Goal: Task Accomplishment & Management: Manage account settings

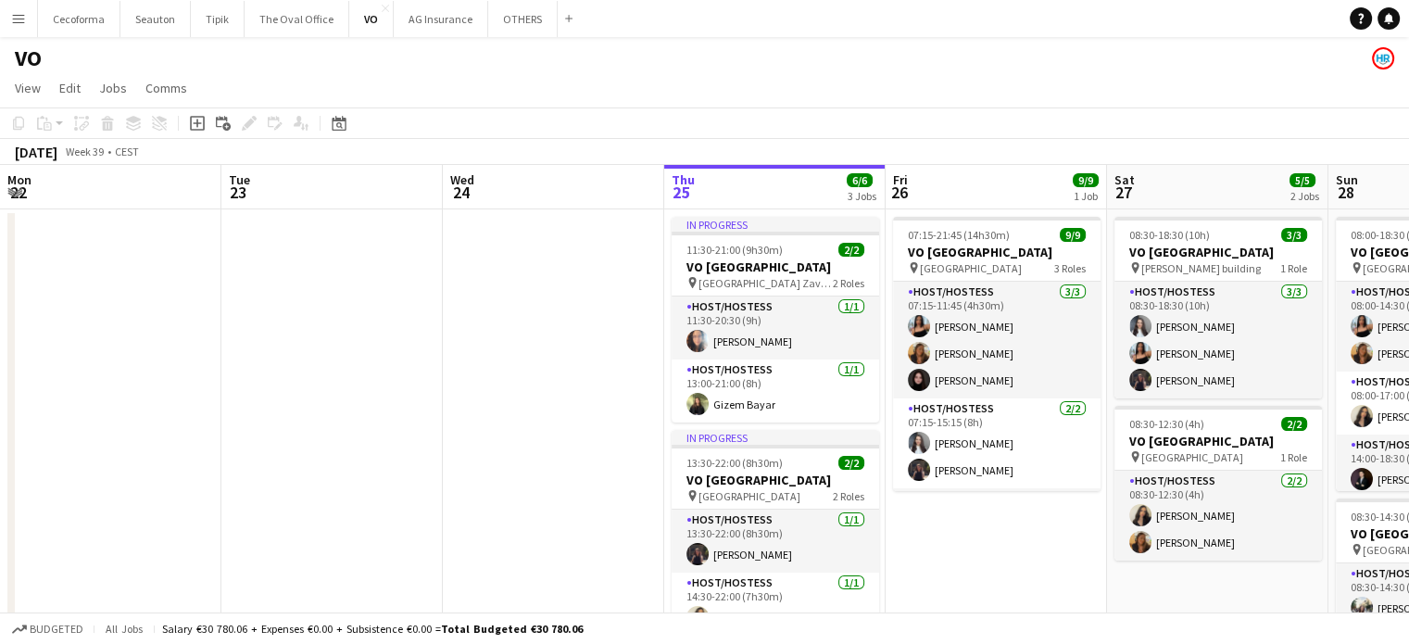
scroll to position [33, 0]
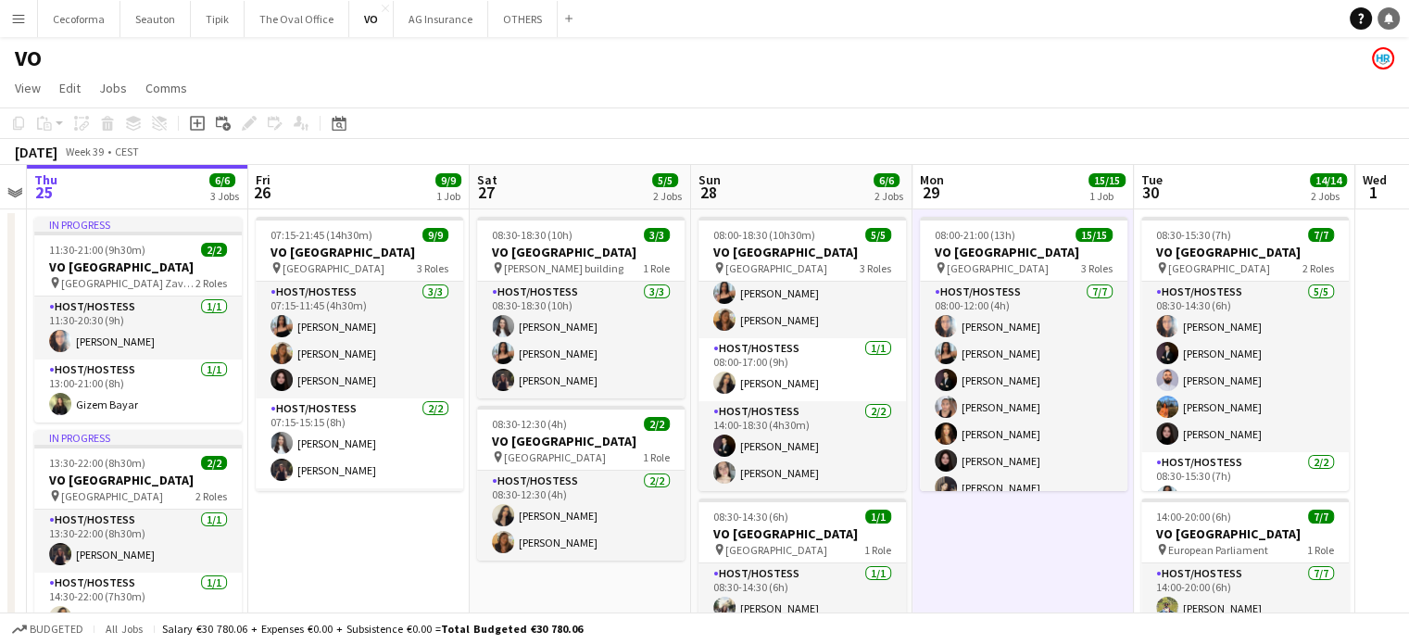
click at [1387, 19] on icon at bounding box center [1388, 17] width 9 height 9
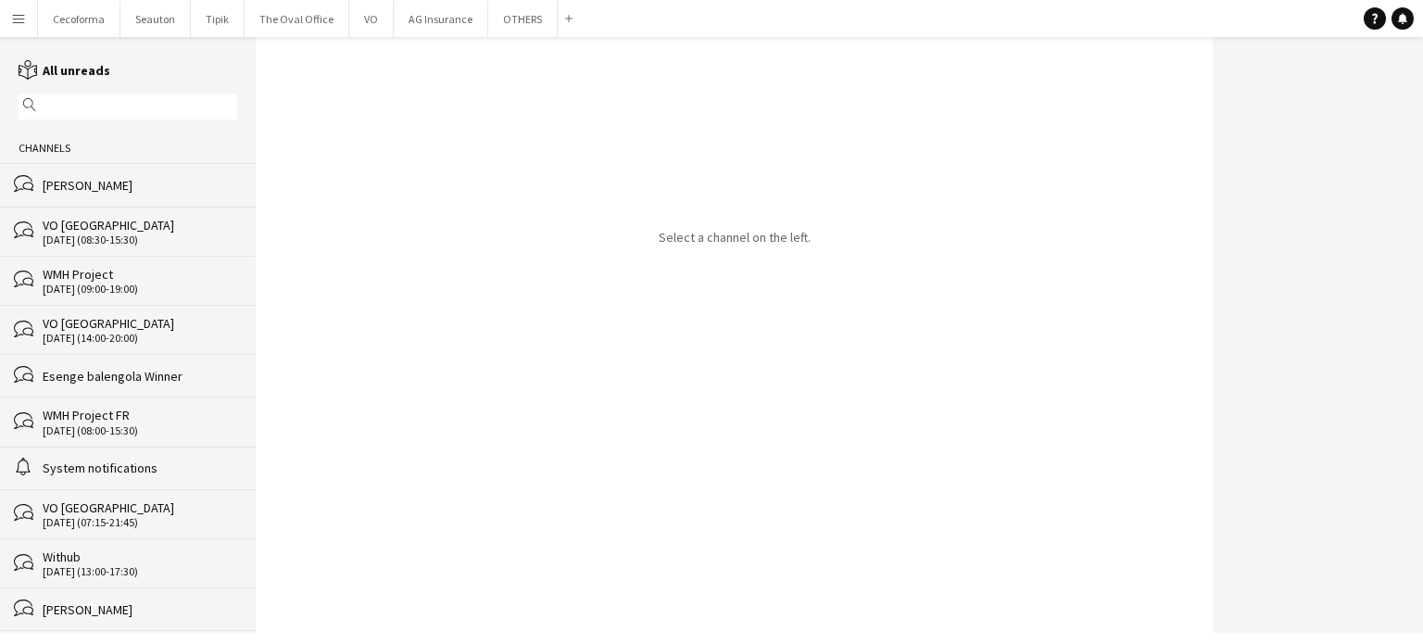
click at [93, 188] on div "[PERSON_NAME]" at bounding box center [140, 185] width 195 height 17
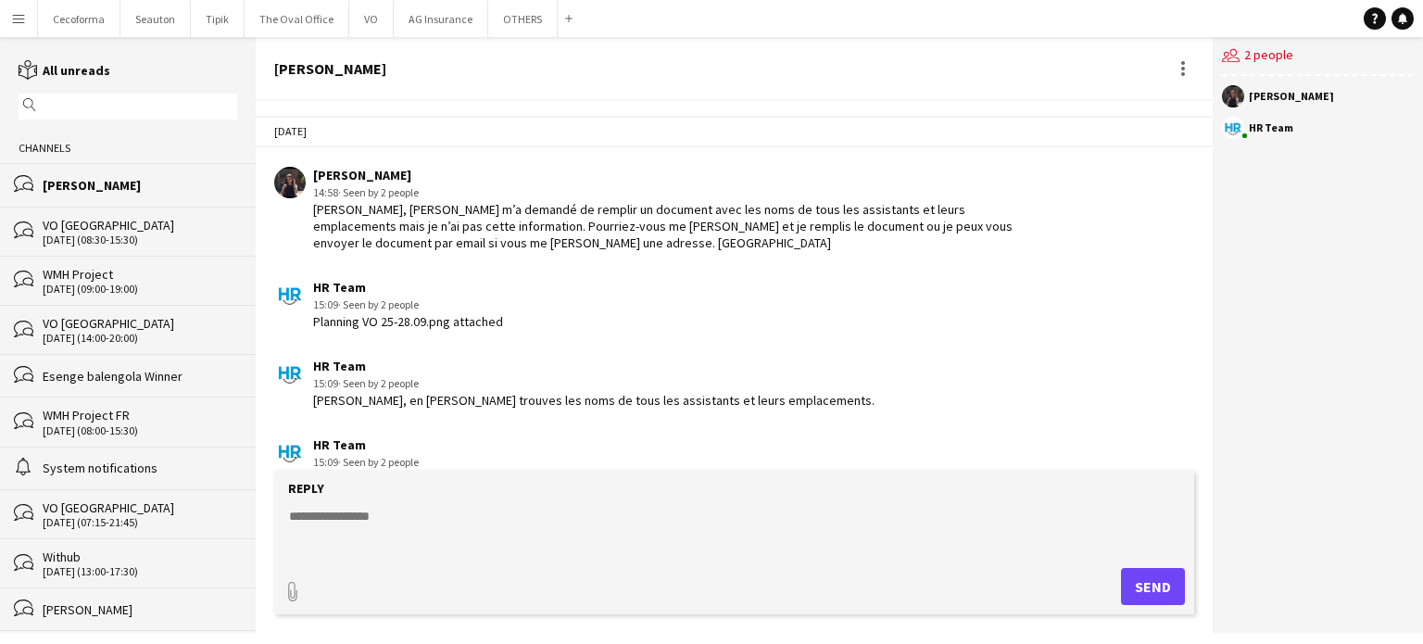
scroll to position [2360, 0]
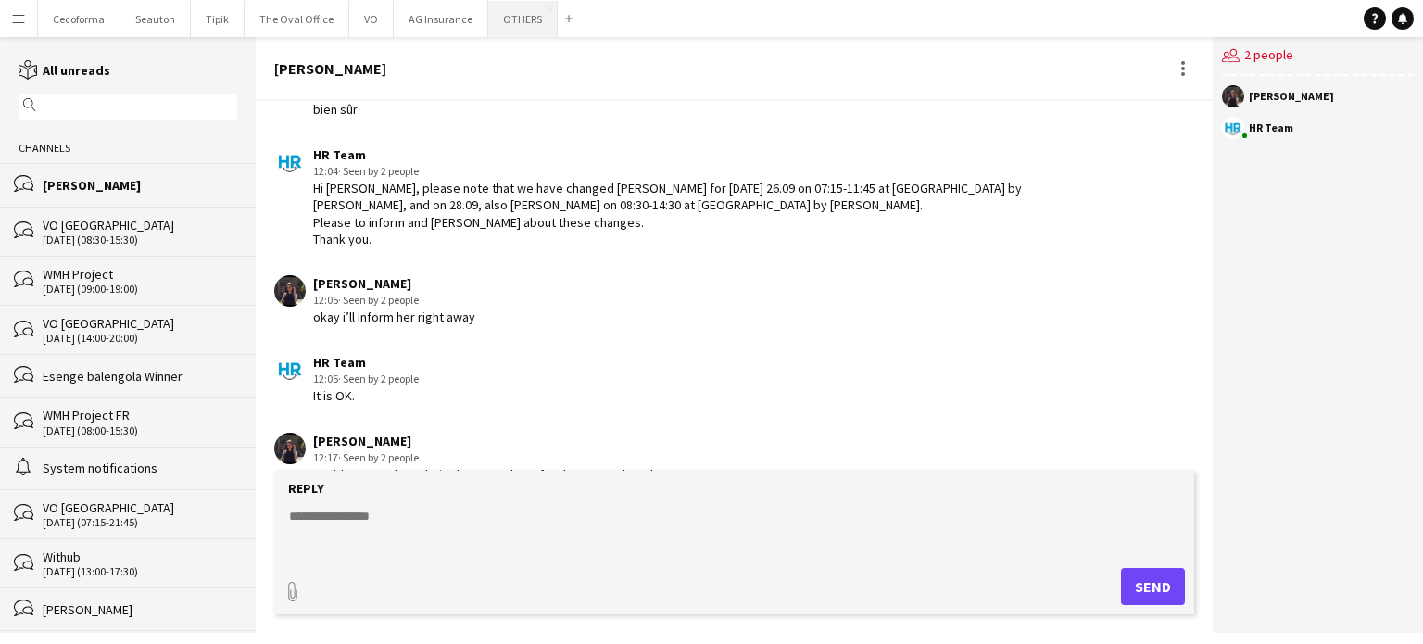
click at [515, 16] on button "OTHERS Close" at bounding box center [522, 19] width 69 height 36
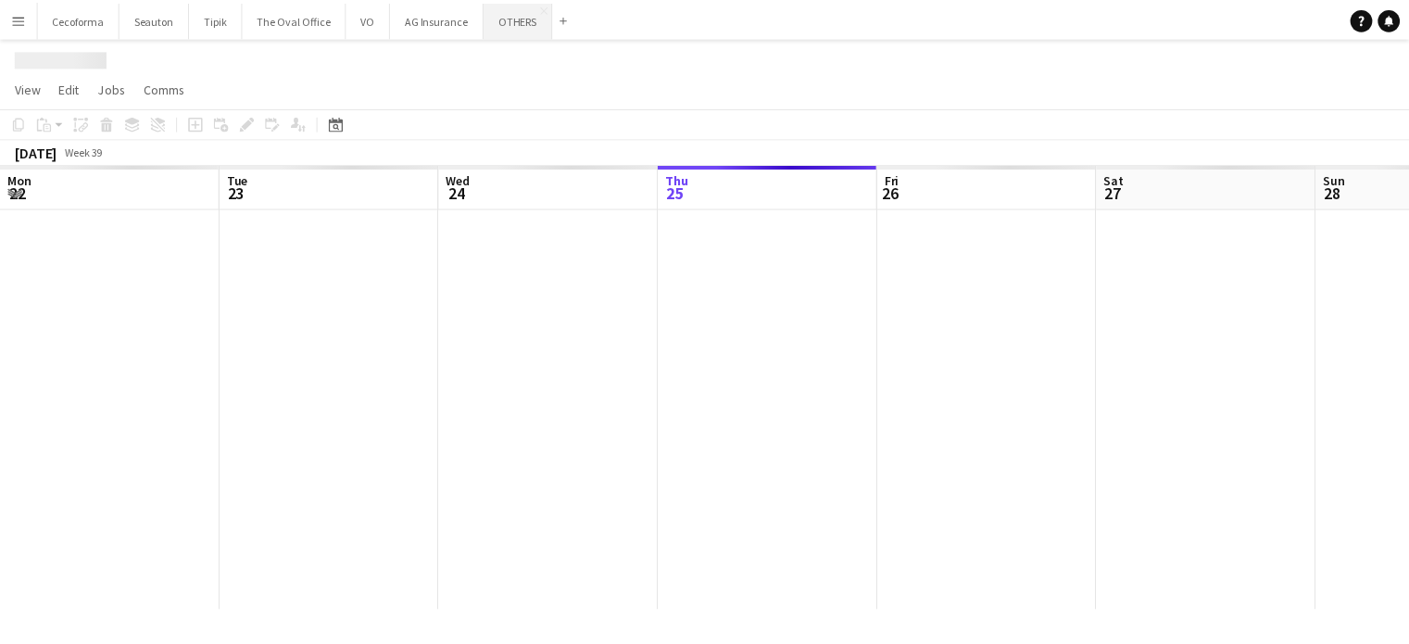
scroll to position [0, 443]
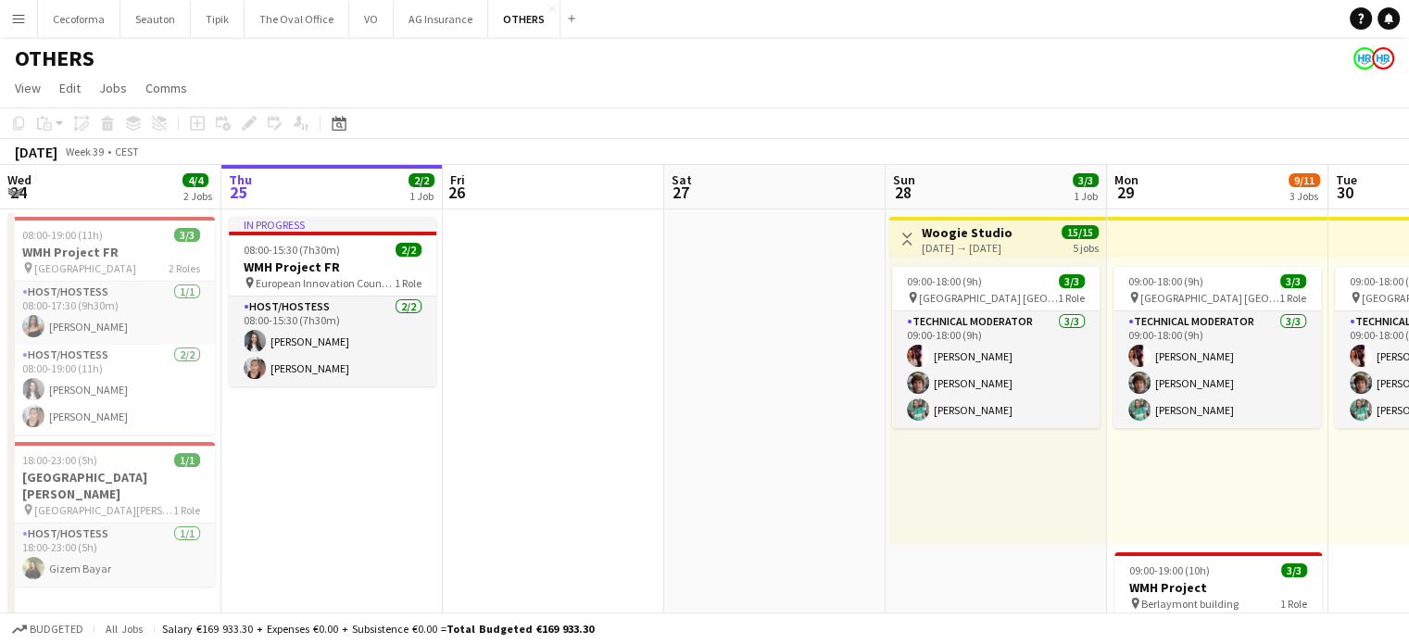
drag, startPoint x: 746, startPoint y: 283, endPoint x: 194, endPoint y: 258, distance: 552.8
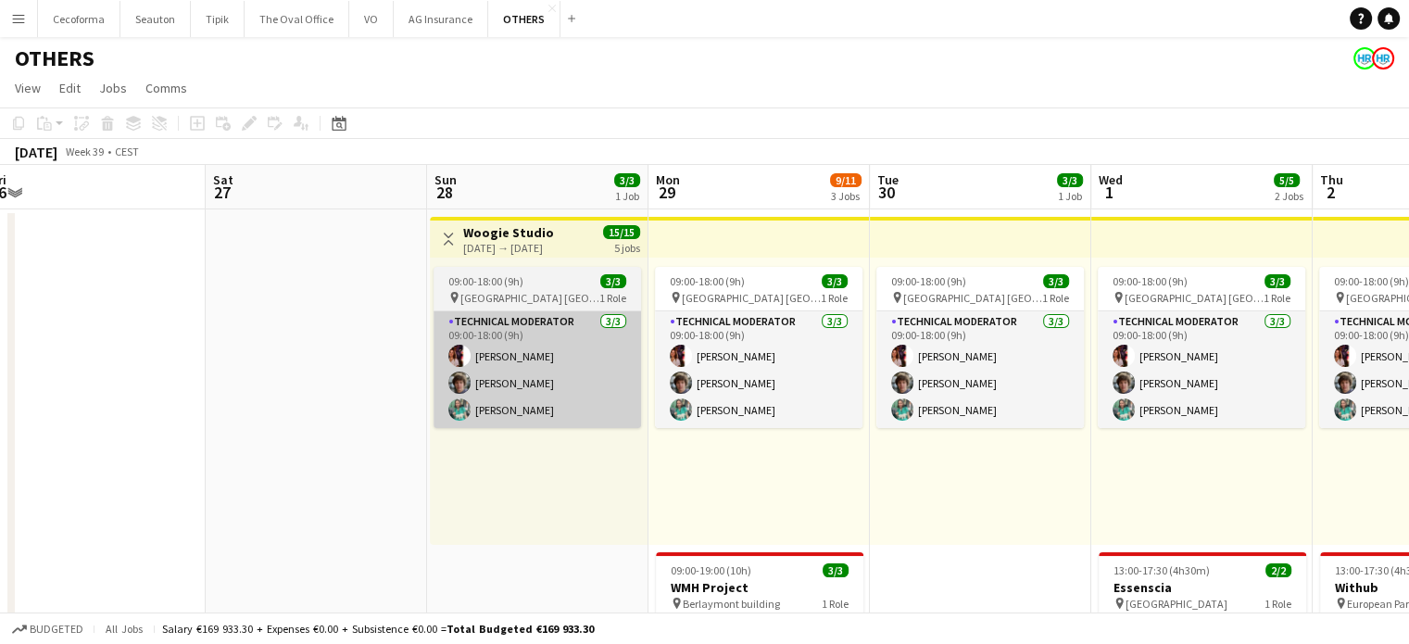
drag, startPoint x: 410, startPoint y: 514, endPoint x: 479, endPoint y: 385, distance: 146.3
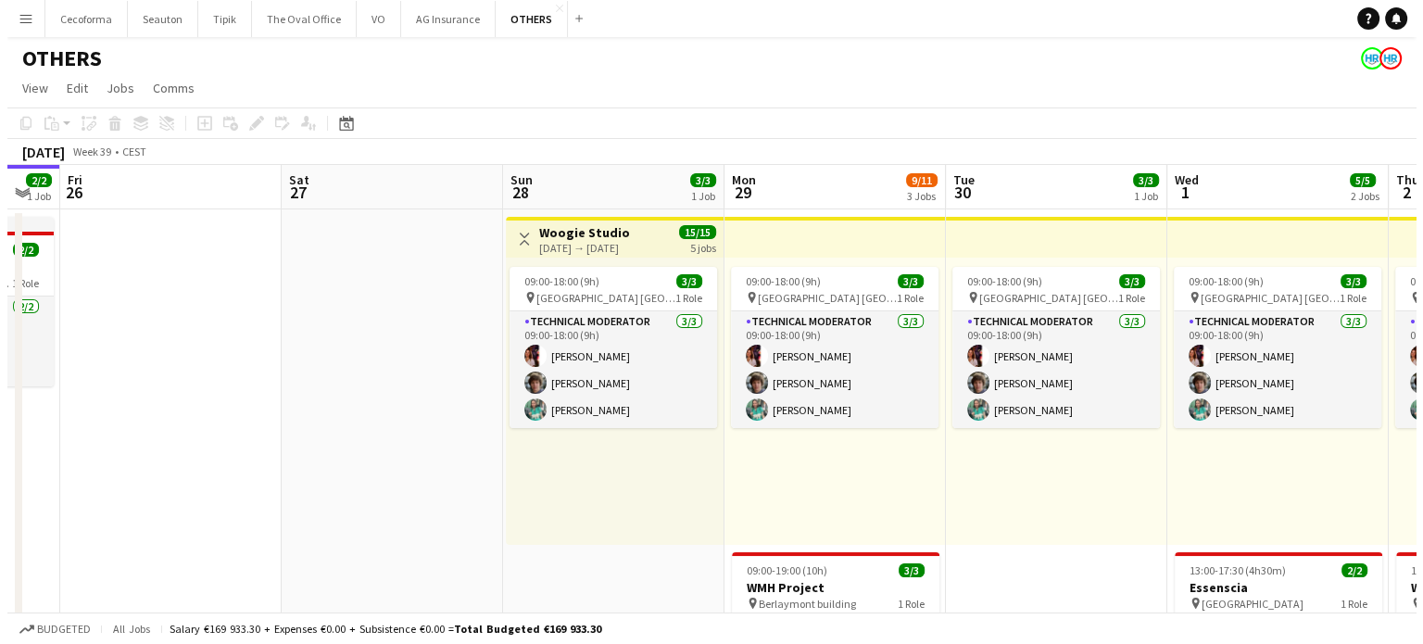
scroll to position [0, 449]
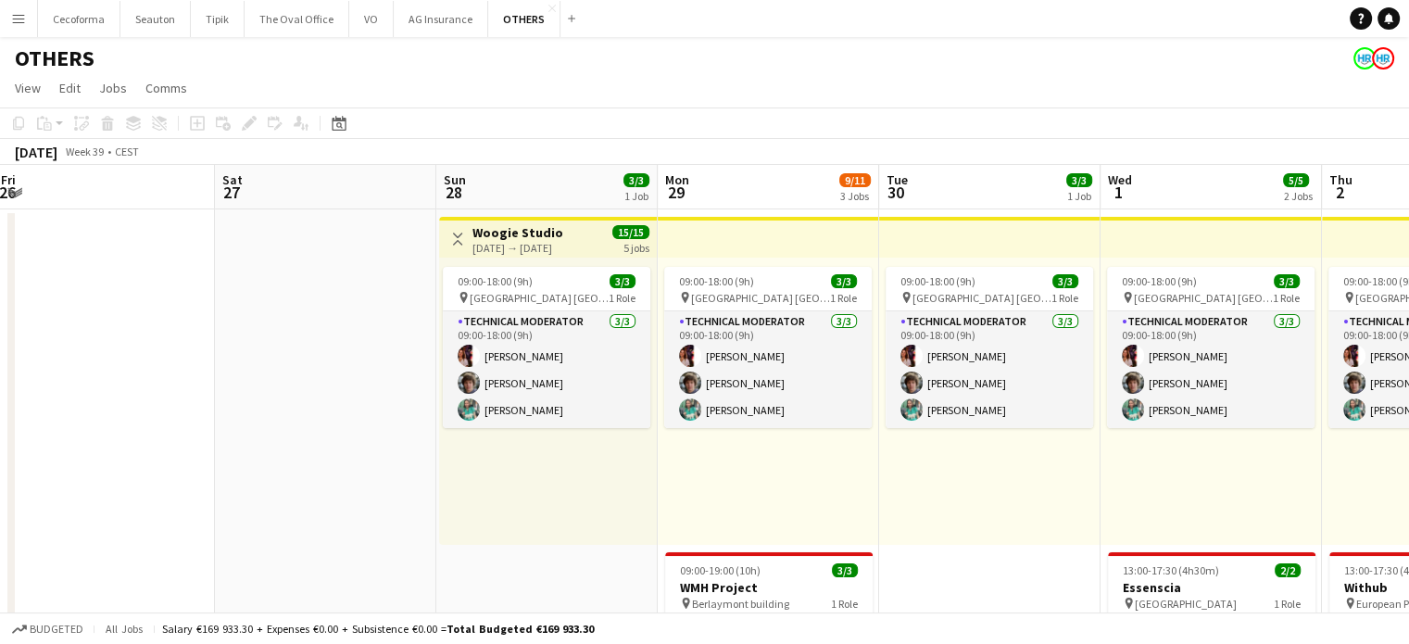
drag, startPoint x: 281, startPoint y: 385, endPoint x: 728, endPoint y: 418, distance: 448.8
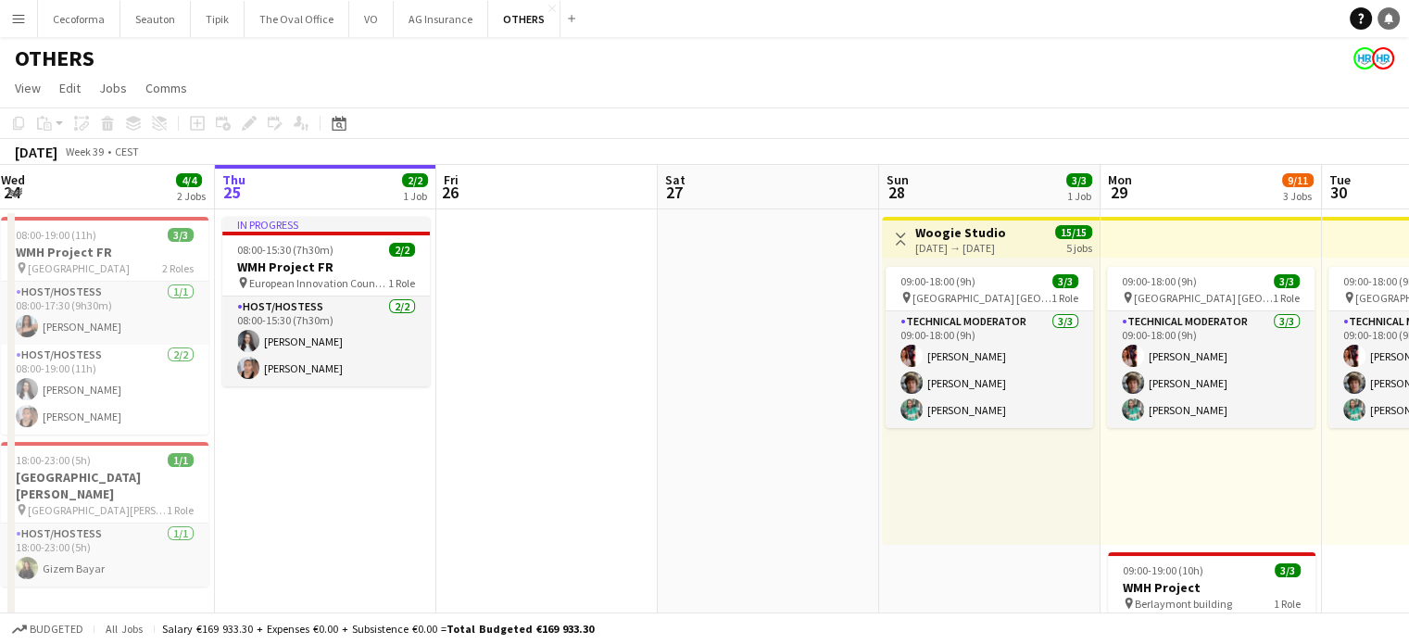
click at [1391, 16] on icon at bounding box center [1388, 17] width 9 height 9
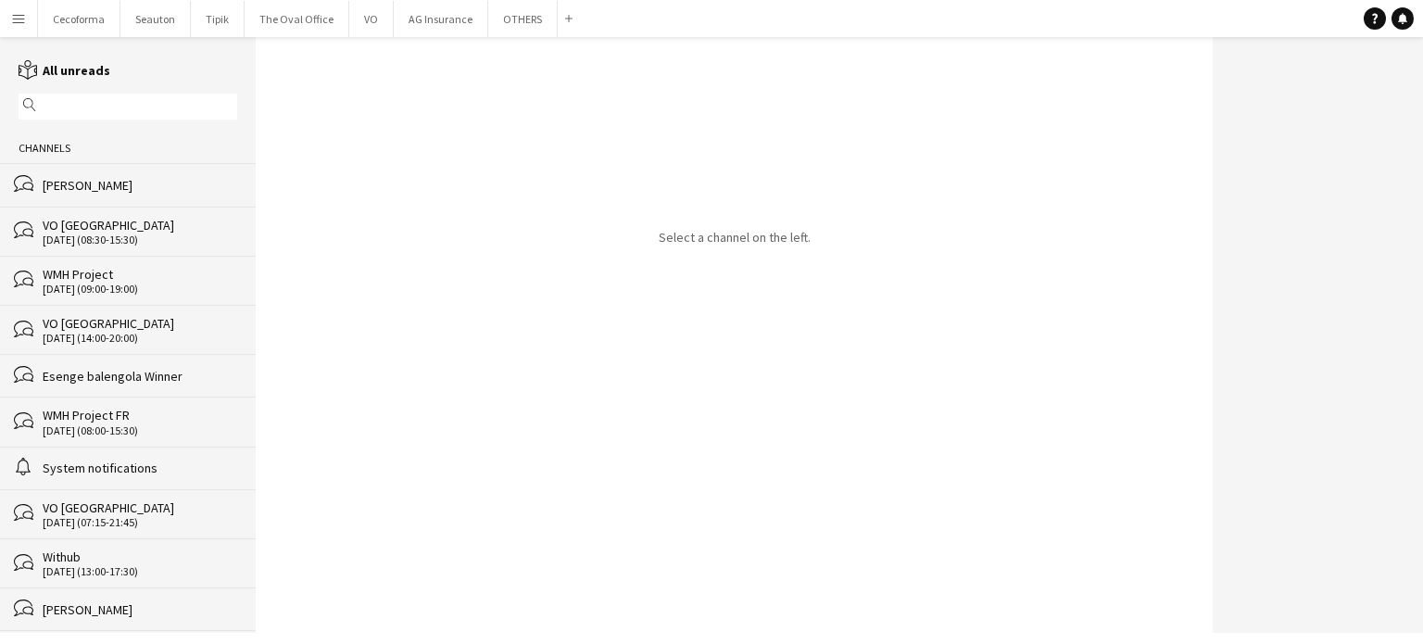
click at [110, 184] on div "[PERSON_NAME]" at bounding box center [140, 185] width 195 height 17
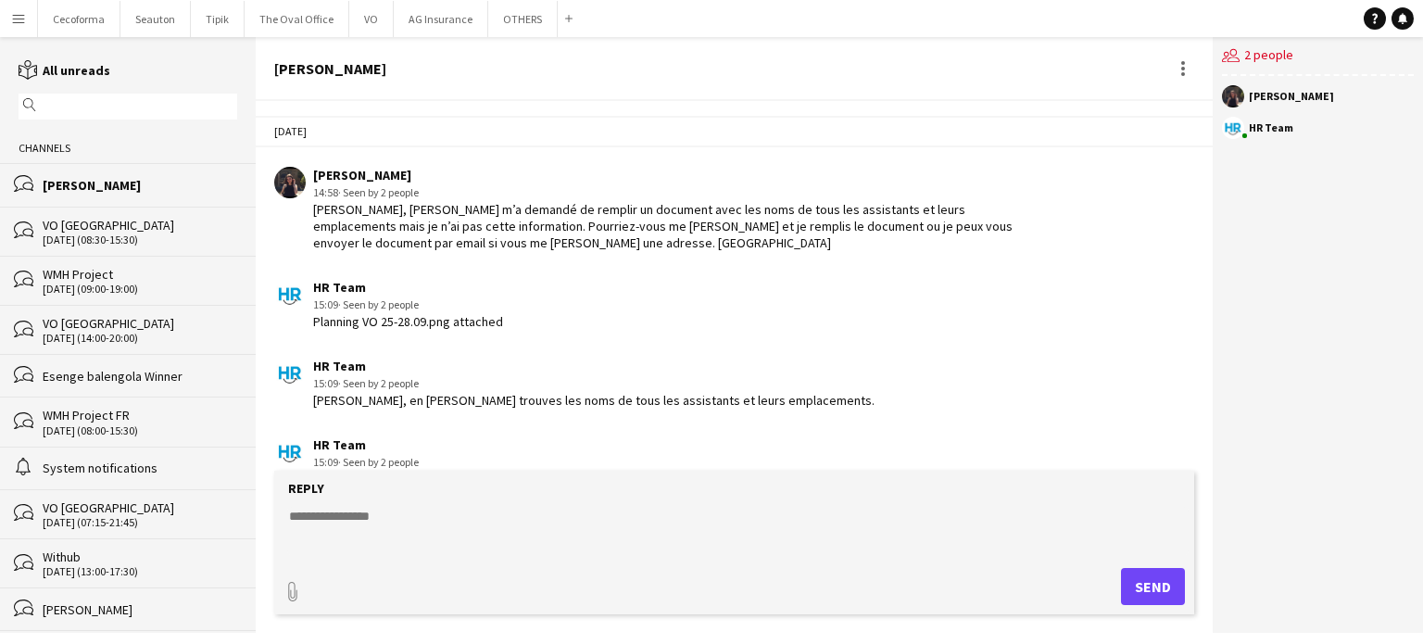
scroll to position [2360, 0]
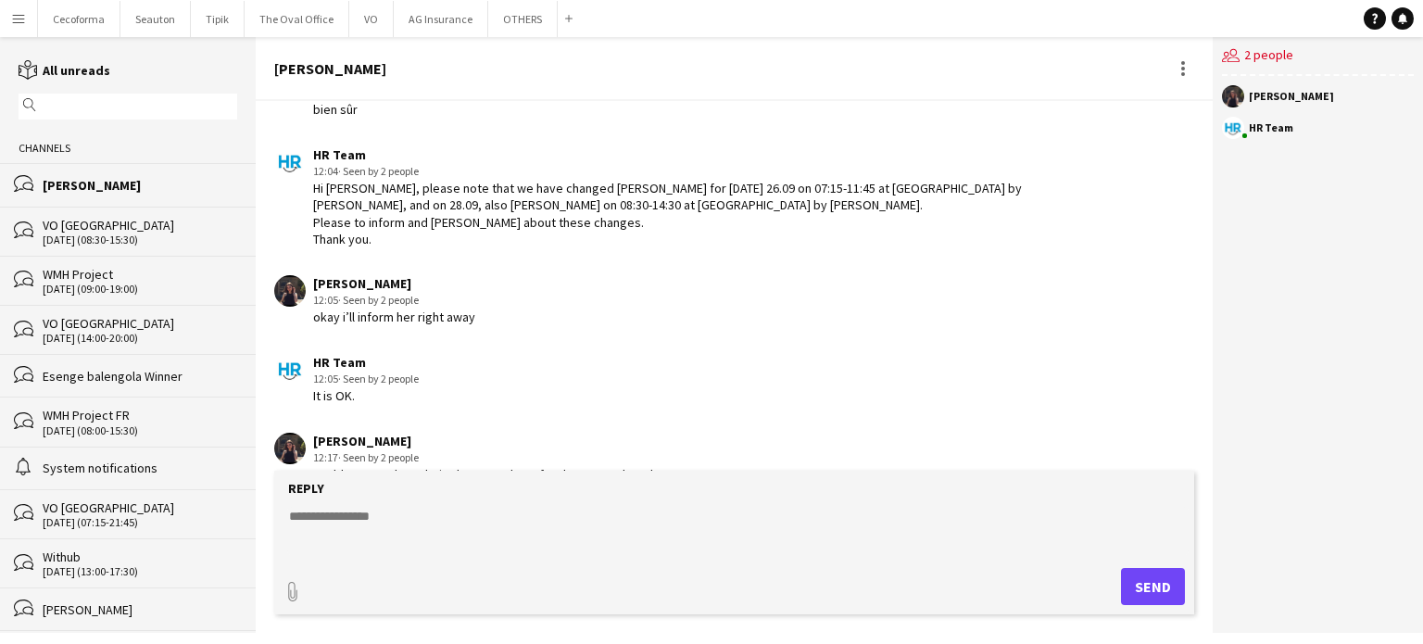
click at [336, 523] on textarea at bounding box center [738, 531] width 902 height 48
paste textarea "**********"
click at [291, 519] on textarea "**********" at bounding box center [738, 531] width 902 height 48
click at [432, 509] on textarea "**********" at bounding box center [738, 531] width 902 height 48
paste textarea "**********"
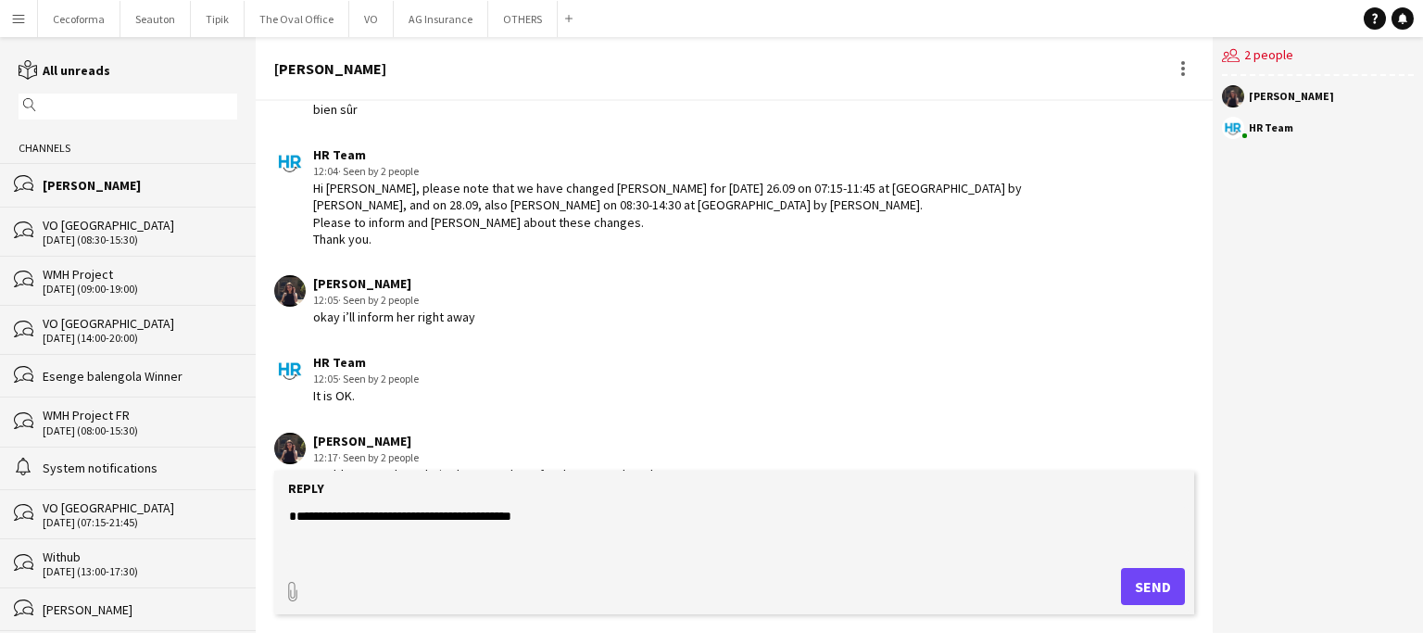
type textarea "**********"
click at [1164, 586] on button "Send" at bounding box center [1153, 586] width 64 height 37
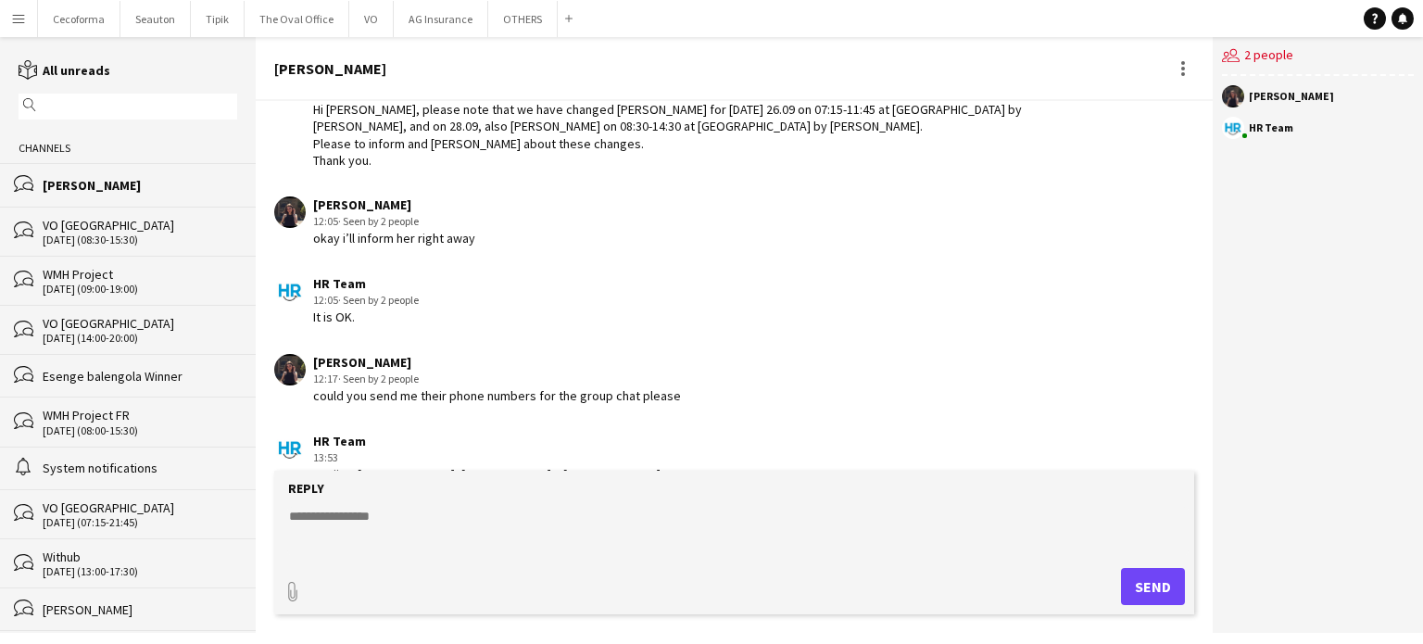
click at [657, 433] on div "HR Team 13:53 Mariia = [PHONE_NUMBER], [PERSON_NAME] = [PHONE_NUMBER]" at bounding box center [656, 458] width 765 height 51
click at [509, 21] on button "OTHERS Close" at bounding box center [522, 19] width 69 height 36
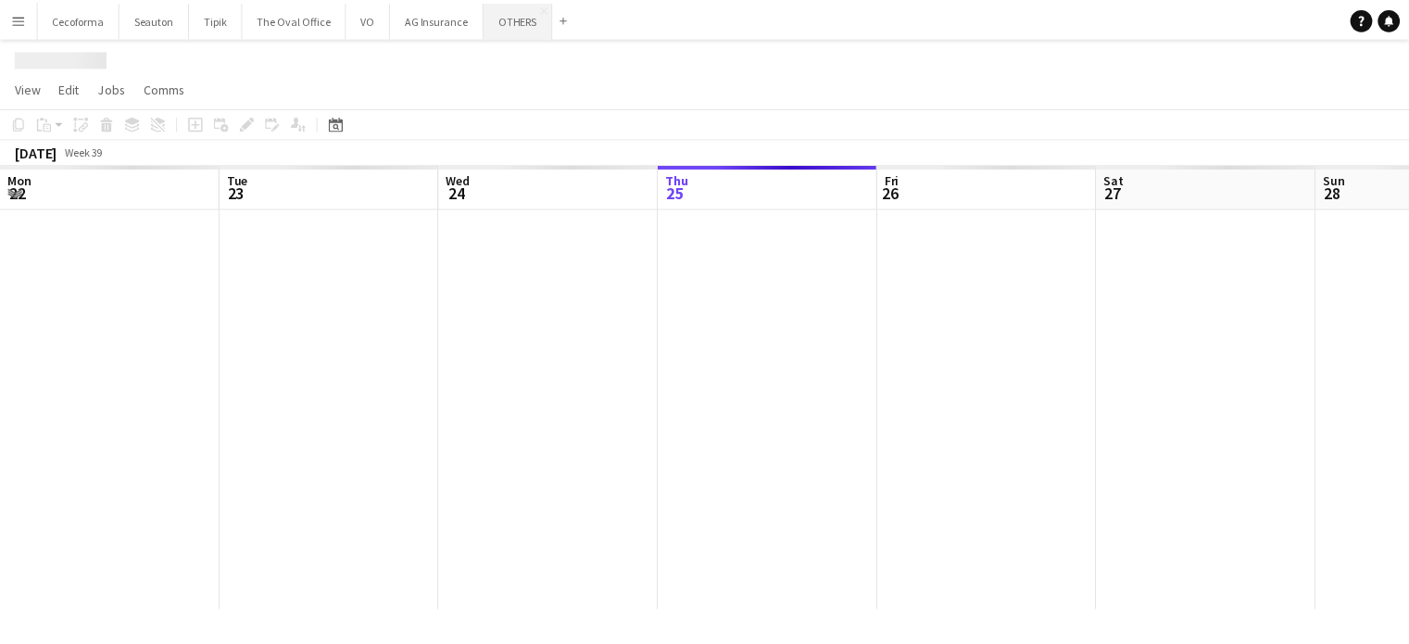
scroll to position [0, 443]
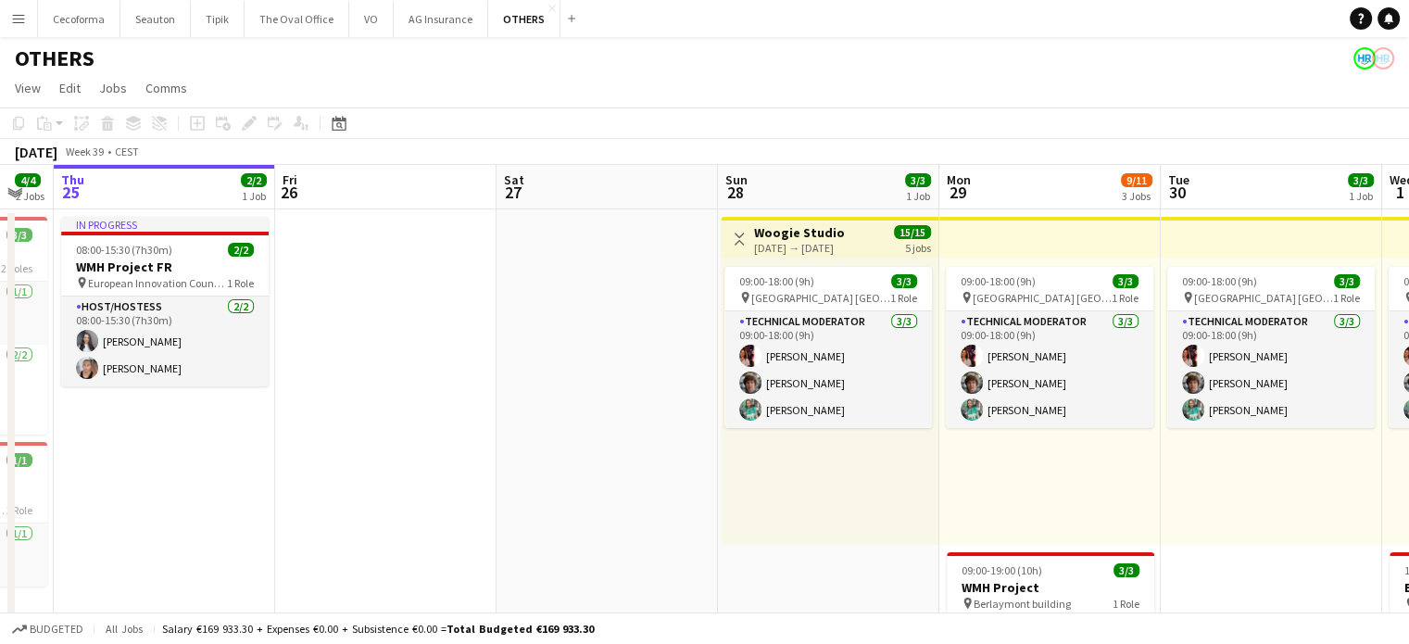
drag, startPoint x: 667, startPoint y: 290, endPoint x: 171, endPoint y: 307, distance: 496.0
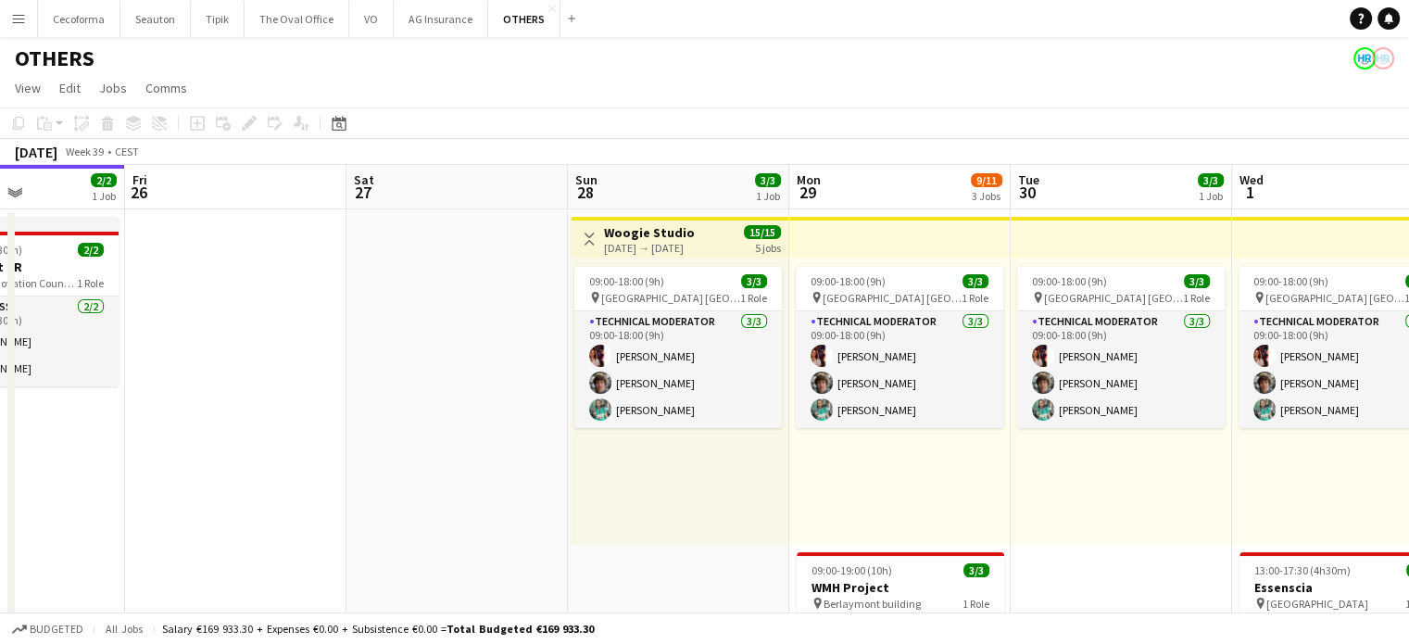
drag, startPoint x: 475, startPoint y: 475, endPoint x: 295, endPoint y: 479, distance: 180.7
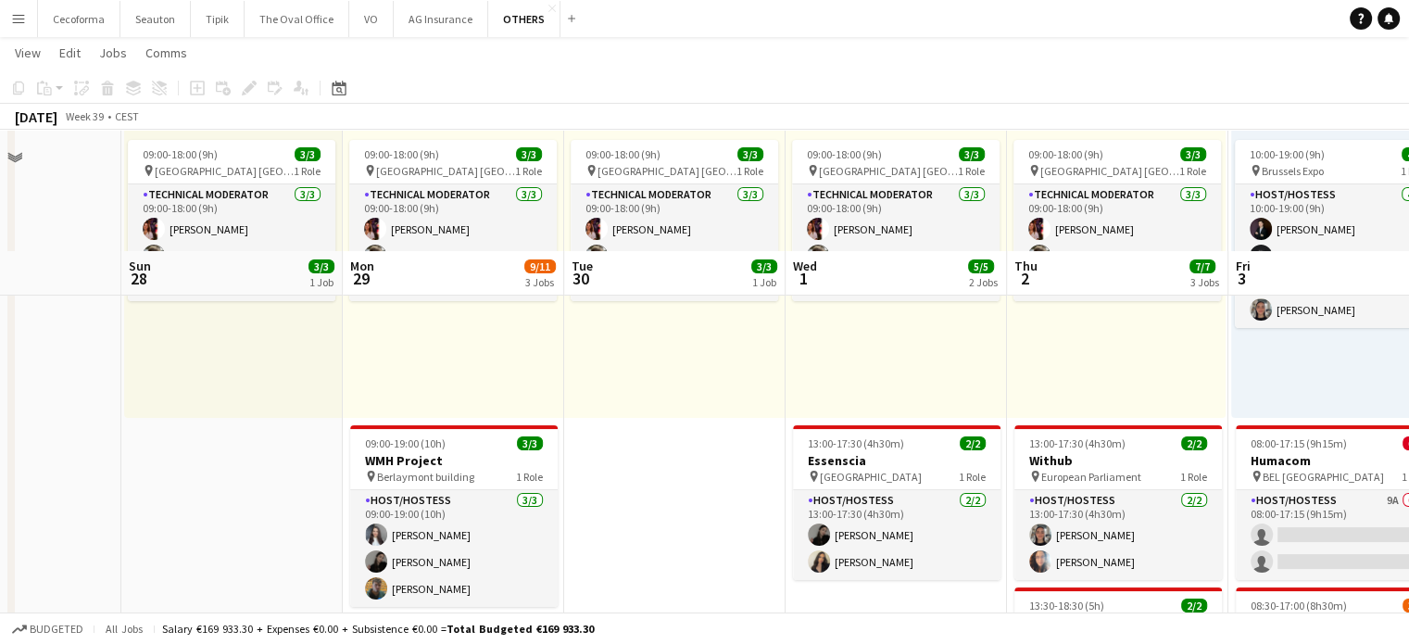
scroll to position [278, 0]
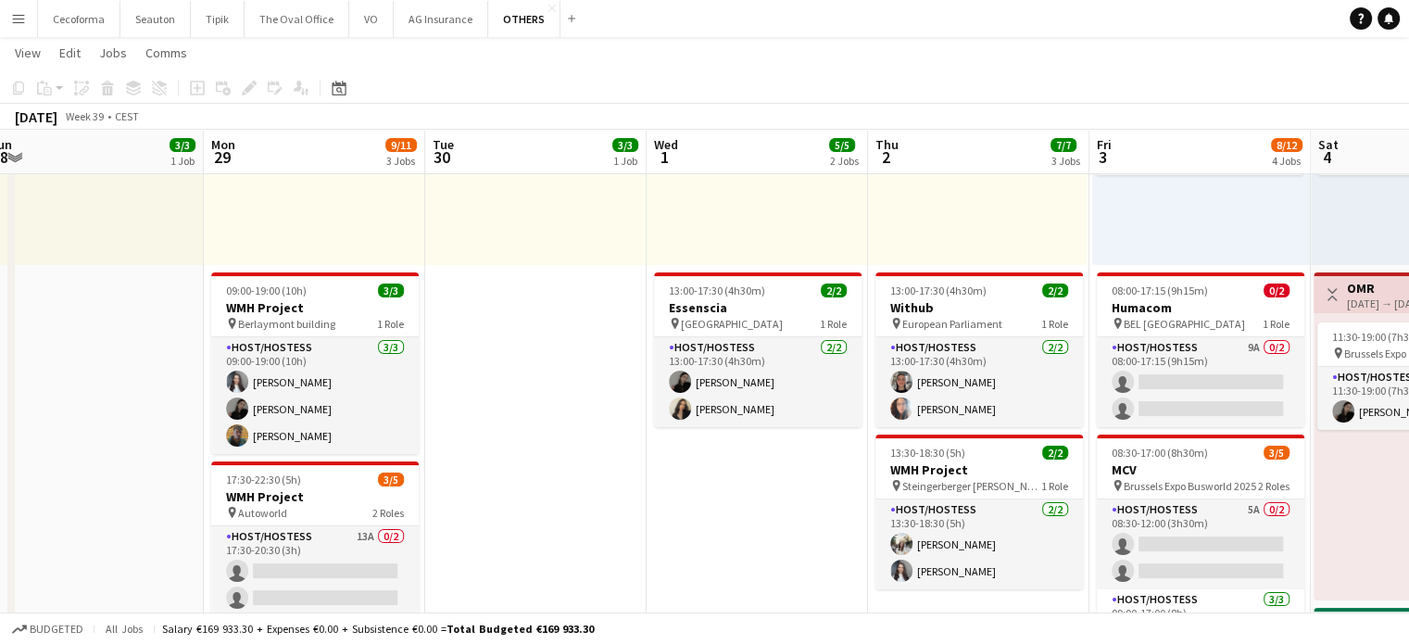
drag, startPoint x: 631, startPoint y: 470, endPoint x: 407, endPoint y: 477, distance: 224.4
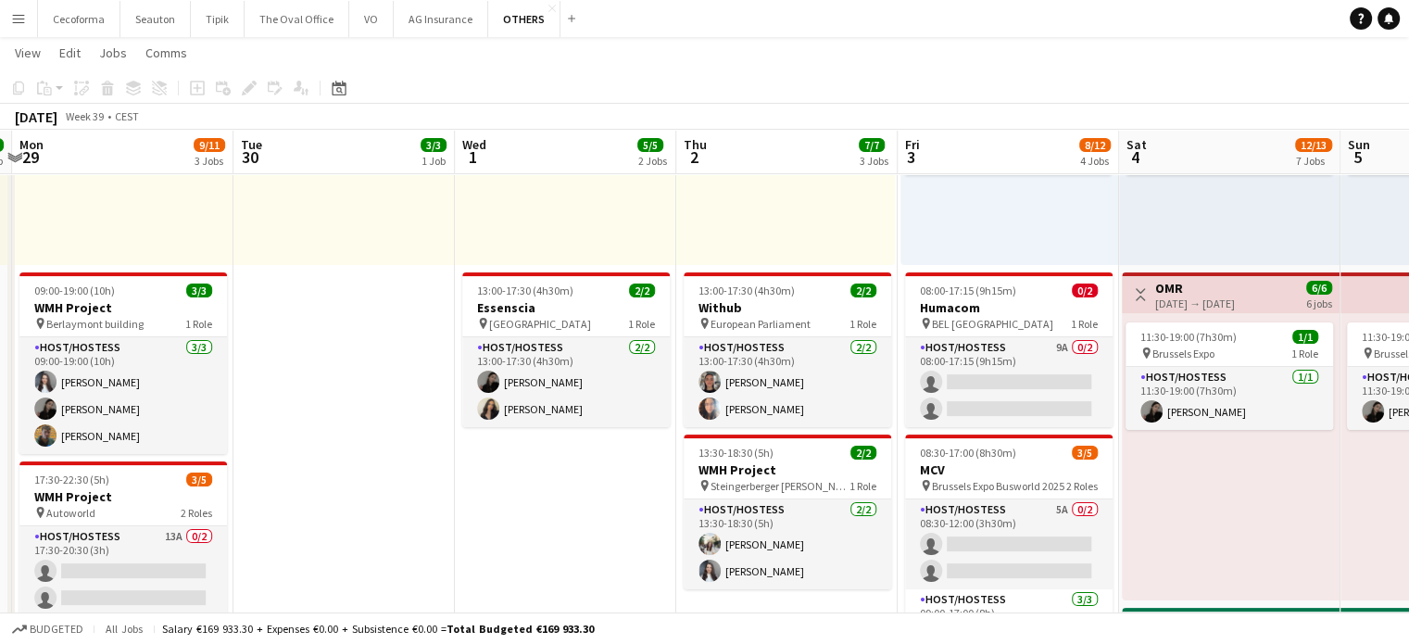
drag, startPoint x: 613, startPoint y: 515, endPoint x: 512, endPoint y: 507, distance: 101.3
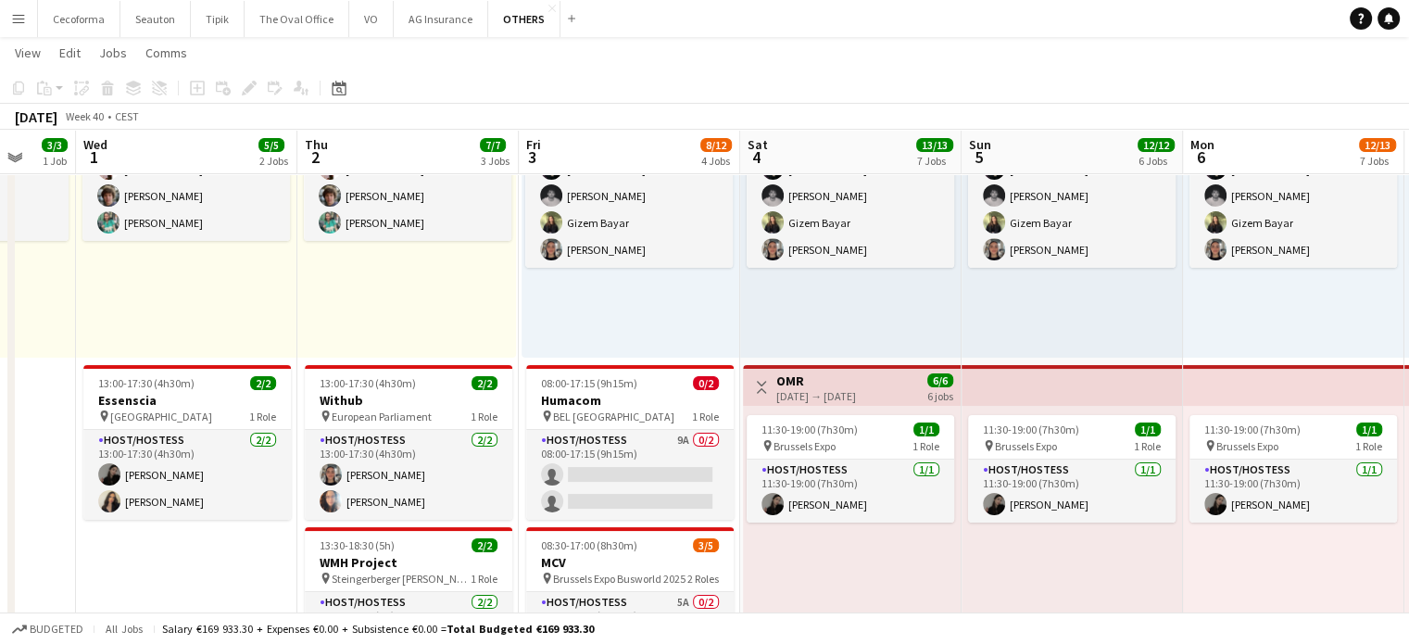
scroll to position [0, 603]
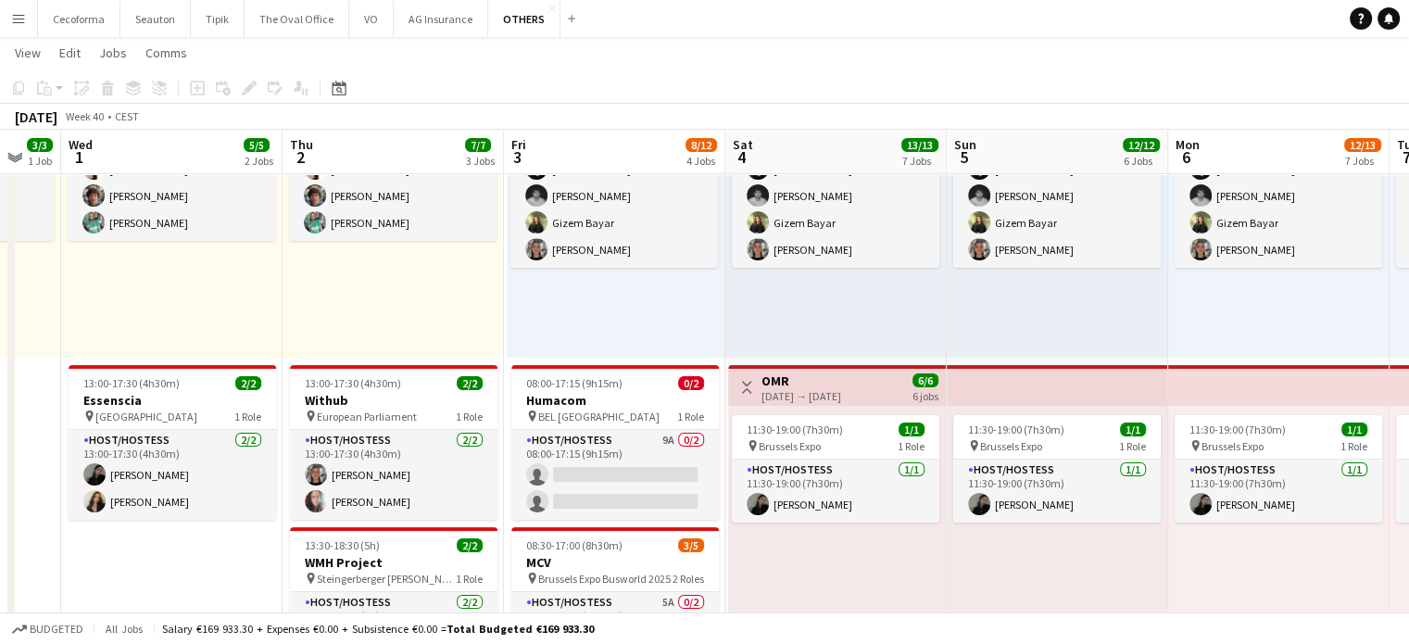
drag, startPoint x: 617, startPoint y: 586, endPoint x: 259, endPoint y: 548, distance: 359.7
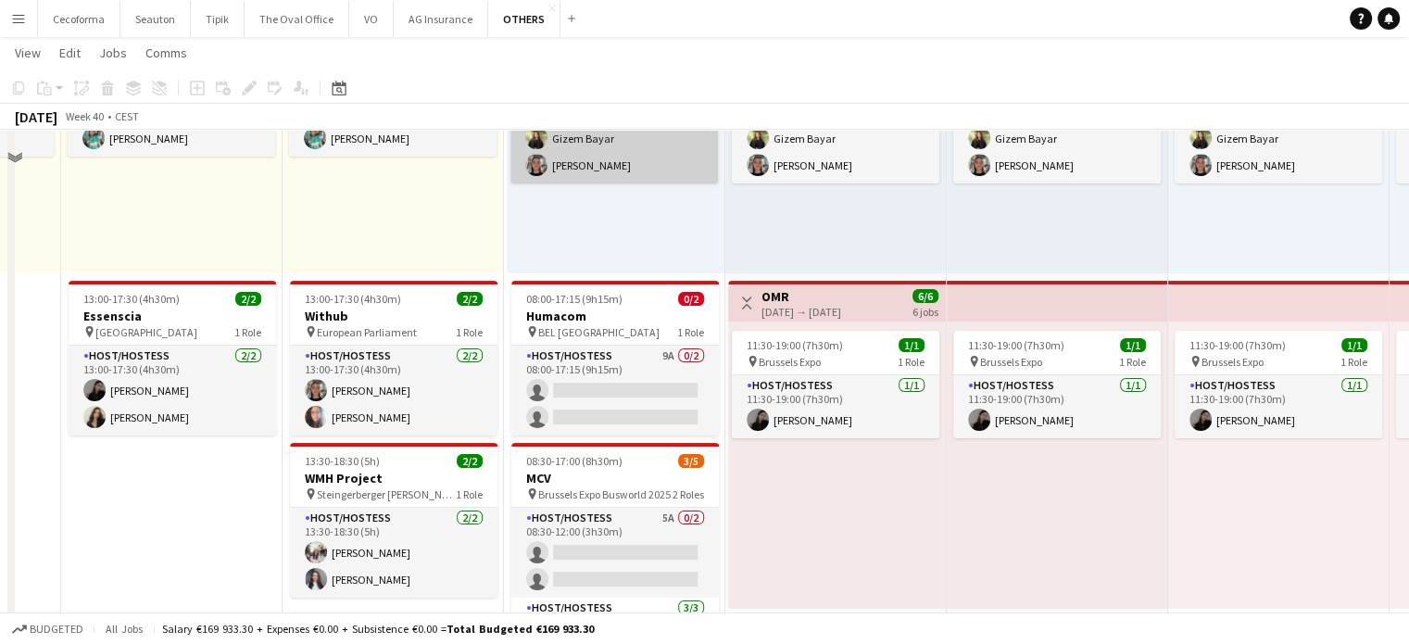
scroll to position [371, 0]
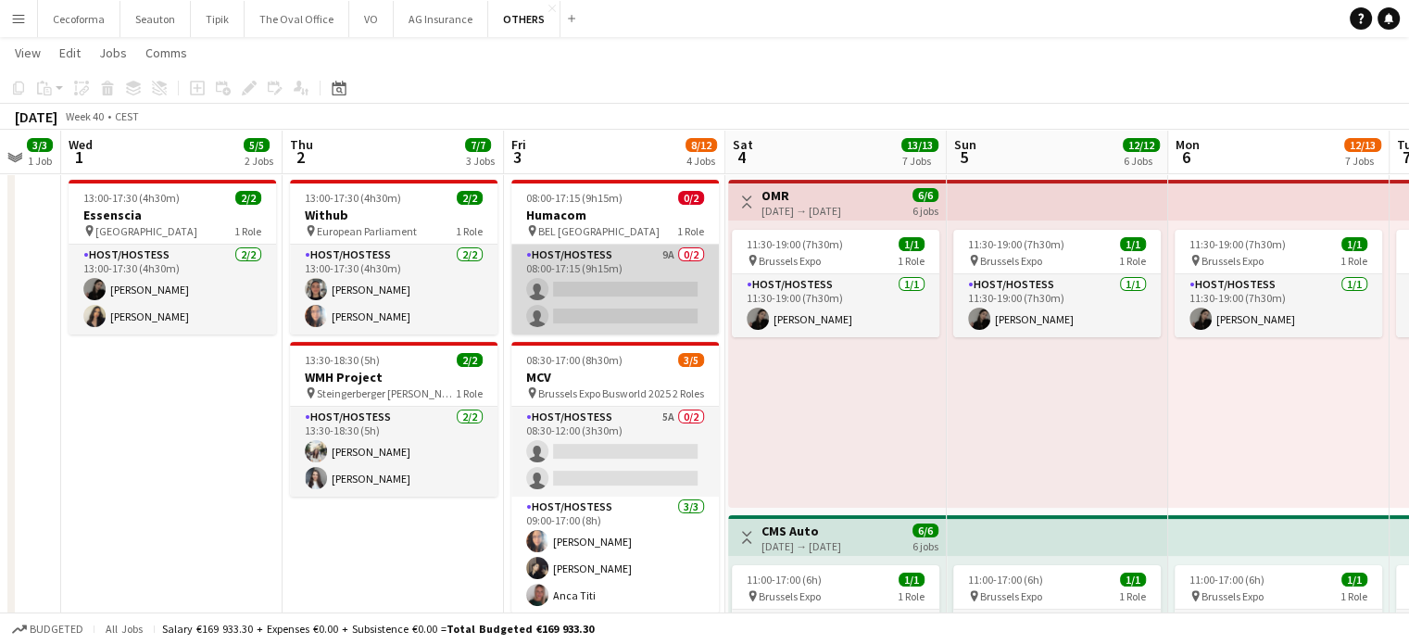
click at [602, 297] on app-card-role "Host/Hostess 9A 0/2 08:00-17:15 (9h15m) single-neutral-actions single-neutral-a…" at bounding box center [615, 290] width 208 height 90
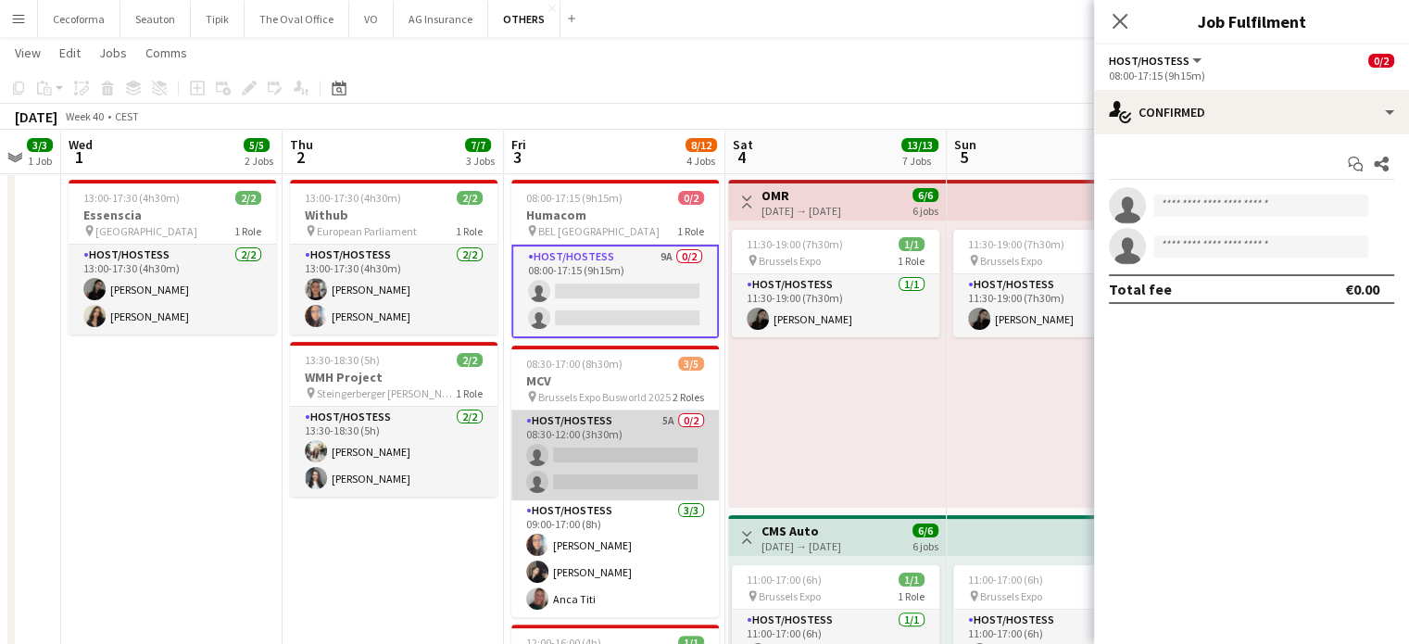
click at [595, 448] on app-card-role "Host/Hostess 5A 0/2 08:30-12:00 (3h30m) single-neutral-actions single-neutral-a…" at bounding box center [615, 455] width 208 height 90
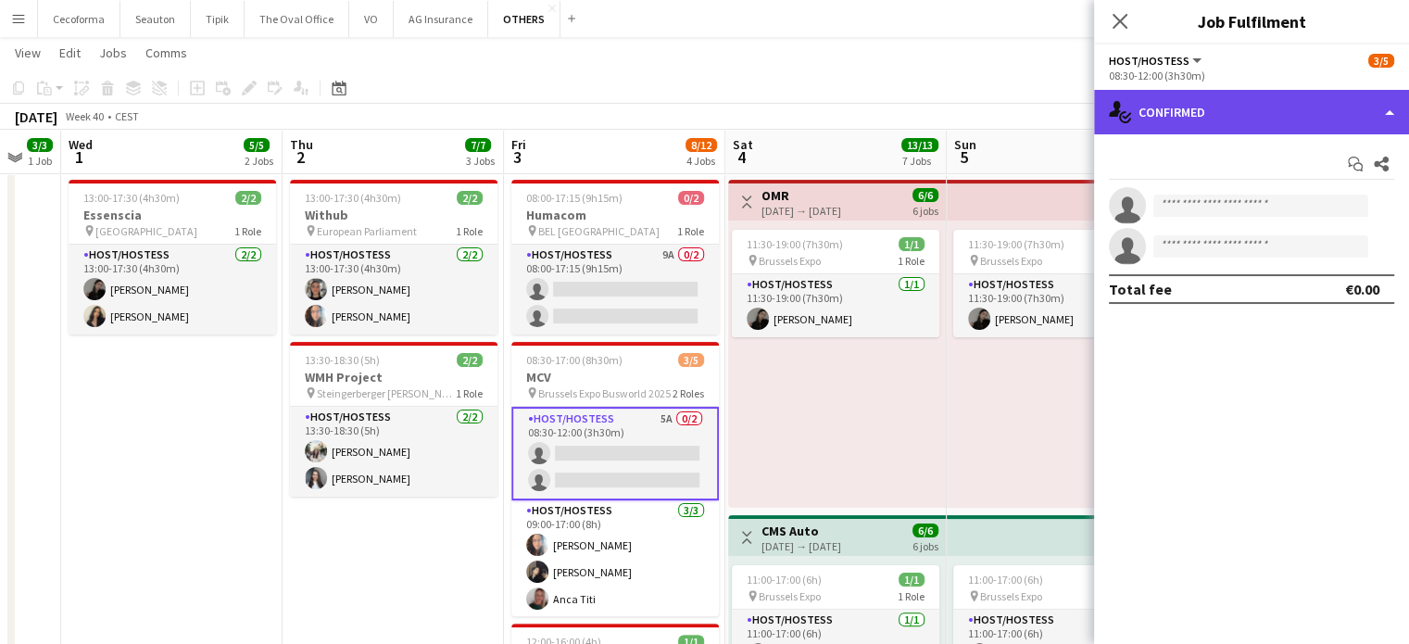
click at [1391, 113] on div "single-neutral-actions-check-2 Confirmed" at bounding box center [1251, 112] width 315 height 44
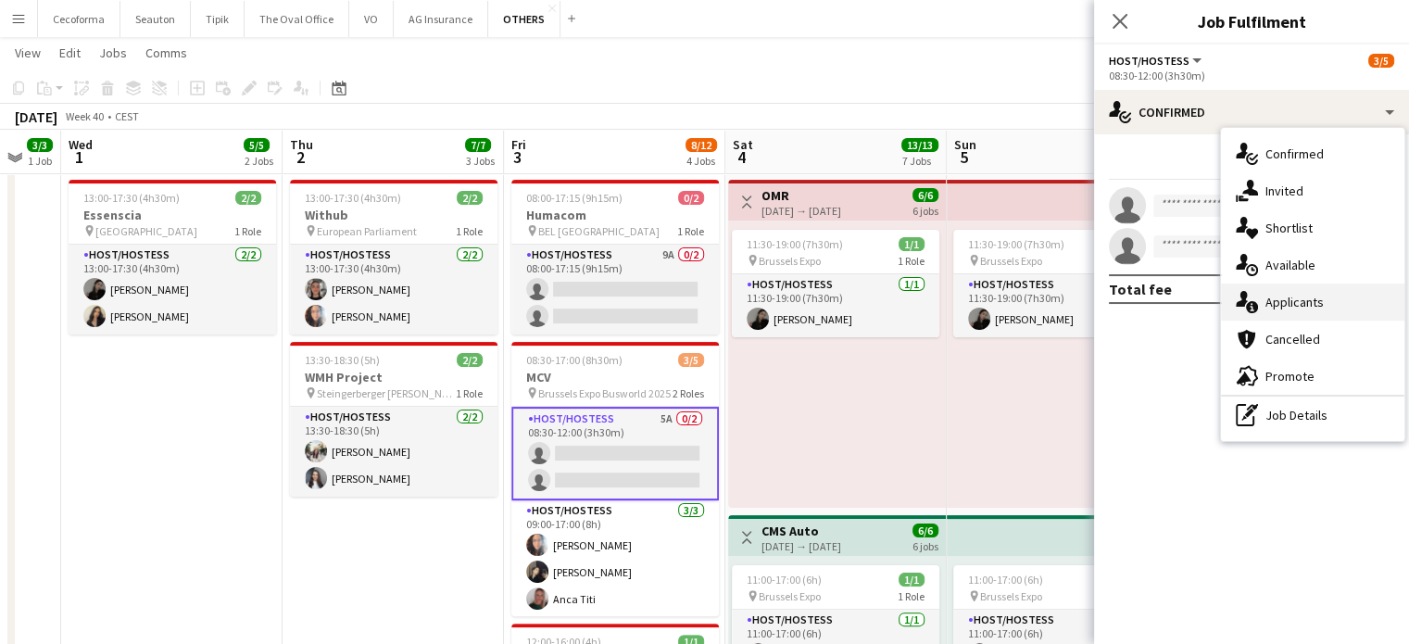
click at [1289, 303] on span "Applicants" at bounding box center [1295, 302] width 58 height 17
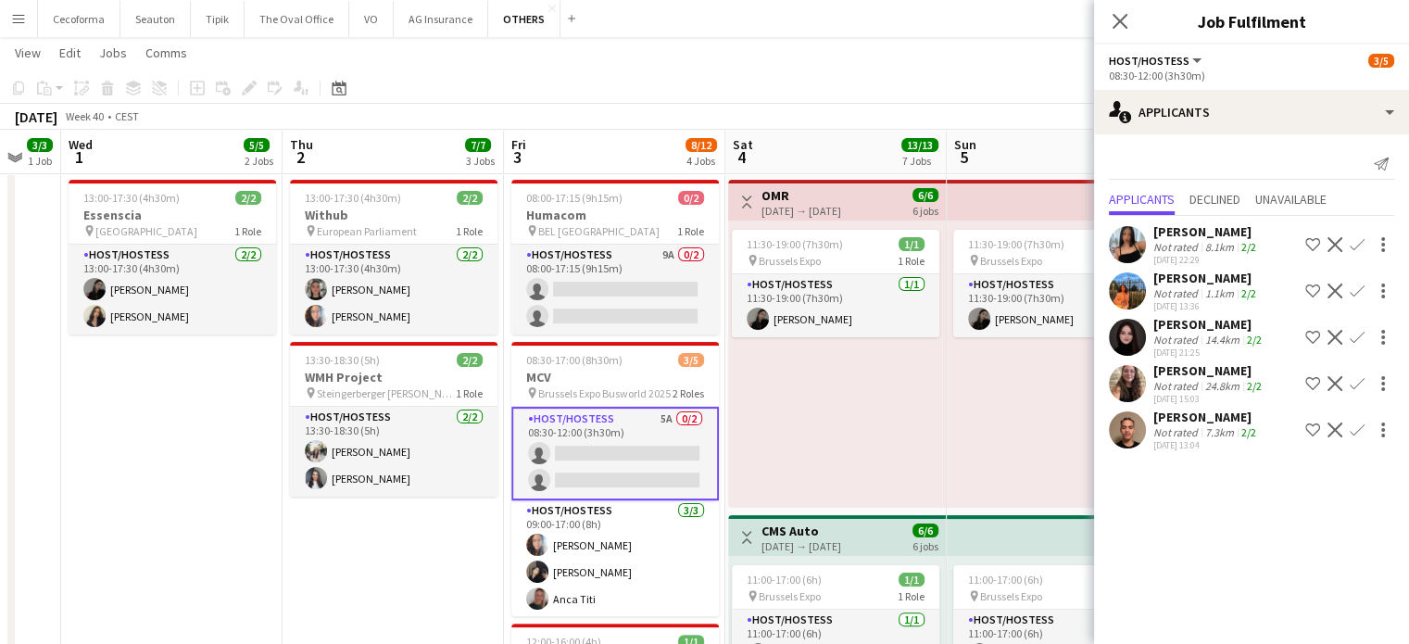
click at [1350, 333] on app-icon "Confirm" at bounding box center [1357, 337] width 15 height 15
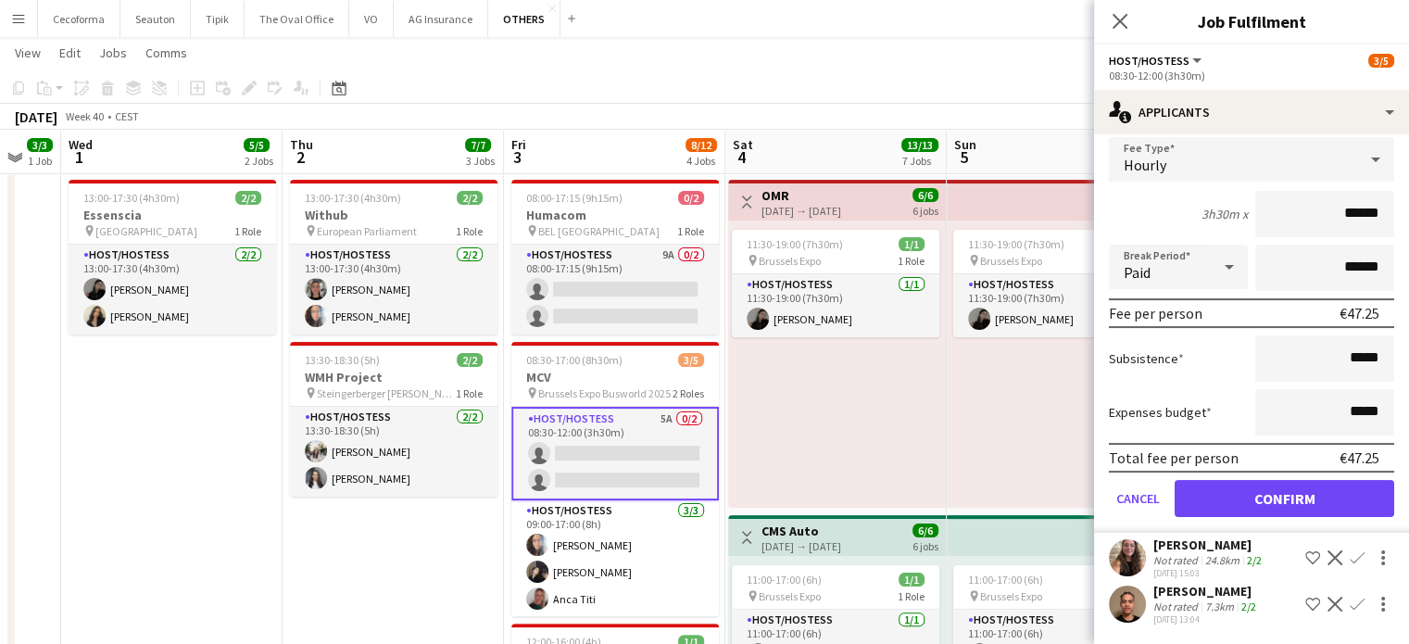
scroll to position [259, 0]
click at [1299, 484] on button "Confirm" at bounding box center [1285, 498] width 220 height 37
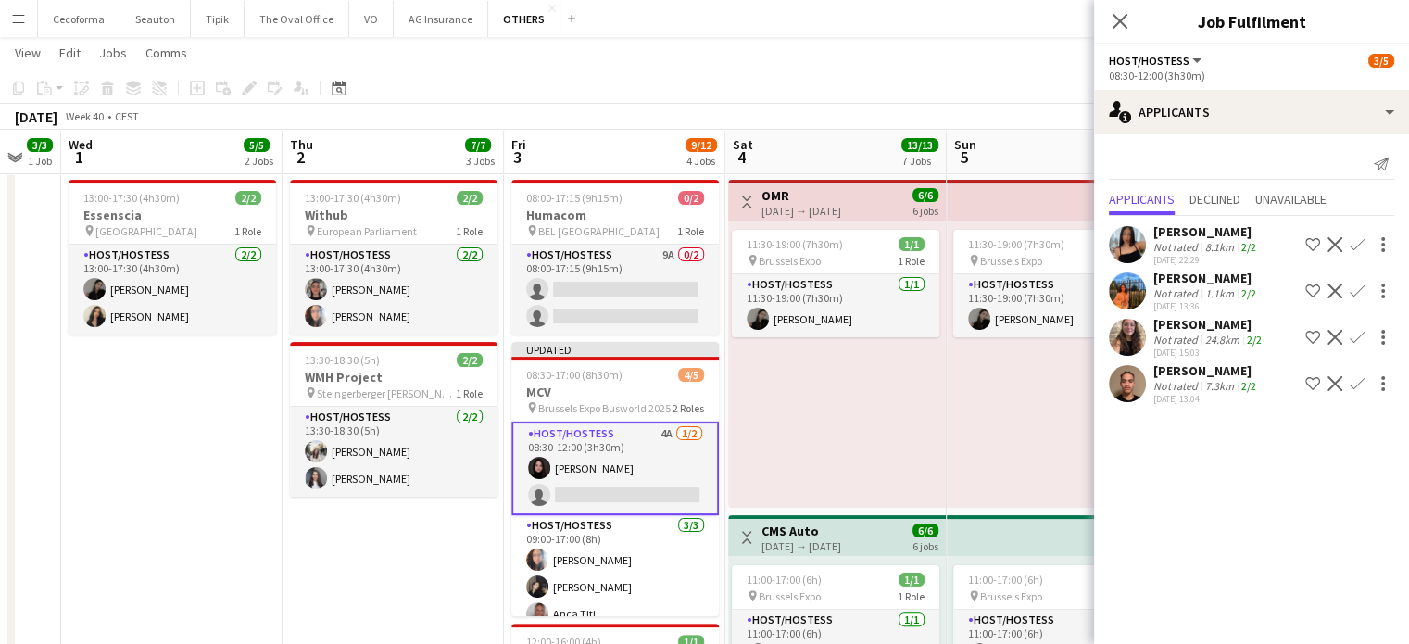
scroll to position [0, 0]
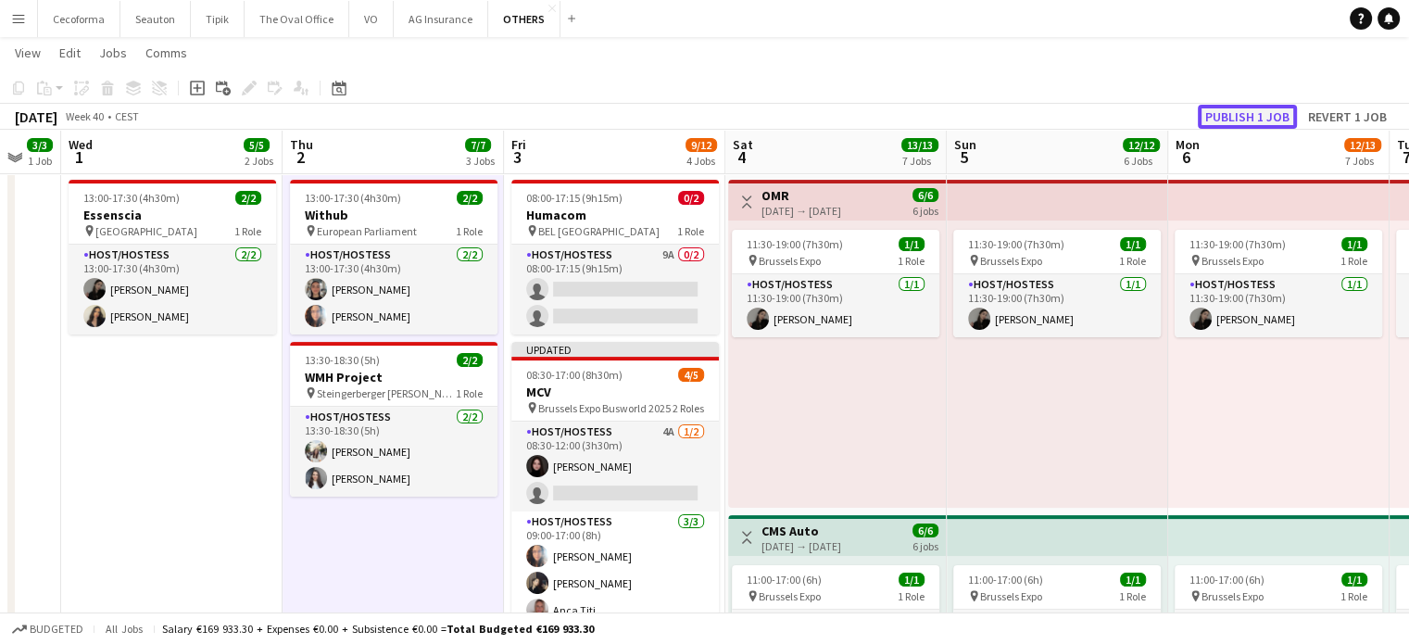
click at [1238, 118] on button "Publish 1 job" at bounding box center [1247, 117] width 99 height 24
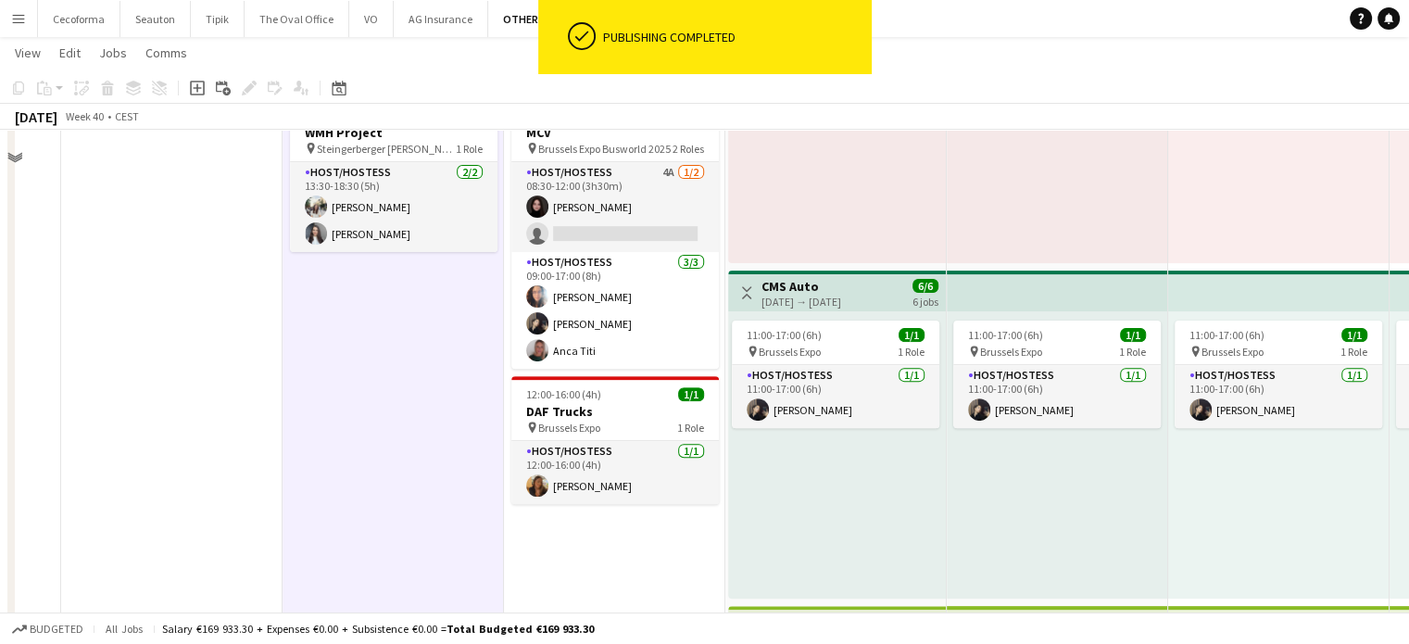
scroll to position [649, 0]
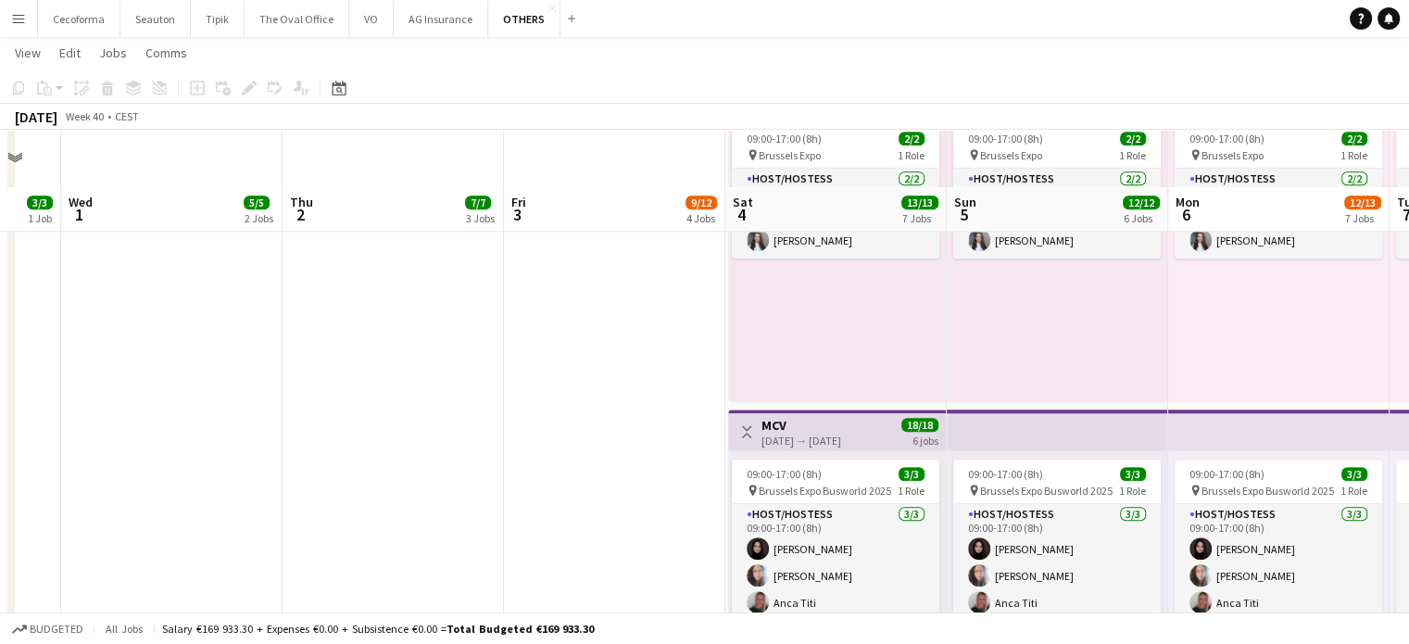
scroll to position [1668, 0]
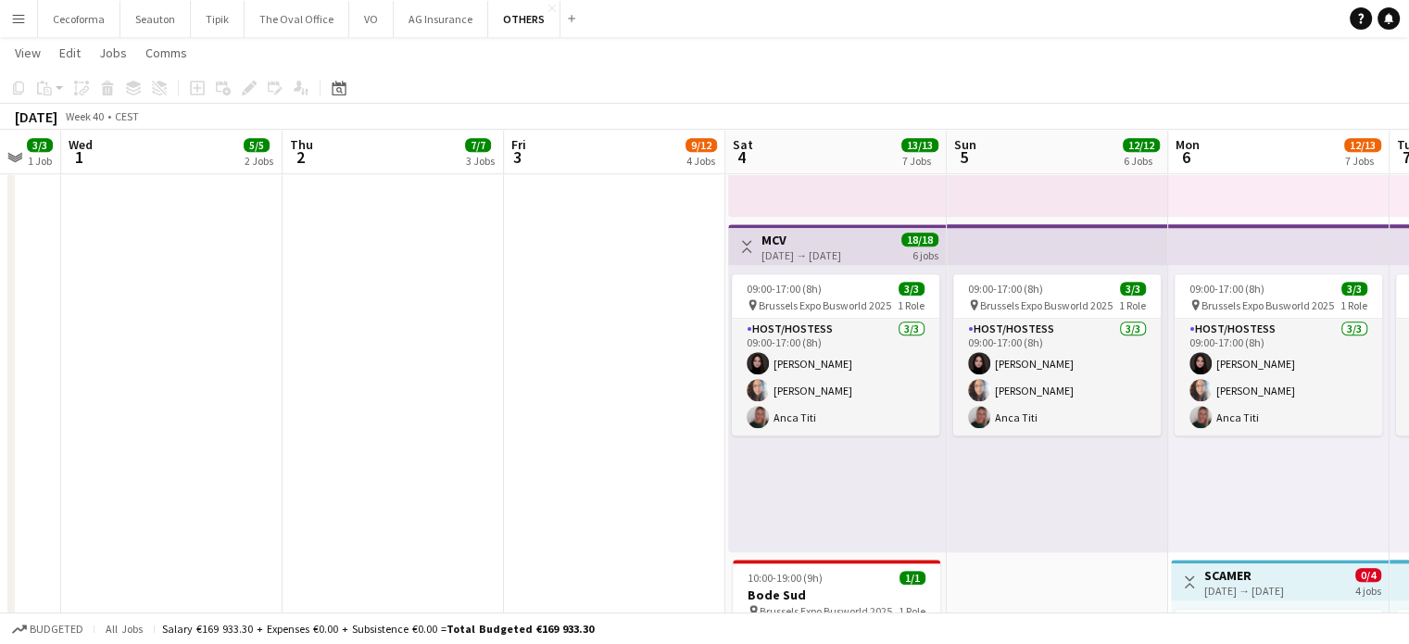
click at [768, 252] on div "[DATE] → [DATE]" at bounding box center [802, 255] width 80 height 14
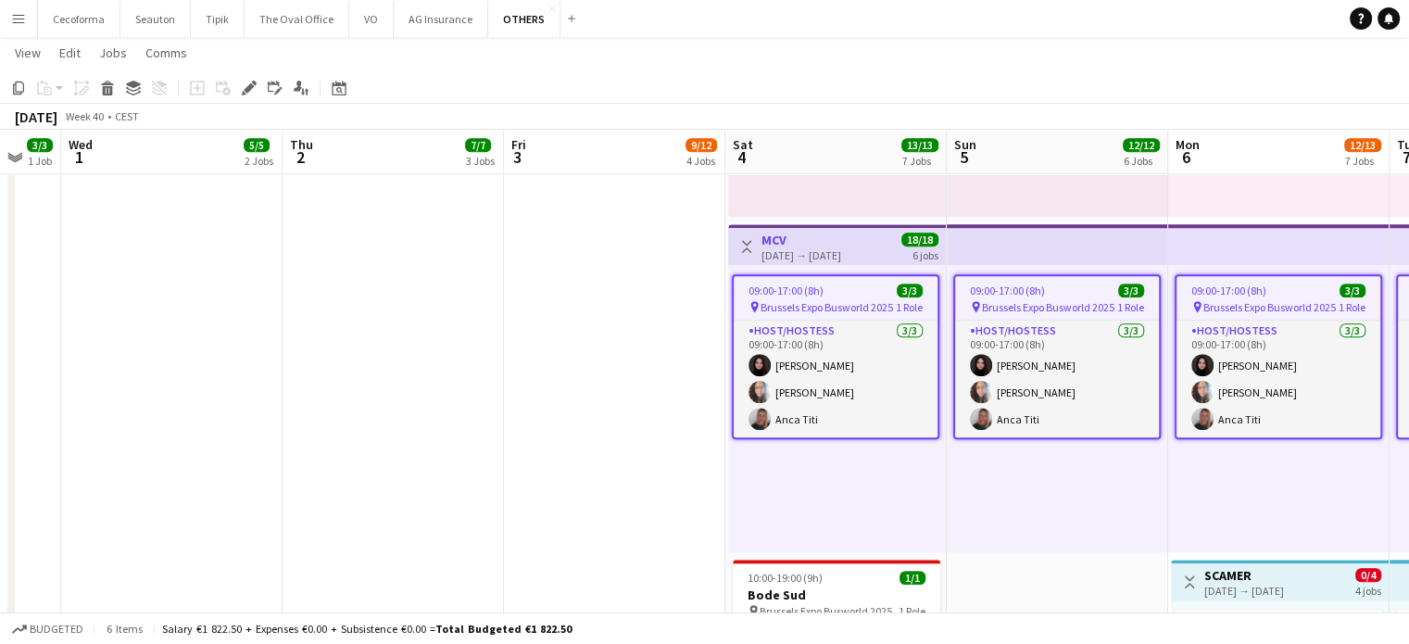
click at [779, 254] on div "[DATE] → [DATE]" at bounding box center [802, 255] width 80 height 14
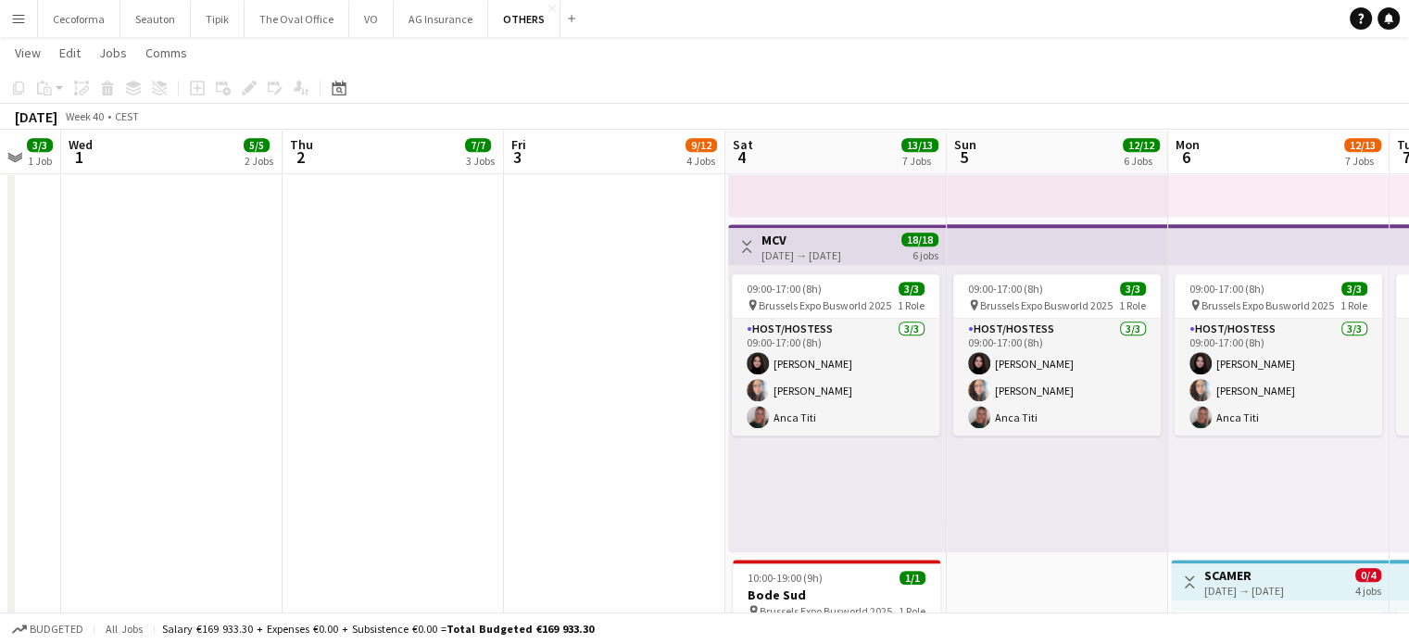
click at [779, 254] on div "[DATE] → [DATE]" at bounding box center [802, 255] width 80 height 14
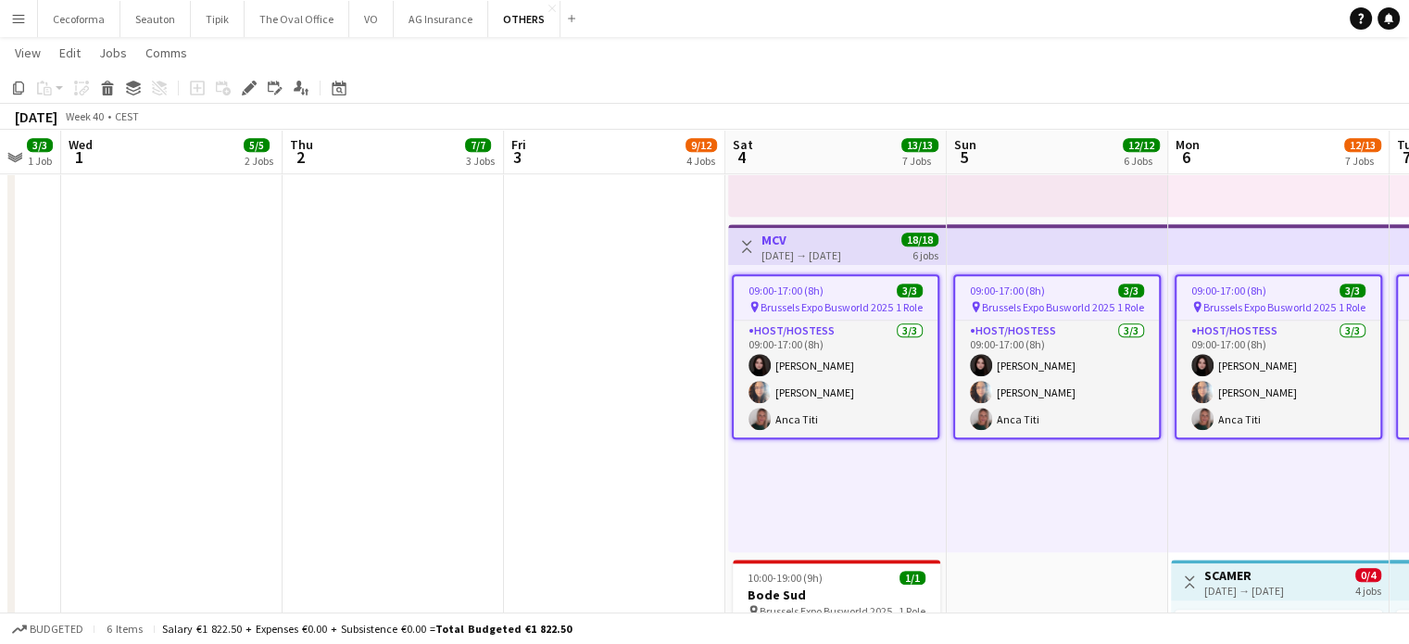
click at [779, 254] on div "[DATE] → [DATE]" at bounding box center [802, 255] width 80 height 14
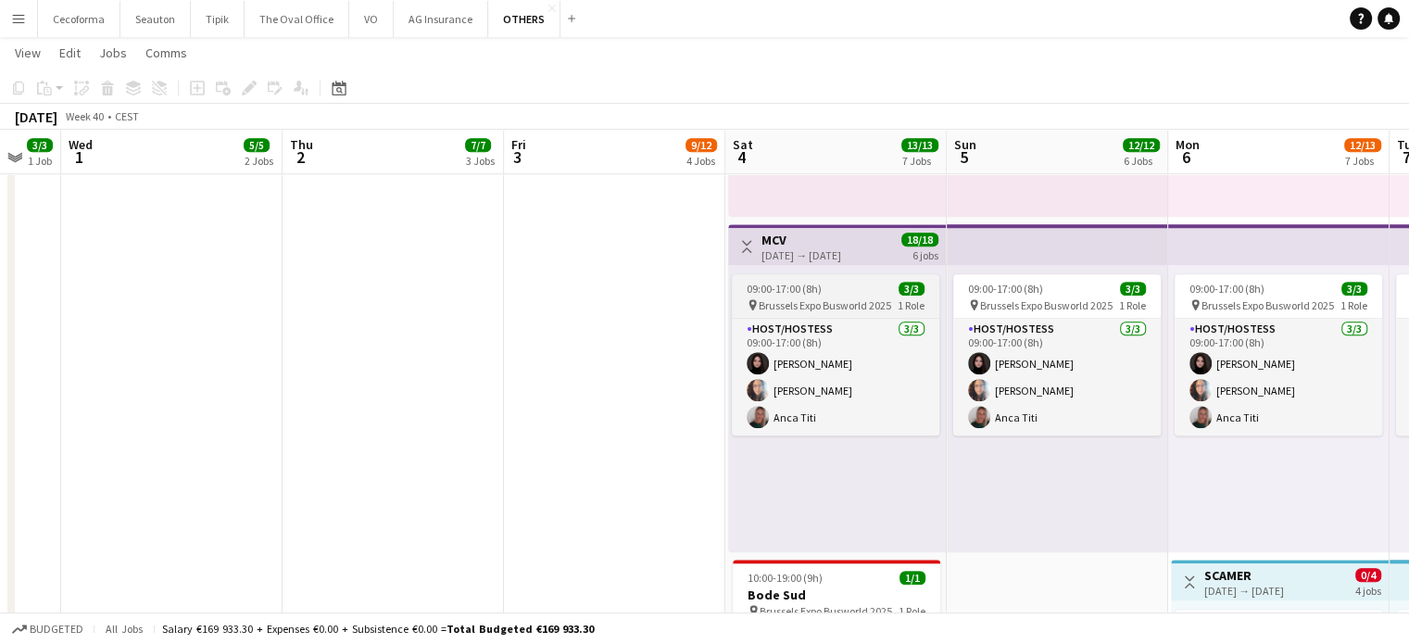
click at [771, 309] on span "Brussels Expo Busworld 2025" at bounding box center [825, 305] width 132 height 14
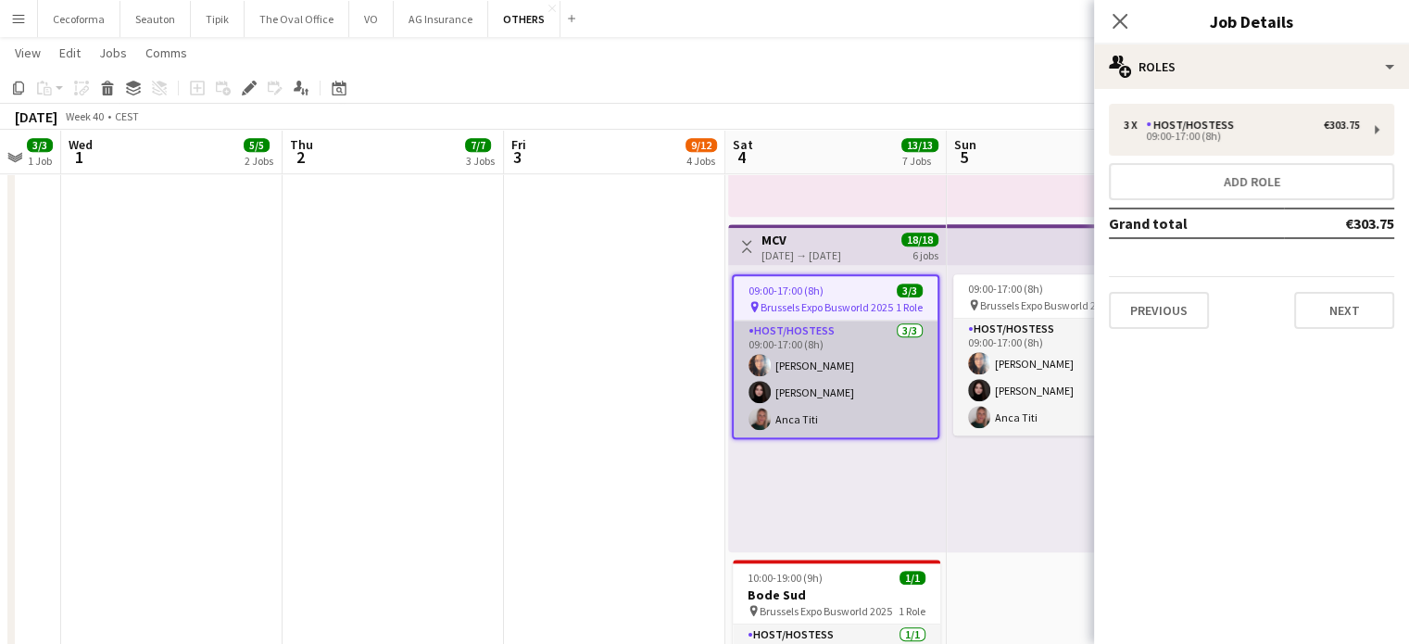
click at [799, 392] on app-card-role "Host/Hostess [DATE] 09:00-17:00 (8h) [PERSON_NAME]" at bounding box center [836, 379] width 204 height 117
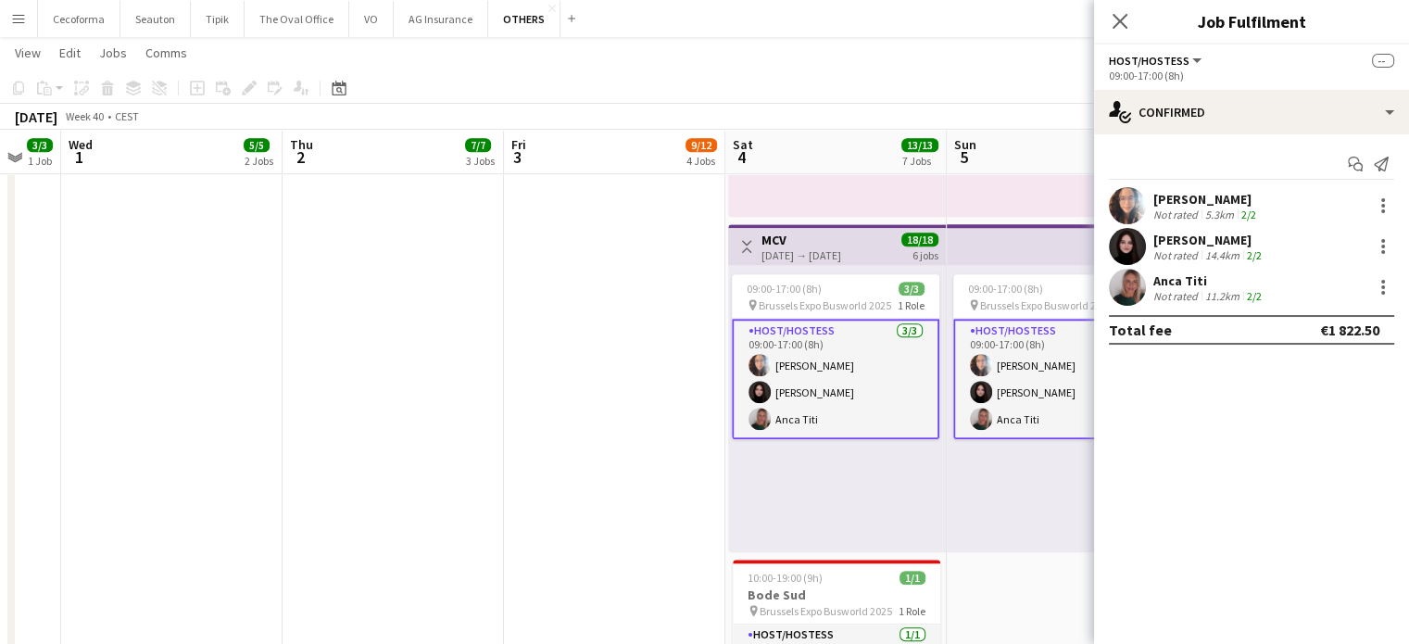
click at [799, 392] on app-card-role "Host/Hostess [DATE] 09:00-17:00 (8h) [PERSON_NAME]" at bounding box center [836, 379] width 208 height 120
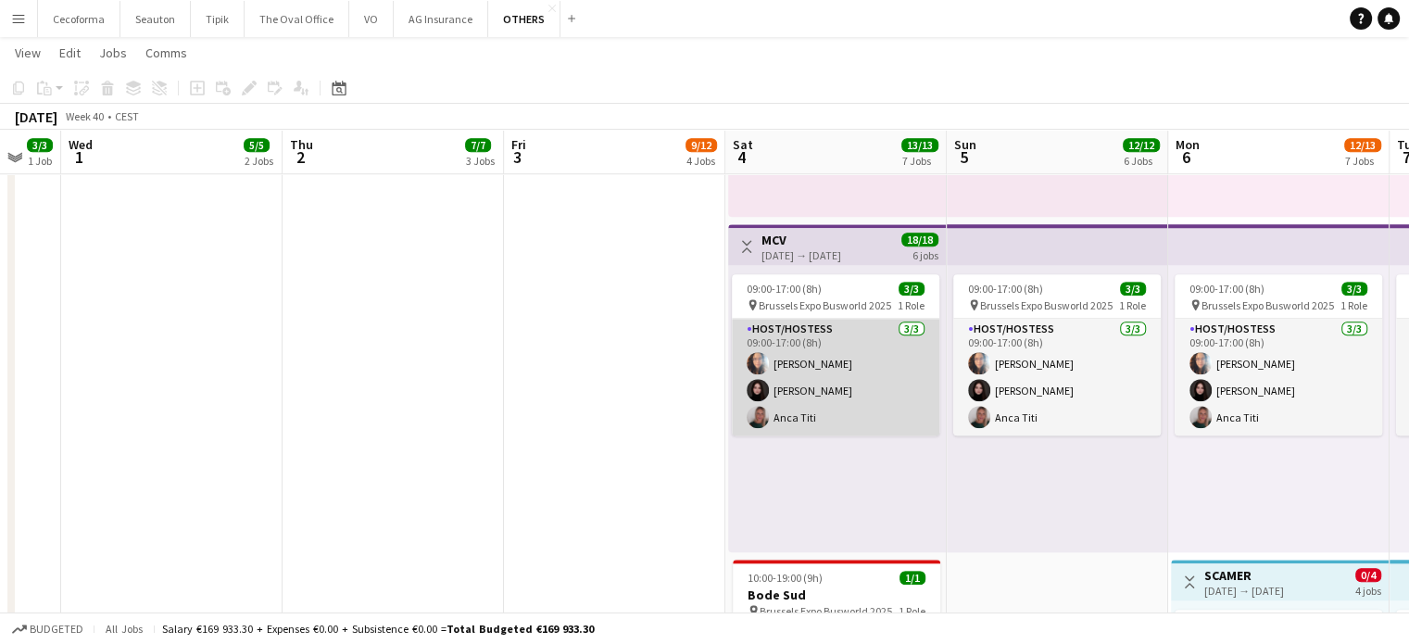
click at [799, 392] on app-card-role "Host/Hostess [DATE] 09:00-17:00 (8h) [PERSON_NAME]" at bounding box center [836, 377] width 208 height 117
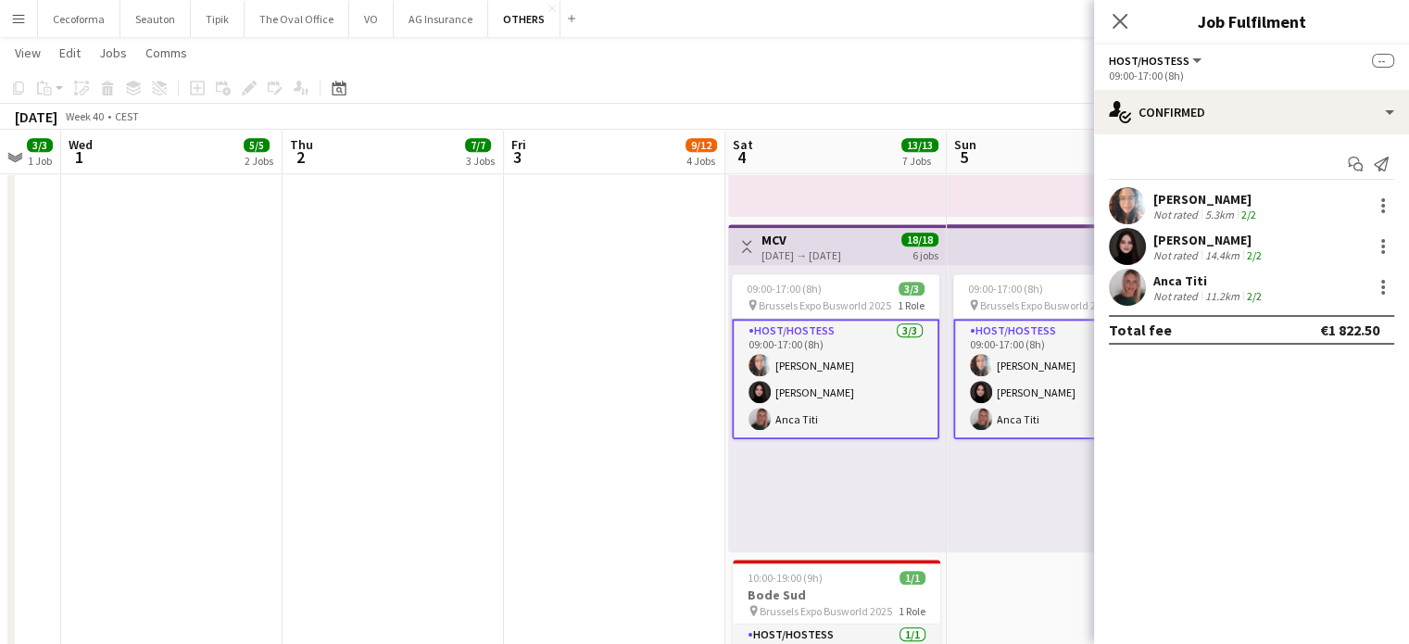
click at [799, 392] on app-card-role "Host/Hostess [DATE] 09:00-17:00 (8h) [PERSON_NAME]" at bounding box center [836, 379] width 208 height 120
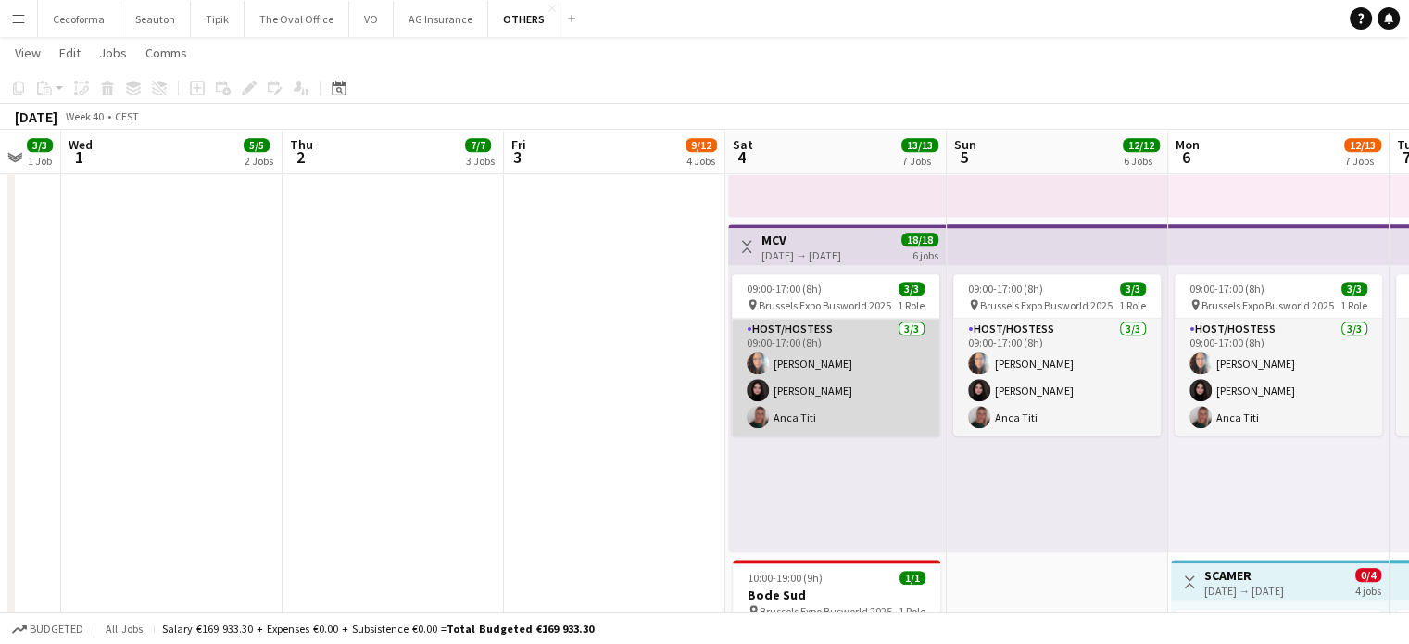
click at [799, 392] on app-card-role "Host/Hostess [DATE] 09:00-17:00 (8h) [PERSON_NAME]" at bounding box center [836, 377] width 208 height 117
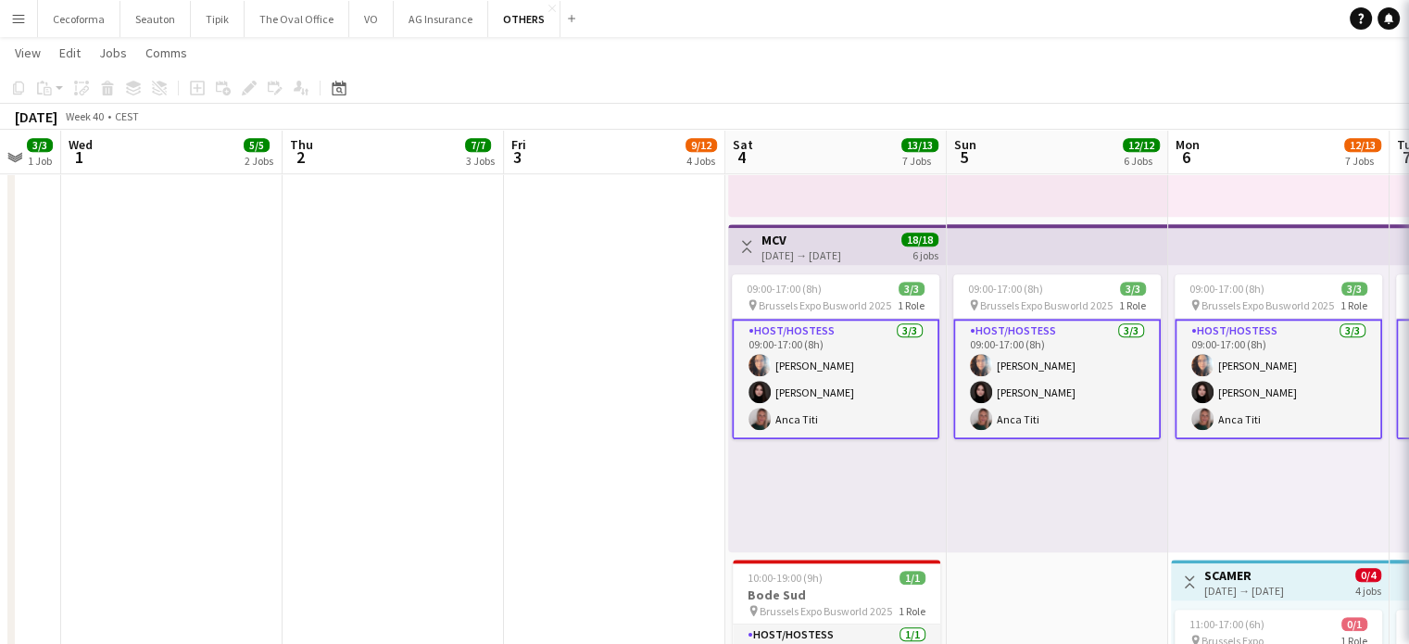
click at [799, 392] on app-card-role "Host/Hostess [DATE] 09:00-17:00 (8h) [PERSON_NAME]" at bounding box center [836, 379] width 208 height 120
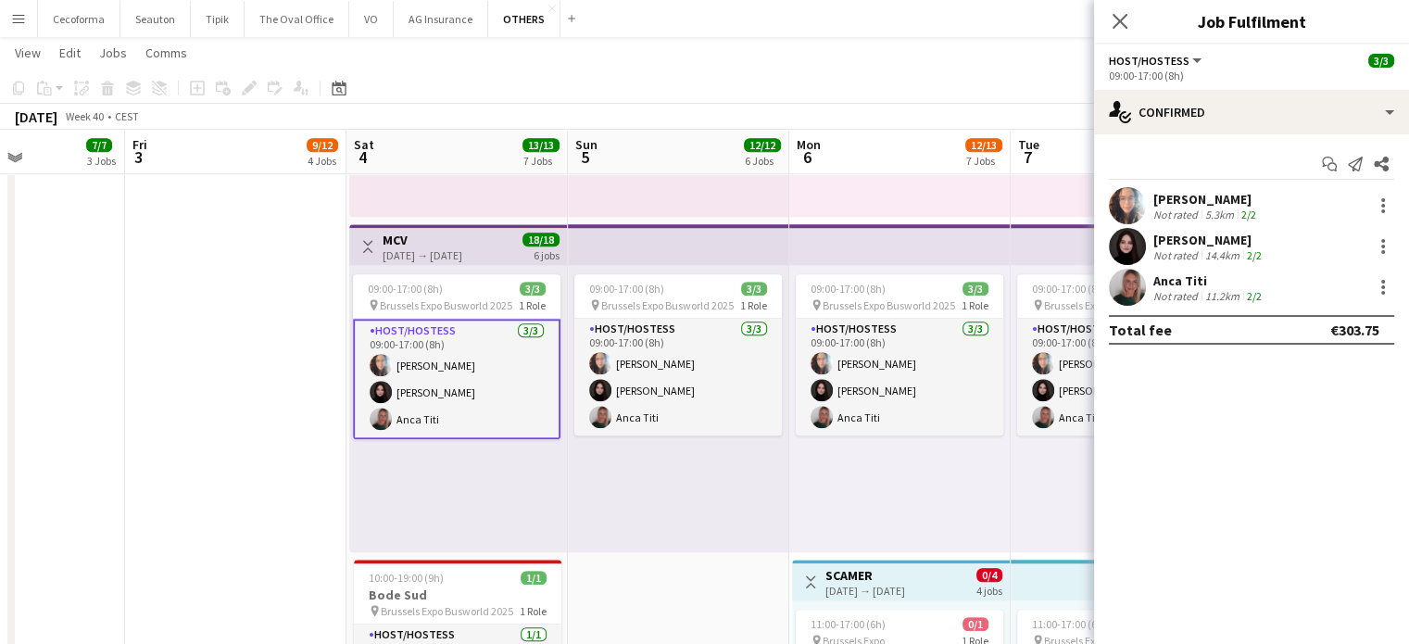
scroll to position [0, 502]
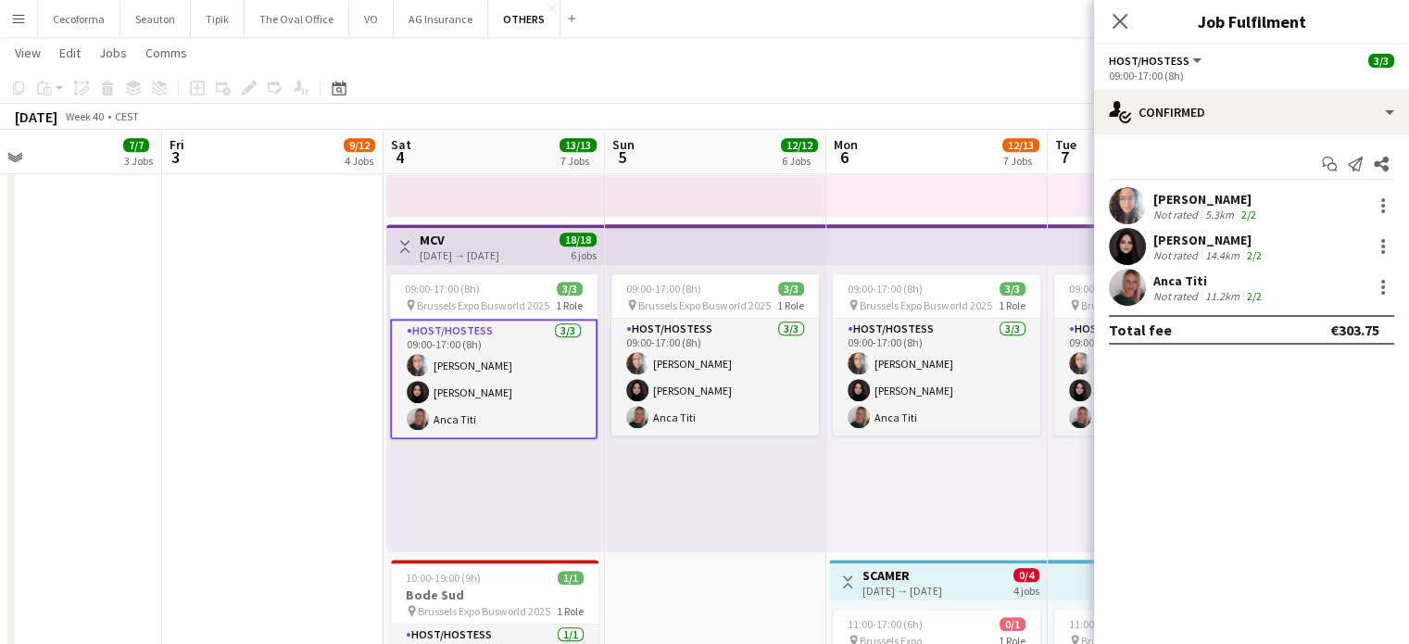
drag, startPoint x: 941, startPoint y: 488, endPoint x: 599, endPoint y: 484, distance: 341.9
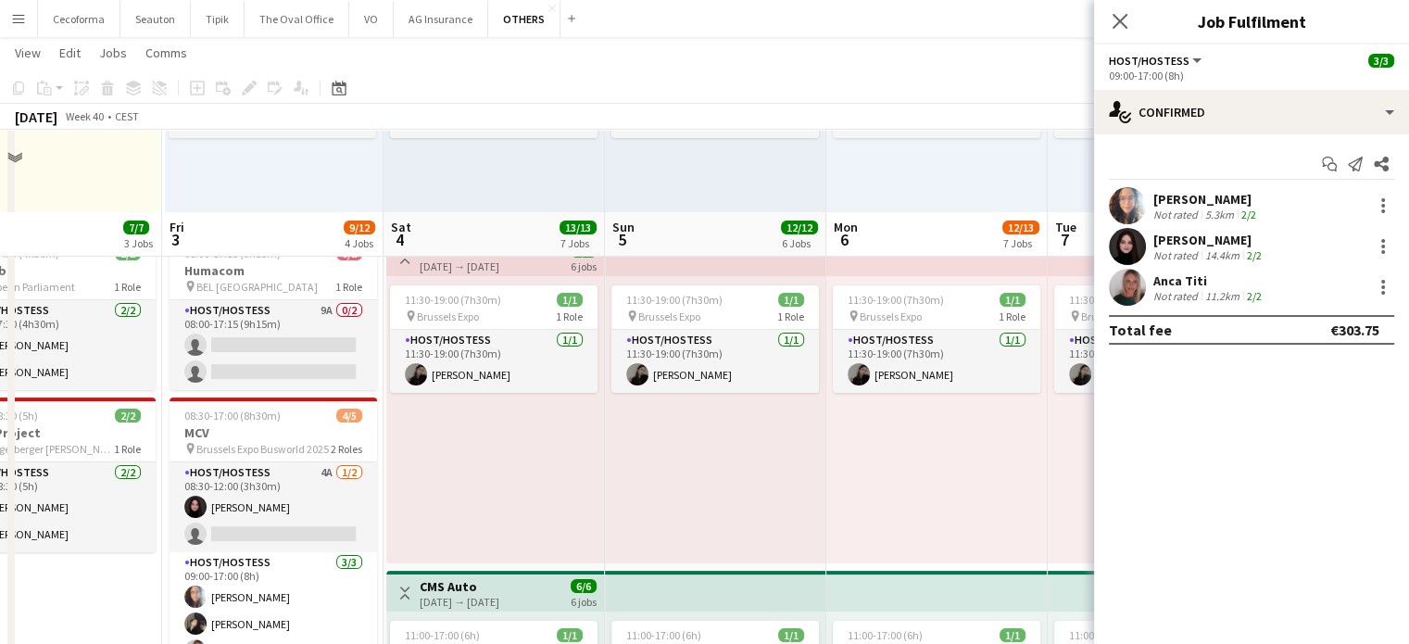
scroll to position [278, 0]
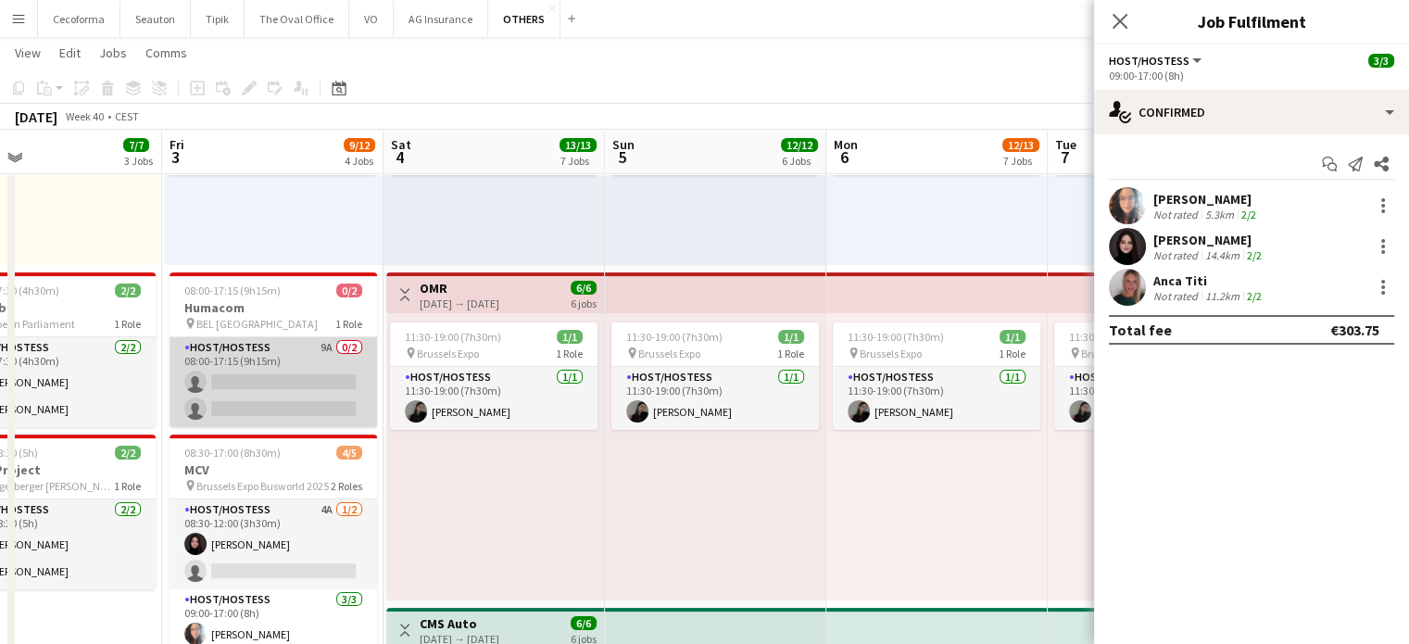
click at [274, 372] on app-card-role "Host/Hostess 9A 0/2 08:00-17:15 (9h15m) single-neutral-actions single-neutral-a…" at bounding box center [274, 382] width 208 height 90
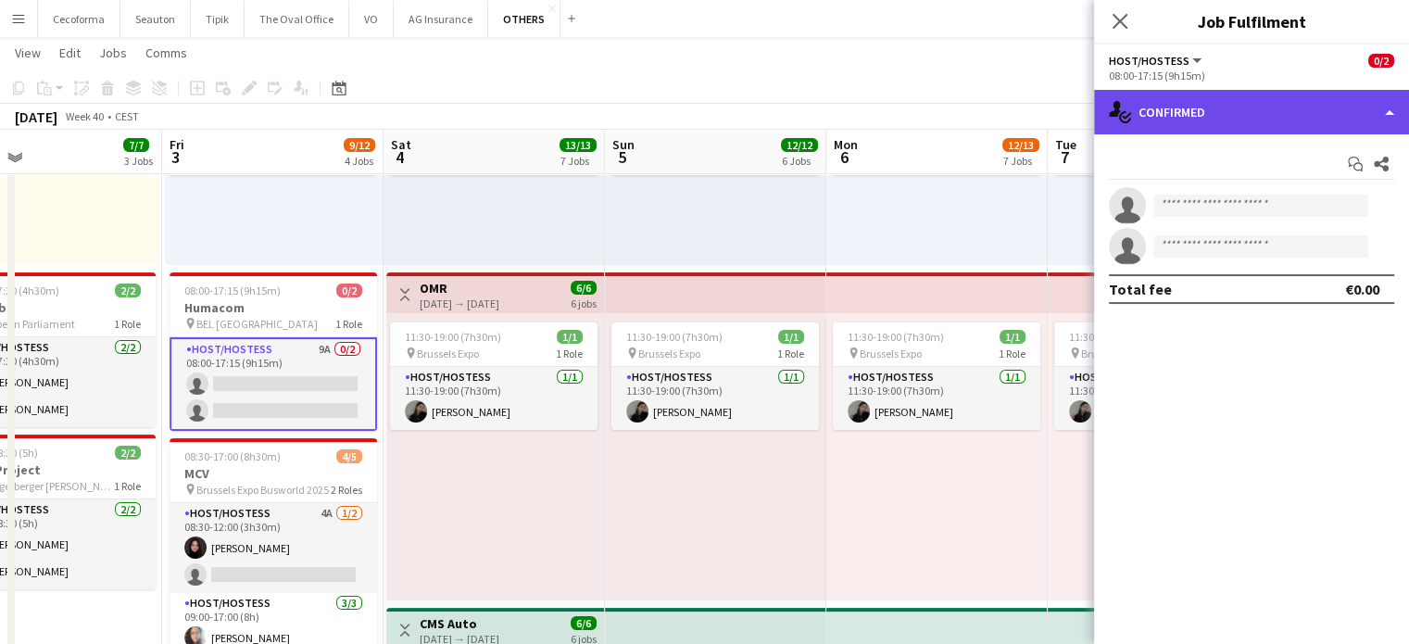
click at [1387, 111] on div "single-neutral-actions-check-2 Confirmed" at bounding box center [1251, 112] width 315 height 44
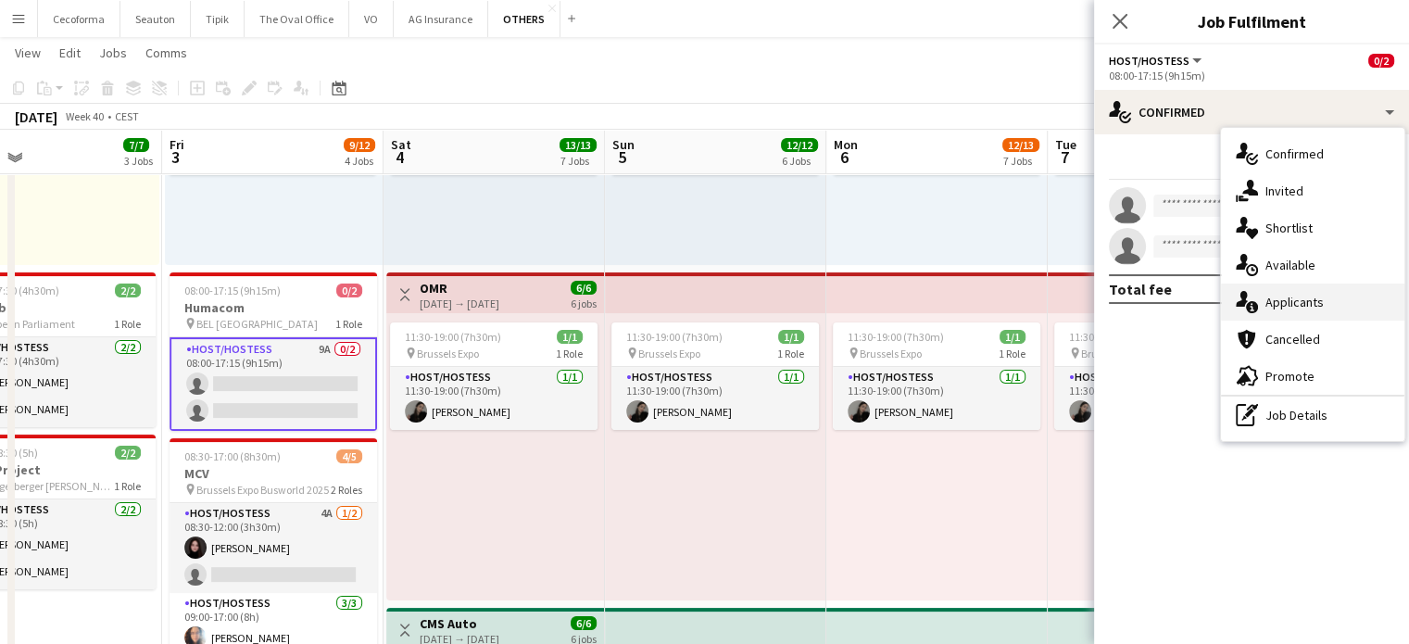
click at [1293, 306] on span "Applicants" at bounding box center [1295, 302] width 58 height 17
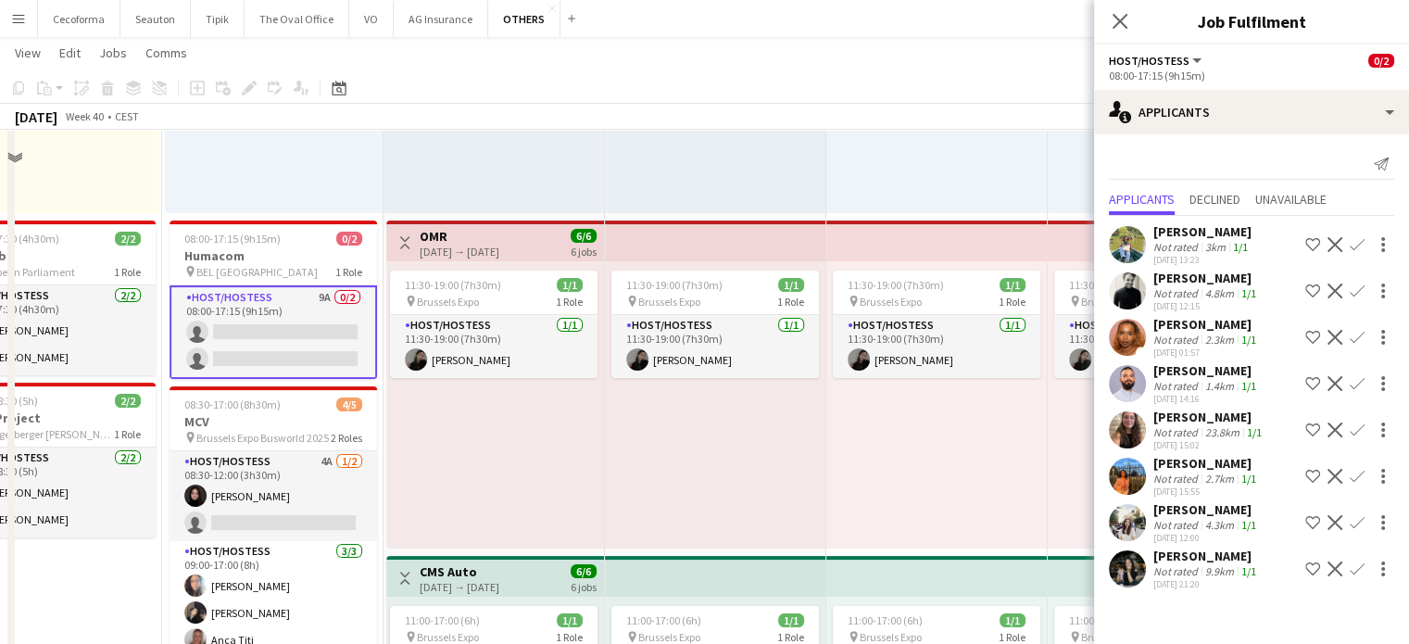
scroll to position [371, 0]
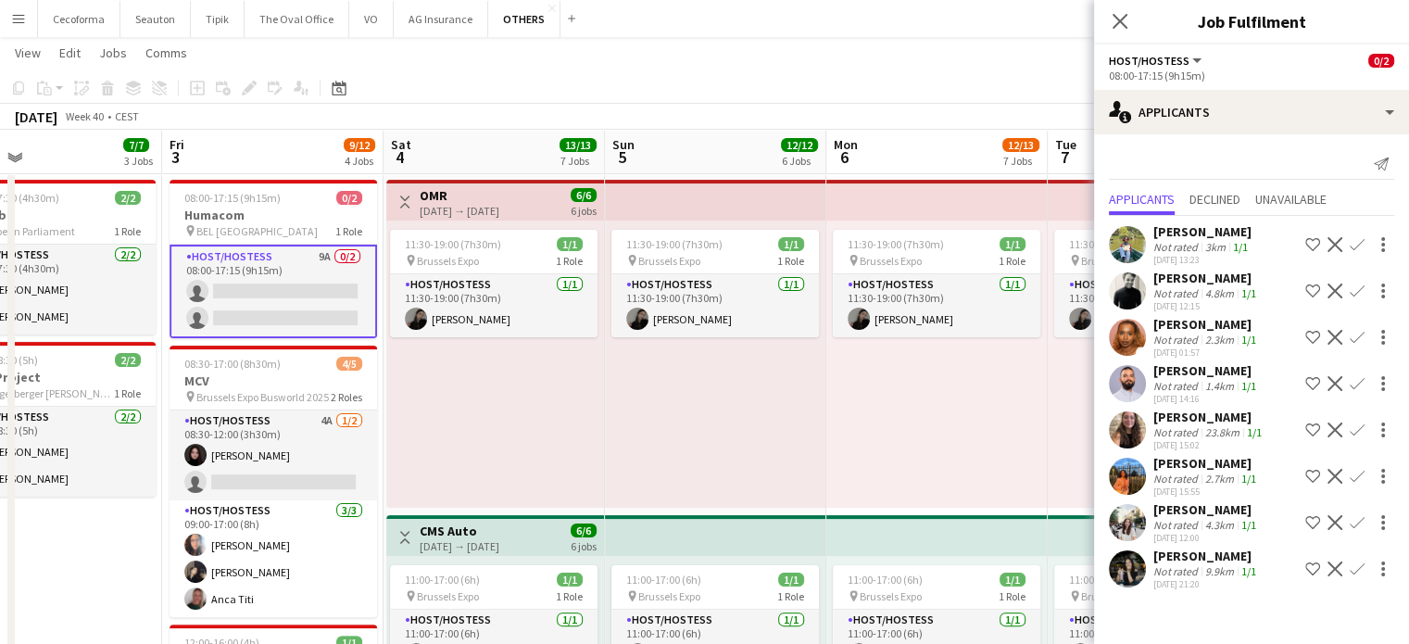
click at [1350, 530] on app-icon "Confirm" at bounding box center [1357, 522] width 15 height 15
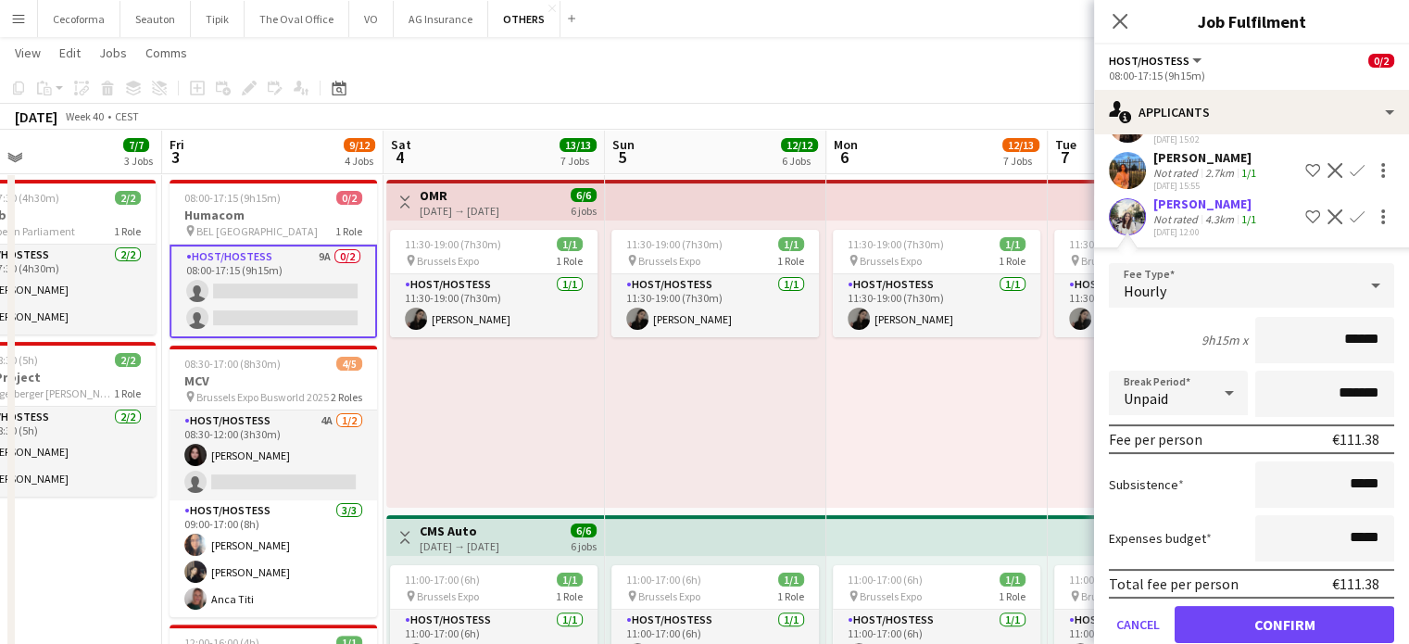
scroll to position [319, 0]
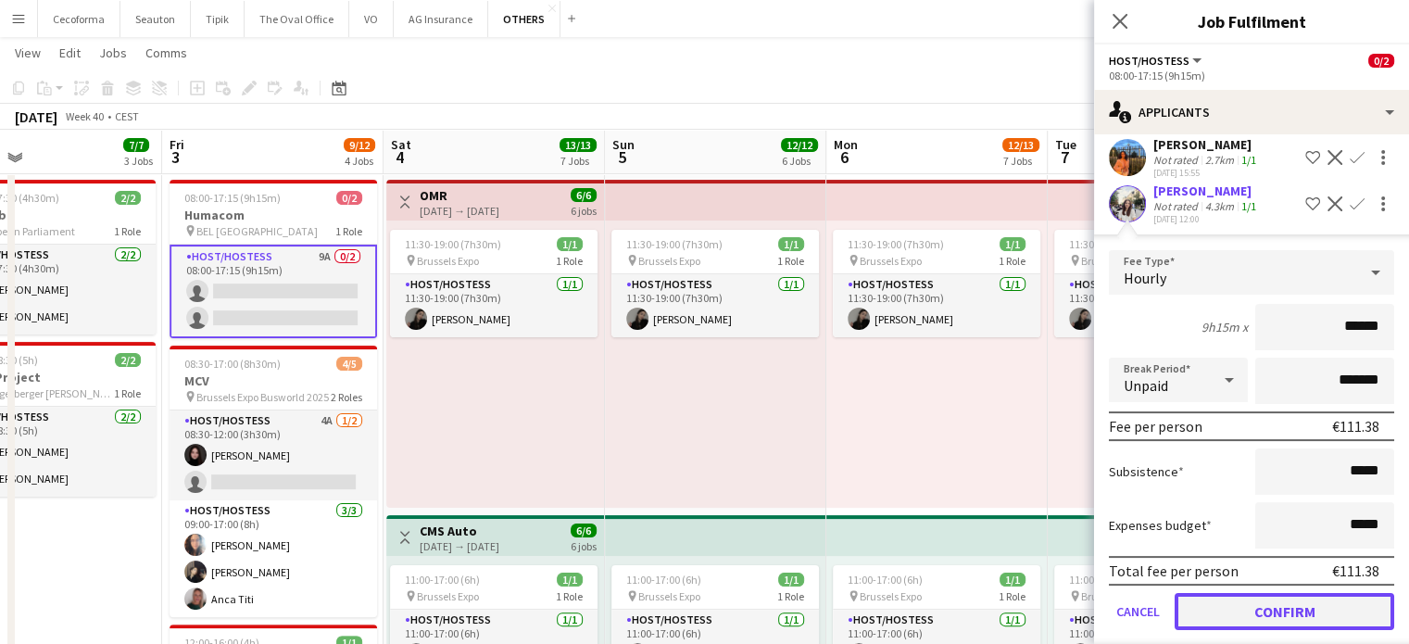
click at [1260, 617] on button "Confirm" at bounding box center [1285, 611] width 220 height 37
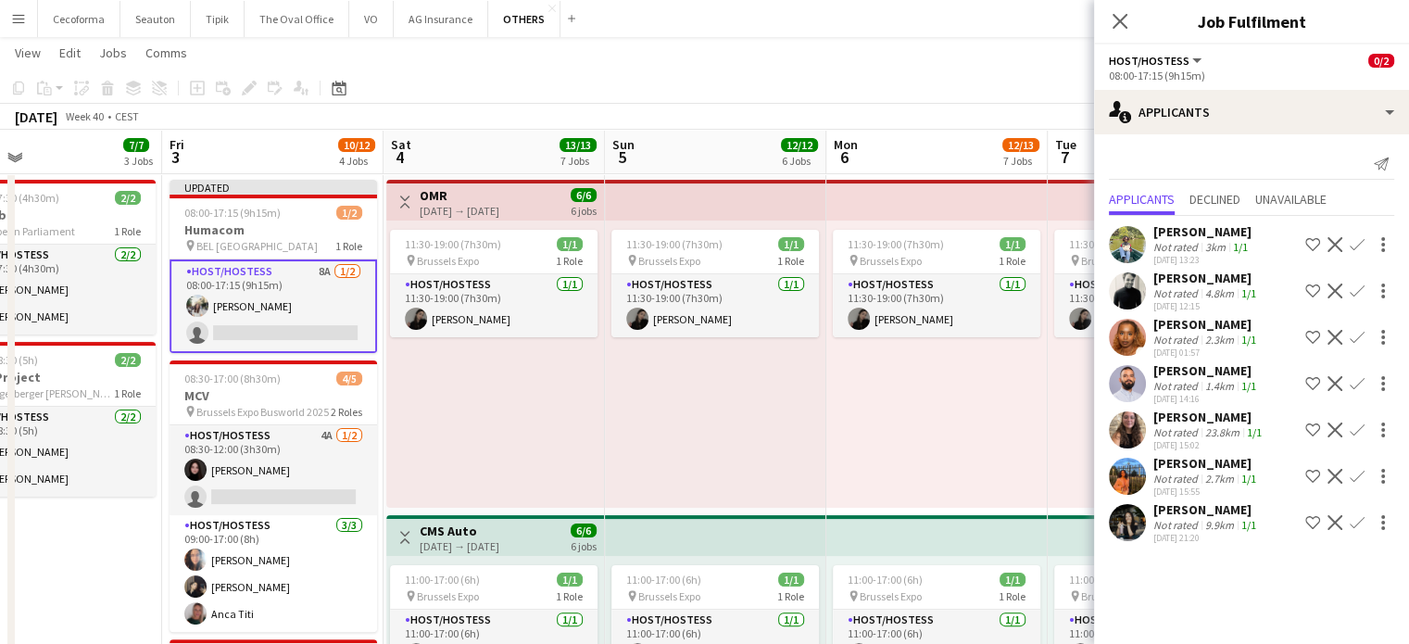
scroll to position [0, 0]
click at [249, 324] on app-card-role "Host/Hostess 8A [DATE] 08:00-17:15 (9h15m) [PERSON_NAME] single-neutral-actions" at bounding box center [274, 306] width 208 height 94
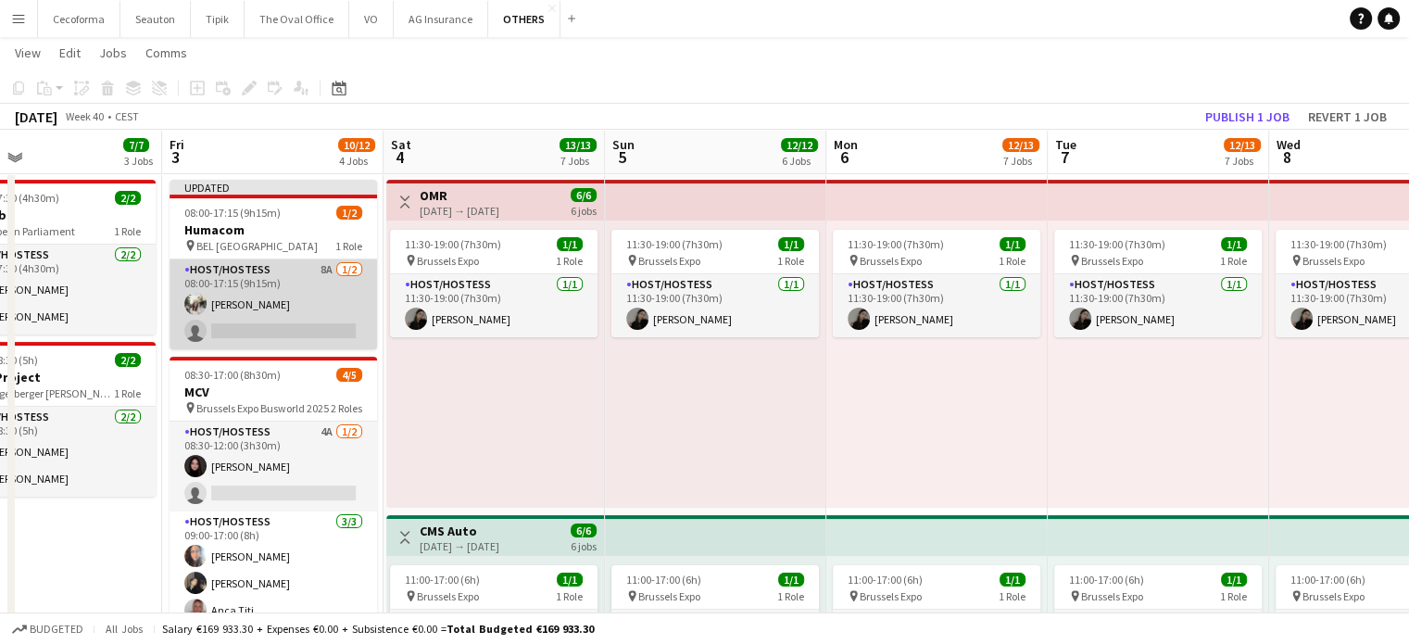
click at [249, 324] on app-card-role "Host/Hostess 8A [DATE] 08:00-17:15 (9h15m) [PERSON_NAME] single-neutral-actions" at bounding box center [274, 304] width 208 height 90
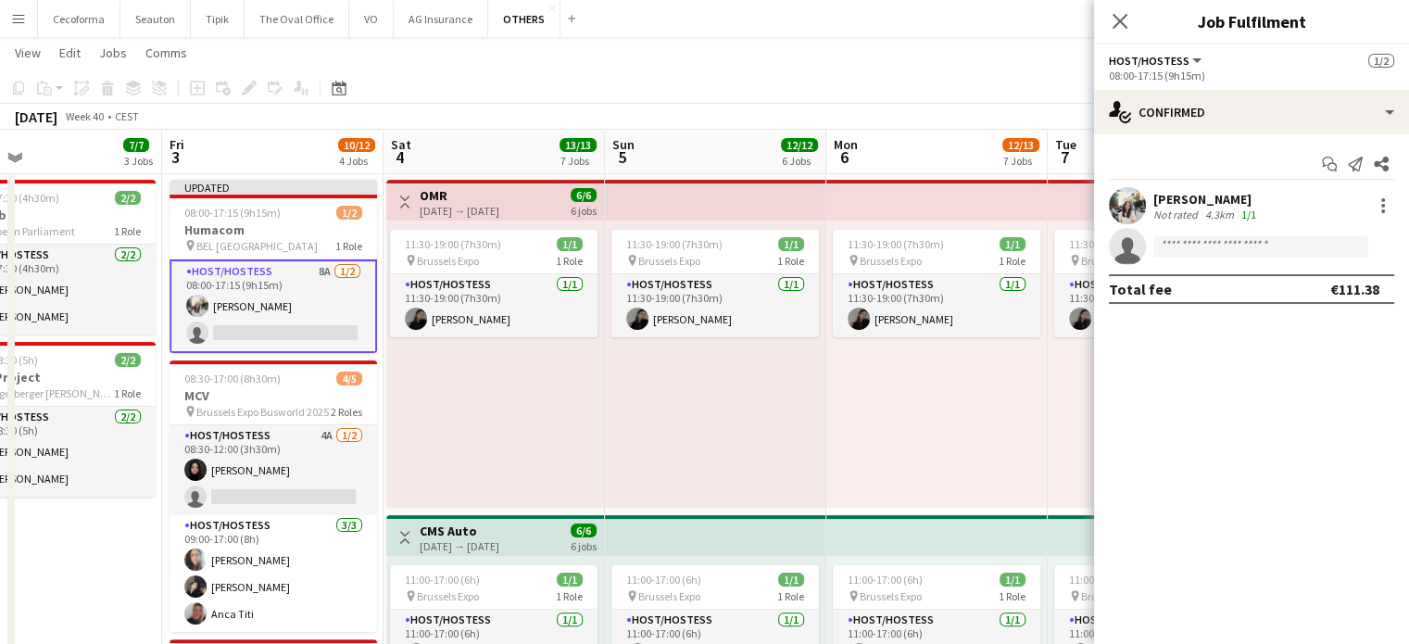
click at [270, 309] on app-card-role "Host/Hostess 8A [DATE] 08:00-17:15 (9h15m) [PERSON_NAME] single-neutral-actions" at bounding box center [274, 306] width 208 height 94
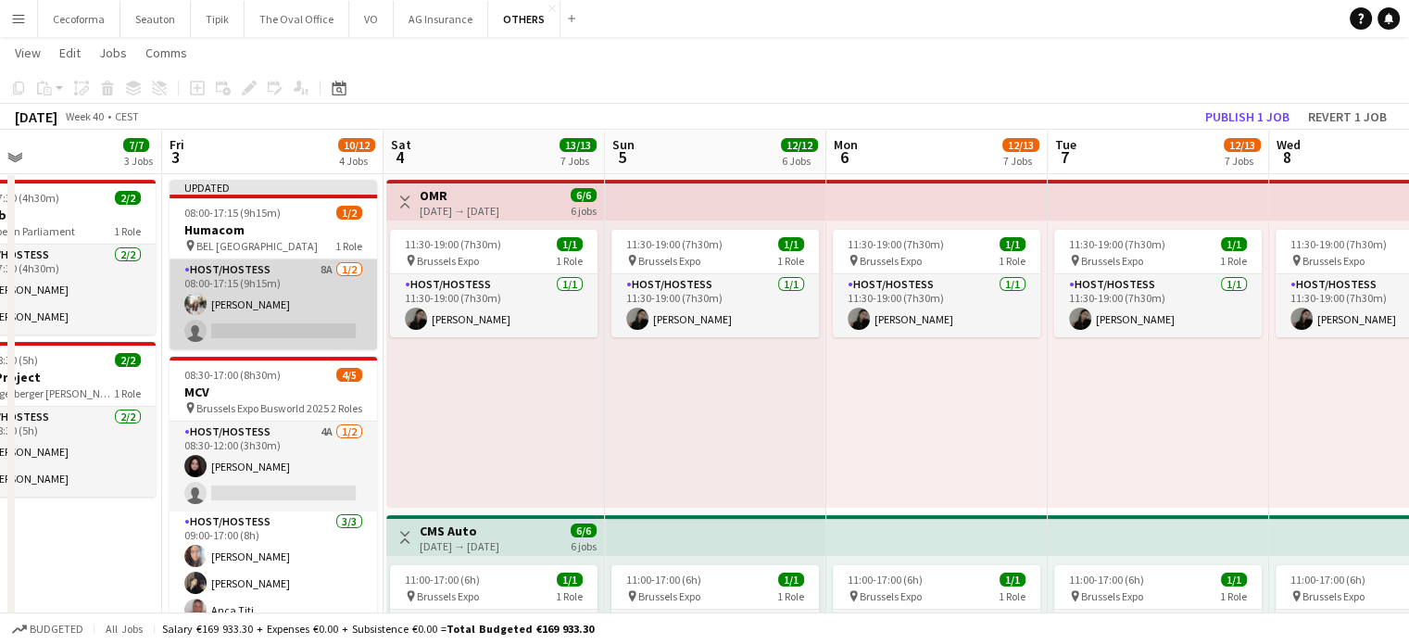
click at [243, 284] on app-card-role "Host/Hostess 8A [DATE] 08:00-17:15 (9h15m) [PERSON_NAME] single-neutral-actions" at bounding box center [274, 304] width 208 height 90
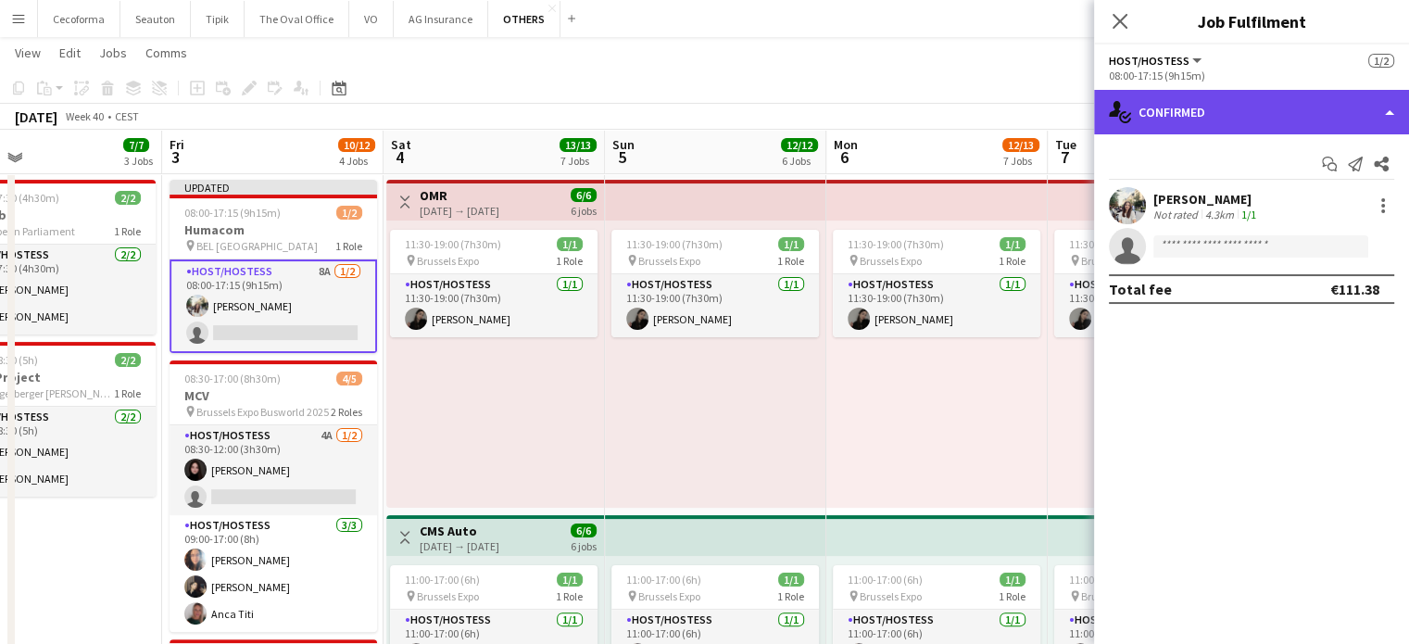
drag, startPoint x: 1393, startPoint y: 111, endPoint x: 1382, endPoint y: 113, distance: 10.4
click at [1392, 111] on div "single-neutral-actions-check-2 Confirmed" at bounding box center [1251, 112] width 315 height 44
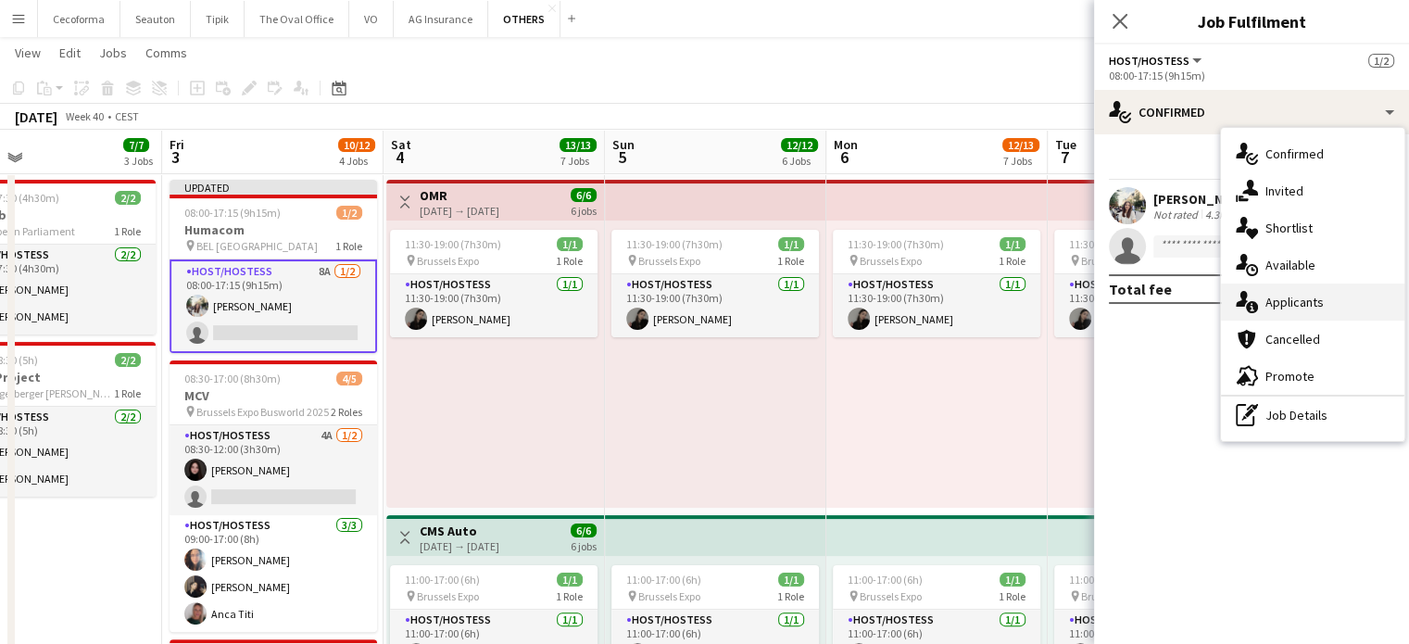
click at [1301, 308] on span "Applicants" at bounding box center [1295, 302] width 58 height 17
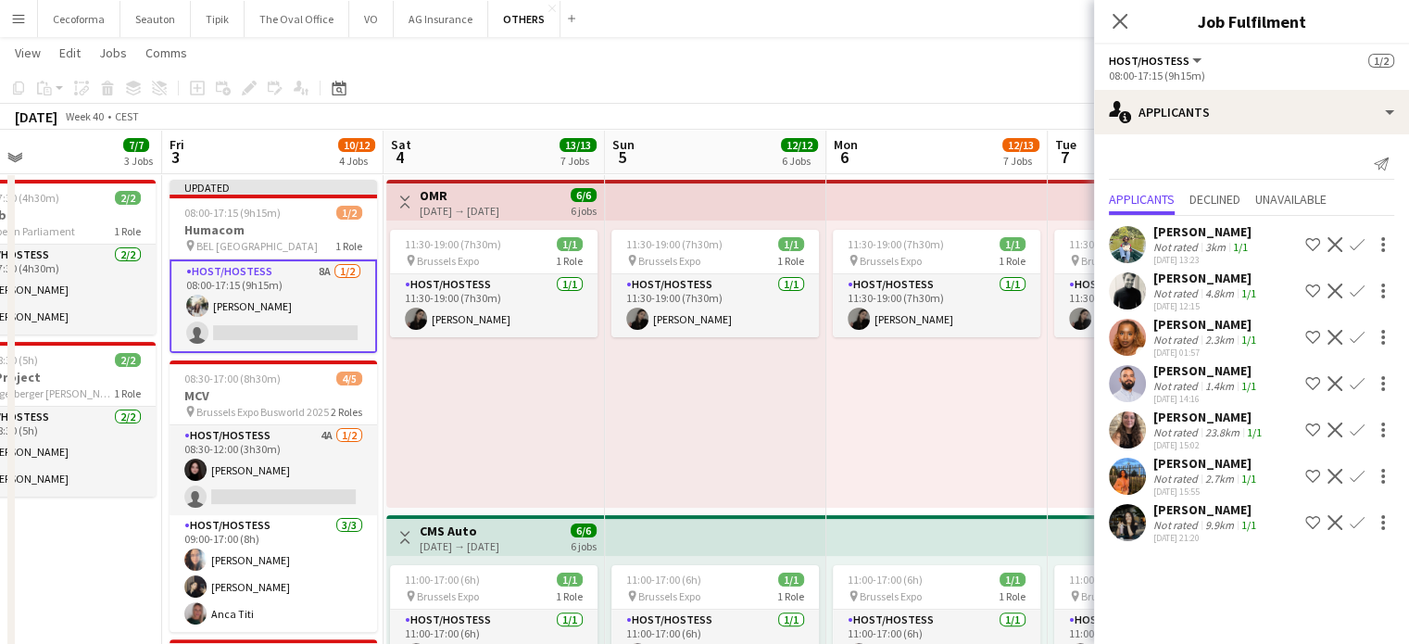
click at [1350, 484] on app-icon "Confirm" at bounding box center [1357, 476] width 15 height 15
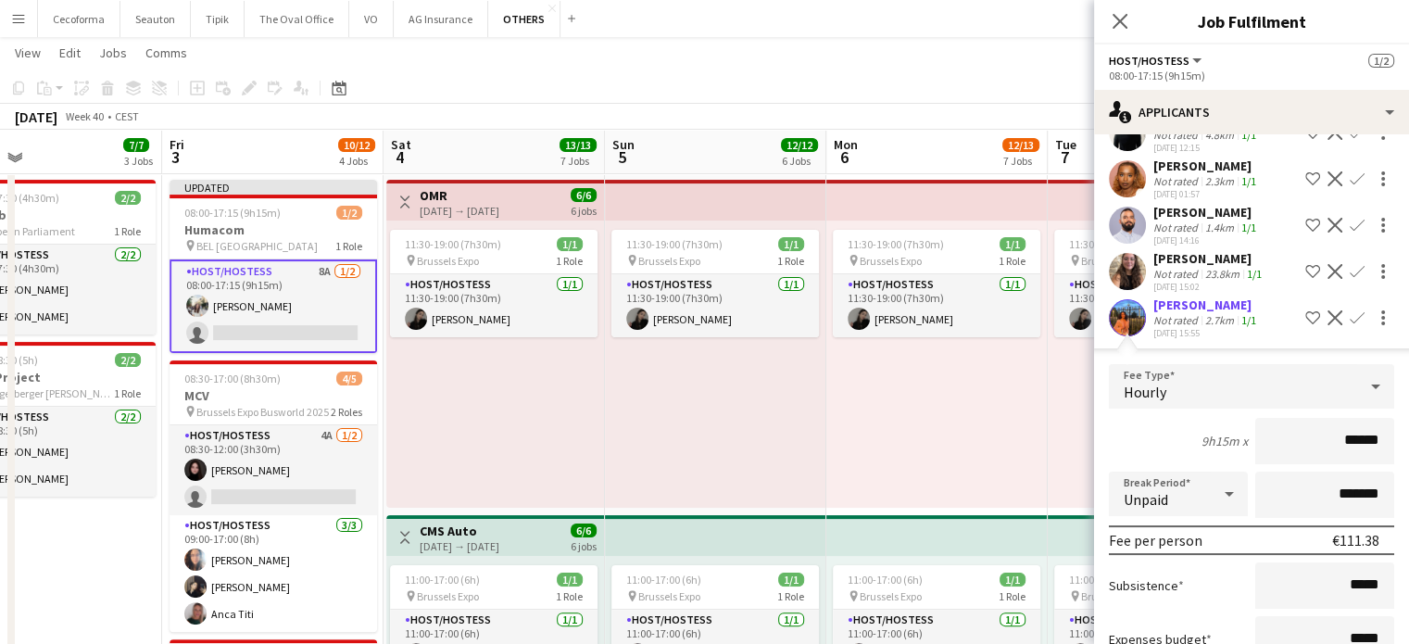
scroll to position [352, 0]
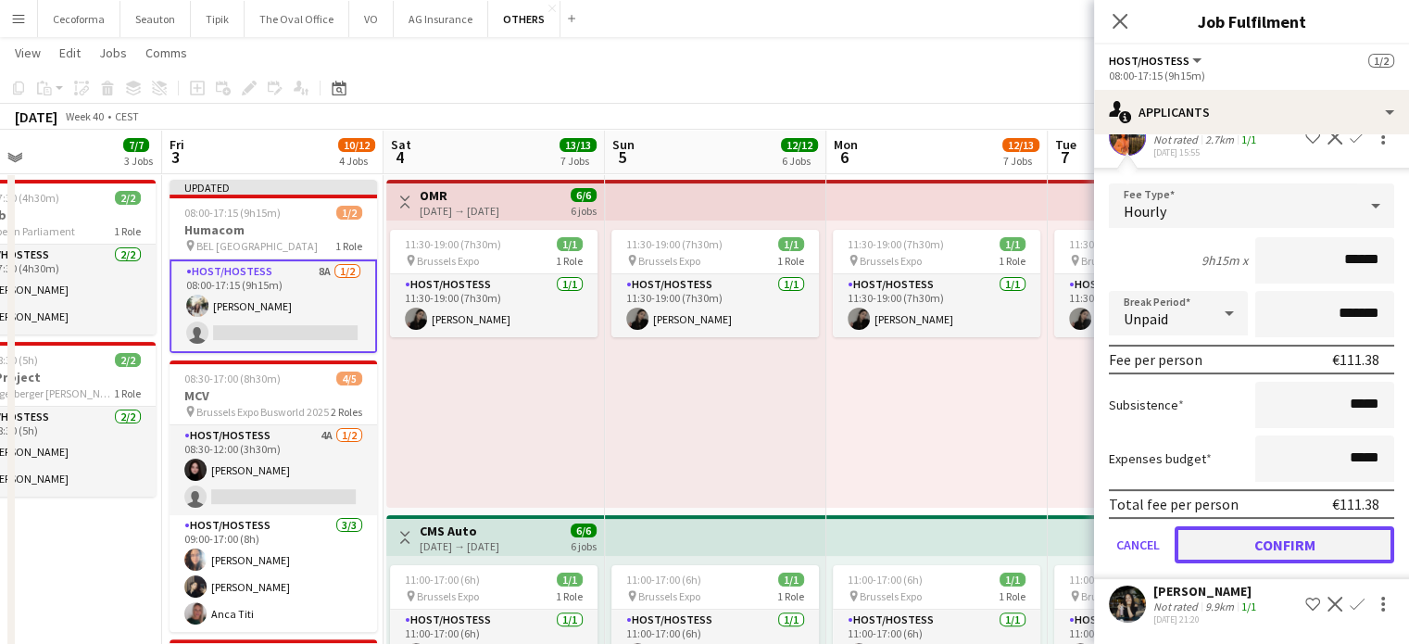
click at [1273, 548] on button "Confirm" at bounding box center [1285, 544] width 220 height 37
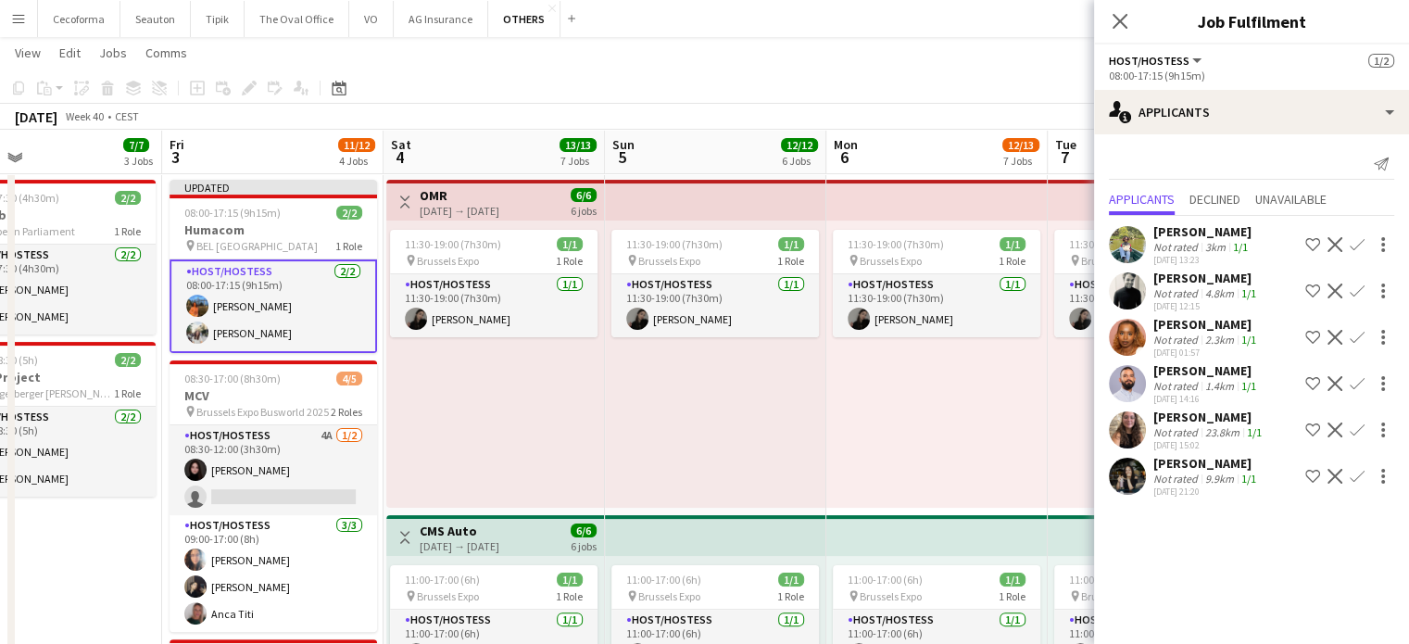
scroll to position [0, 0]
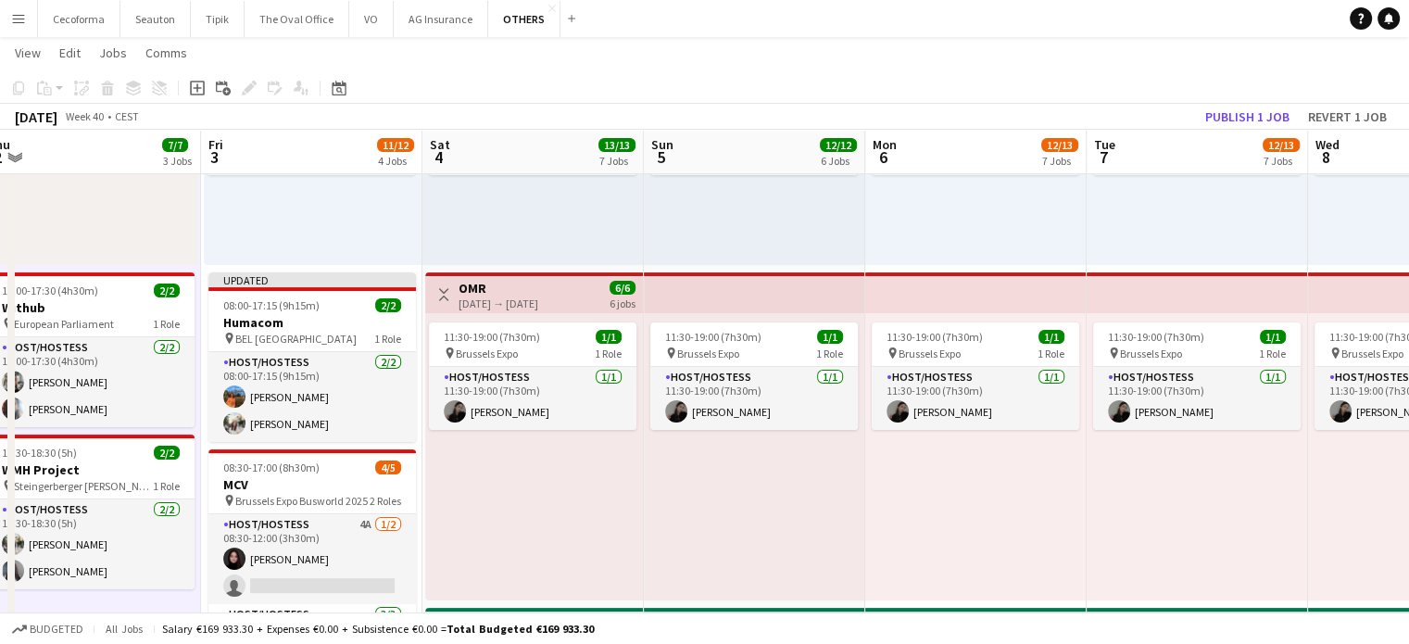
scroll to position [0, 571]
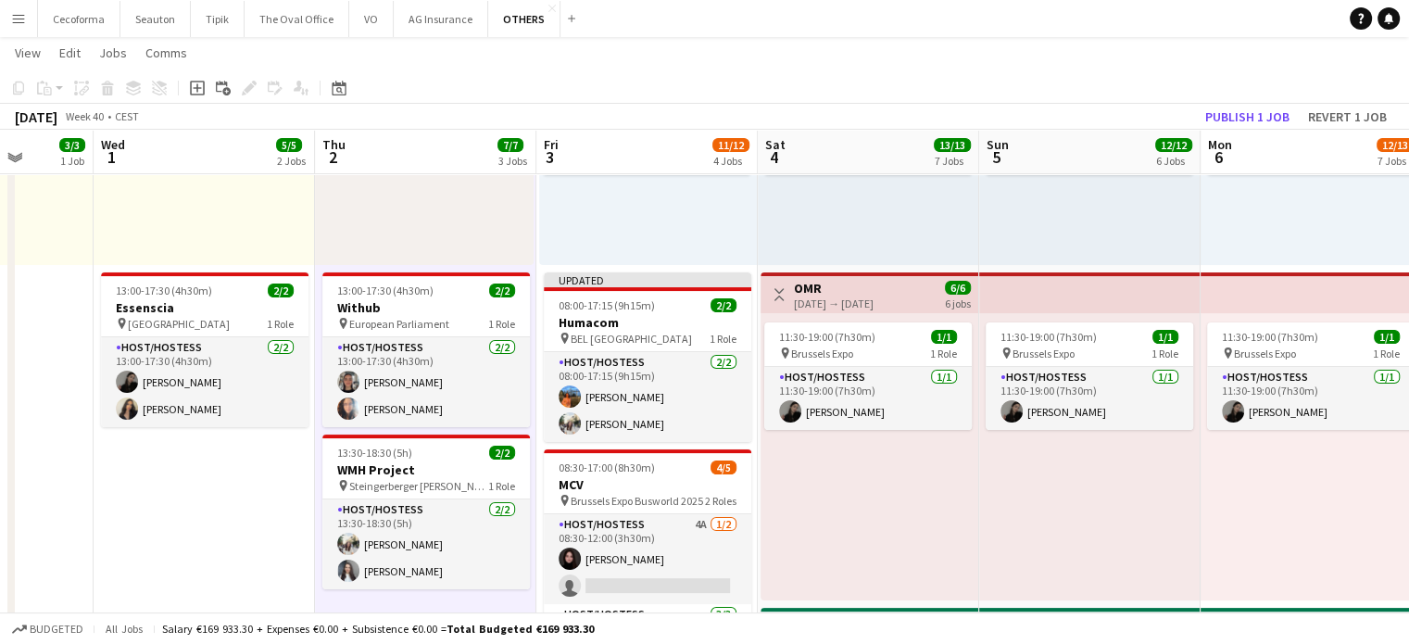
drag, startPoint x: 69, startPoint y: 605, endPoint x: 565, endPoint y: 620, distance: 495.9
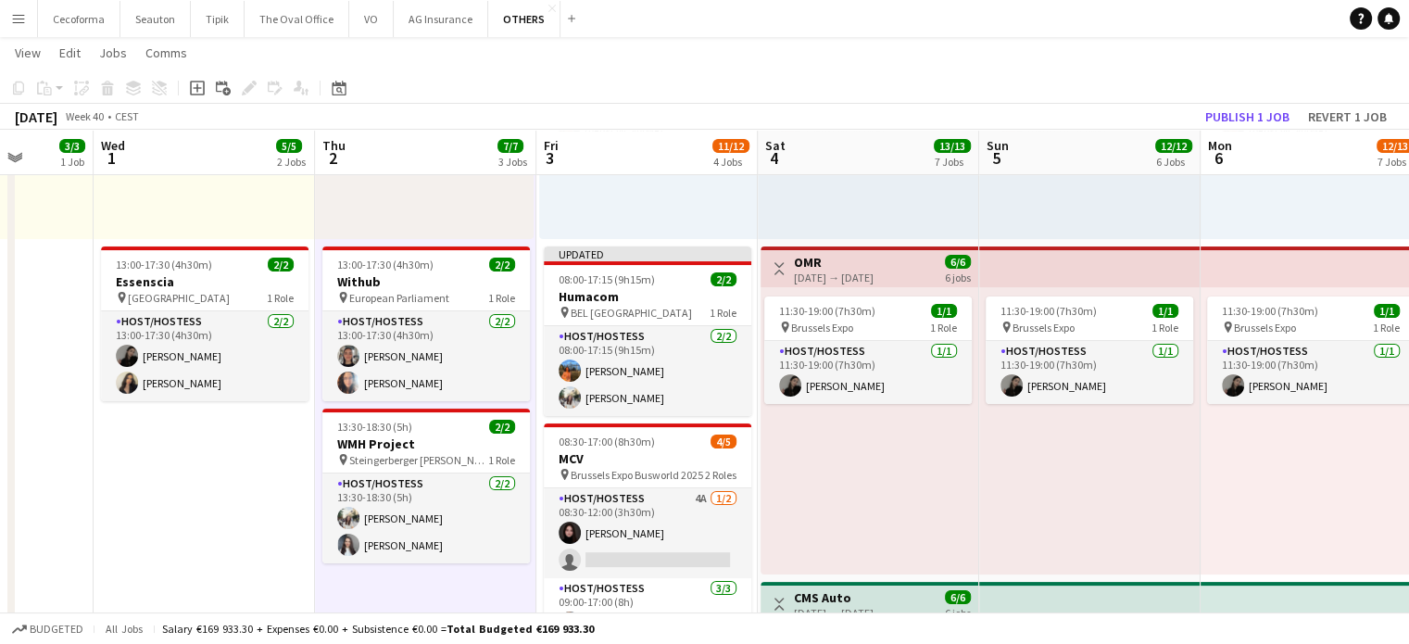
scroll to position [278, 0]
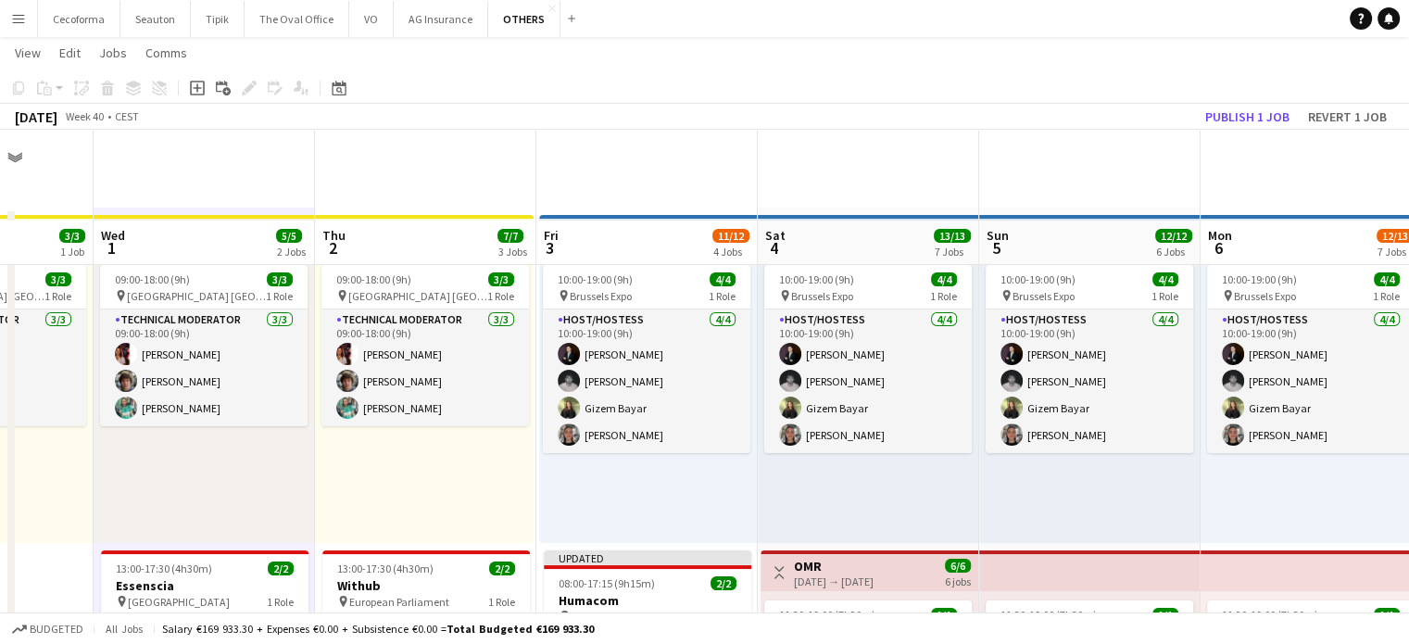
scroll to position [371, 0]
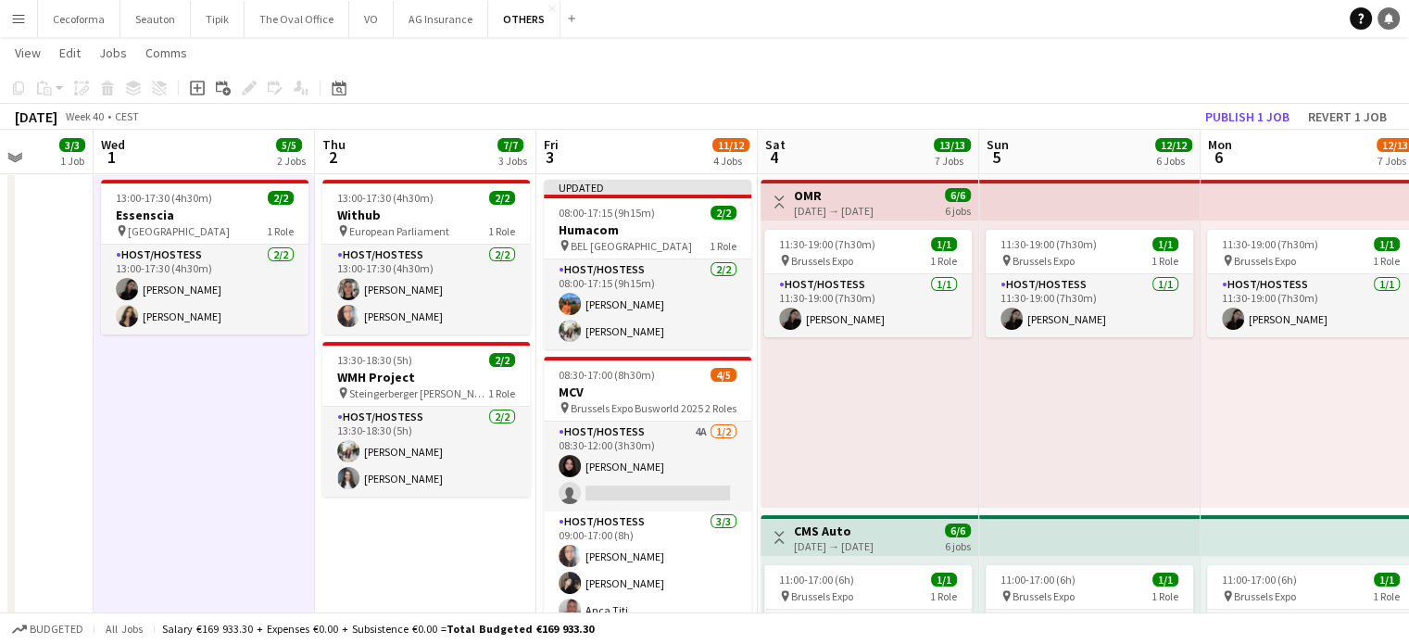
click at [1385, 19] on icon at bounding box center [1388, 17] width 9 height 9
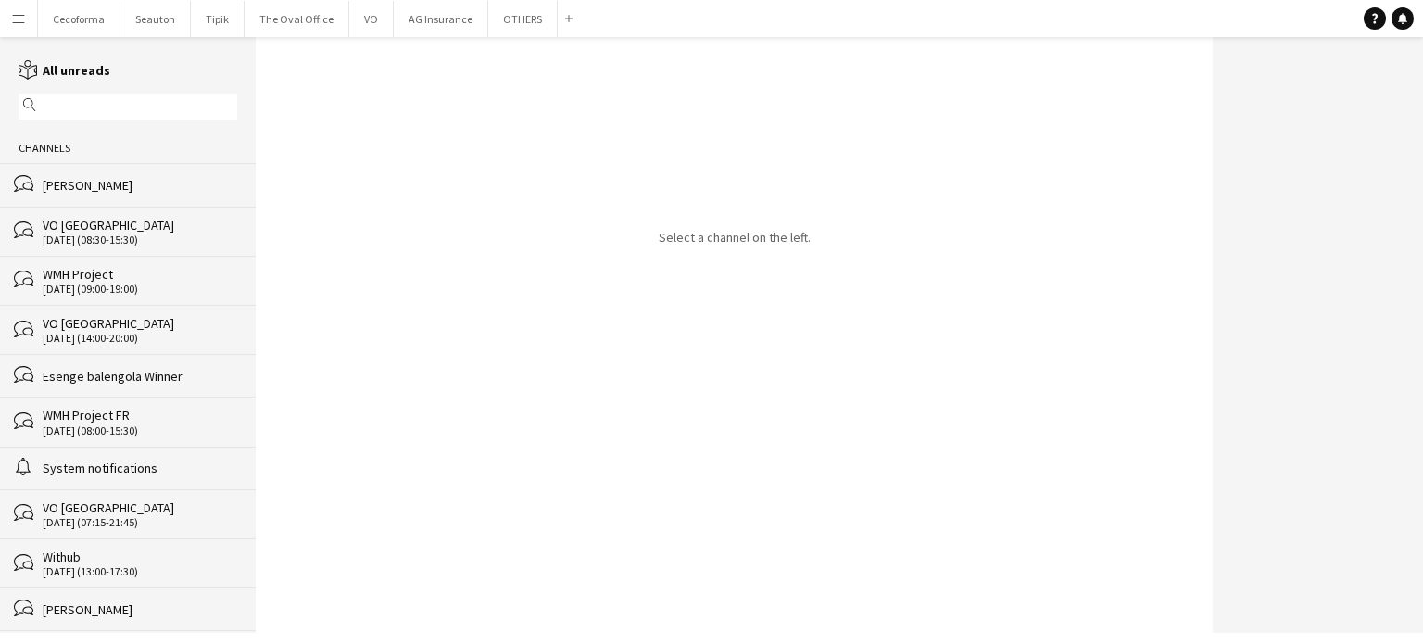
click at [89, 100] on input "text" at bounding box center [137, 106] width 192 height 17
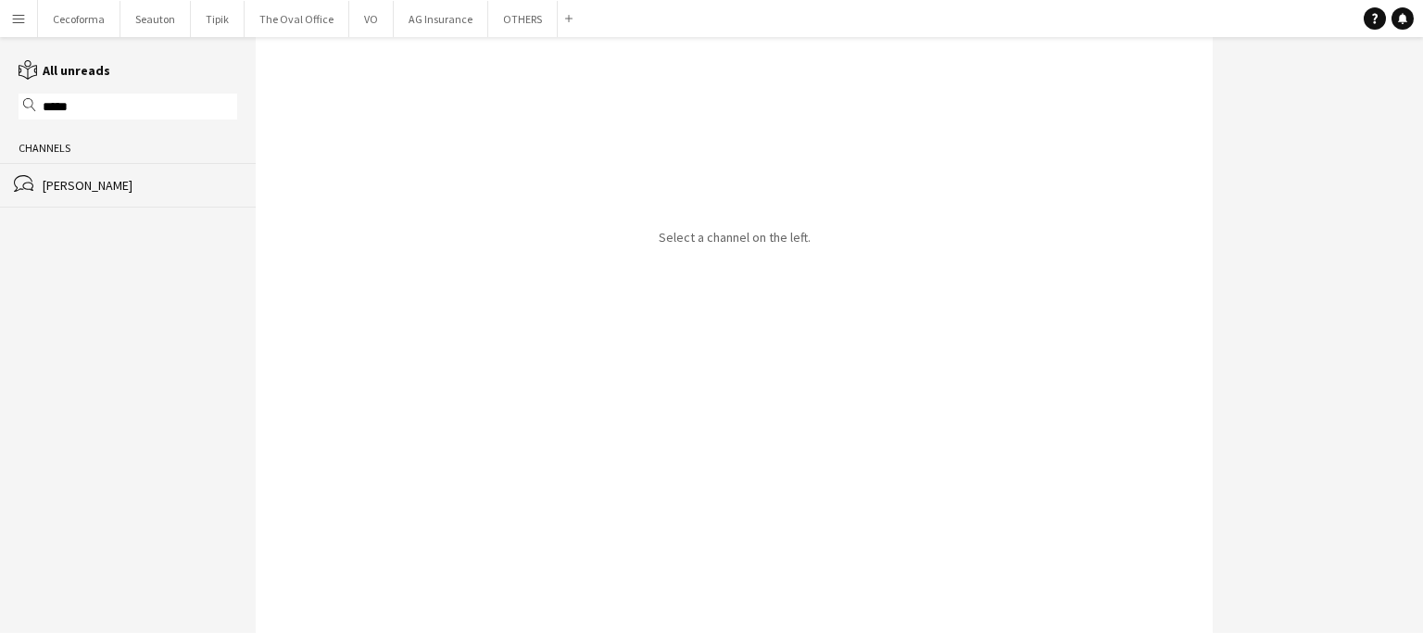
type input "*****"
click at [90, 184] on div "[PERSON_NAME]" at bounding box center [140, 185] width 195 height 17
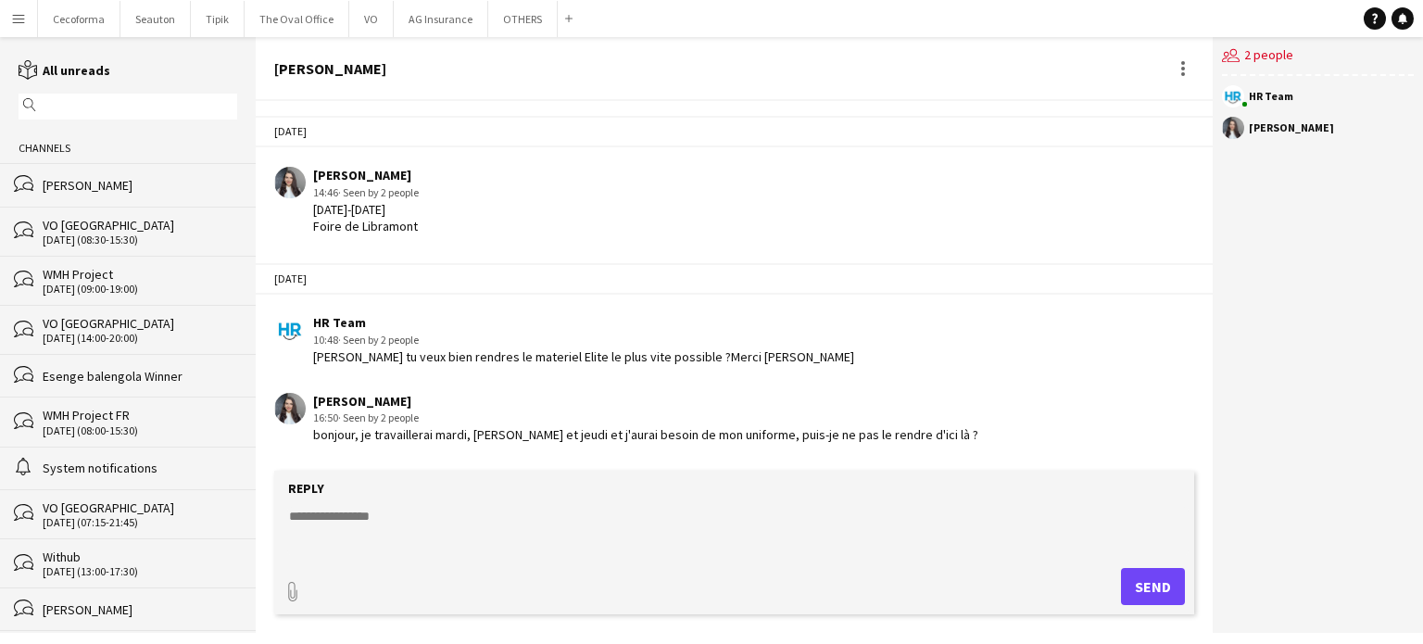
scroll to position [2646, 0]
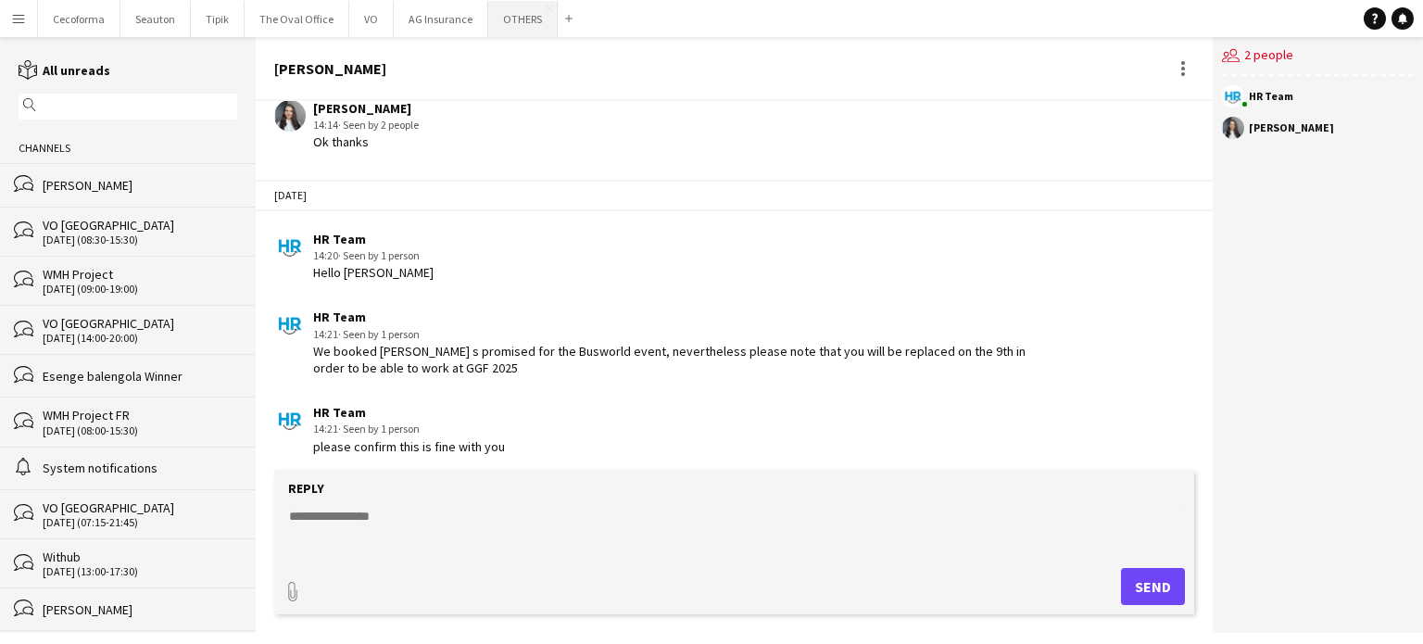
click at [526, 22] on button "OTHERS Close" at bounding box center [522, 19] width 69 height 36
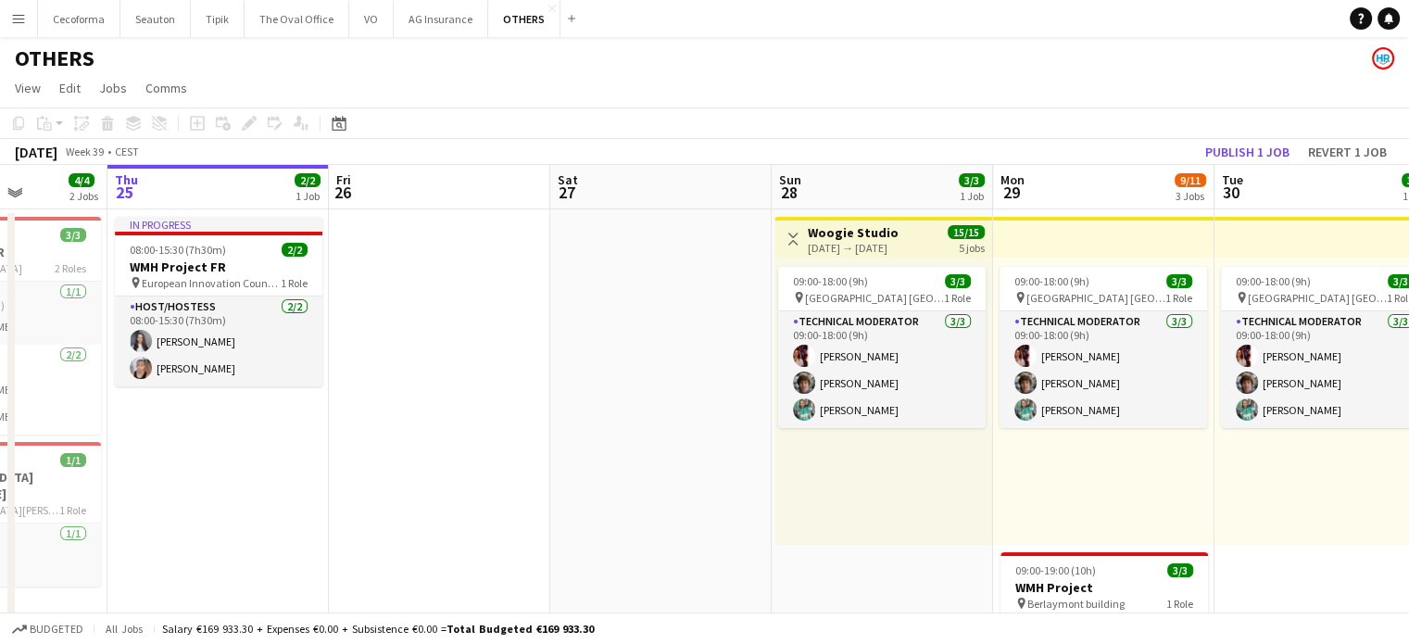
scroll to position [0, 532]
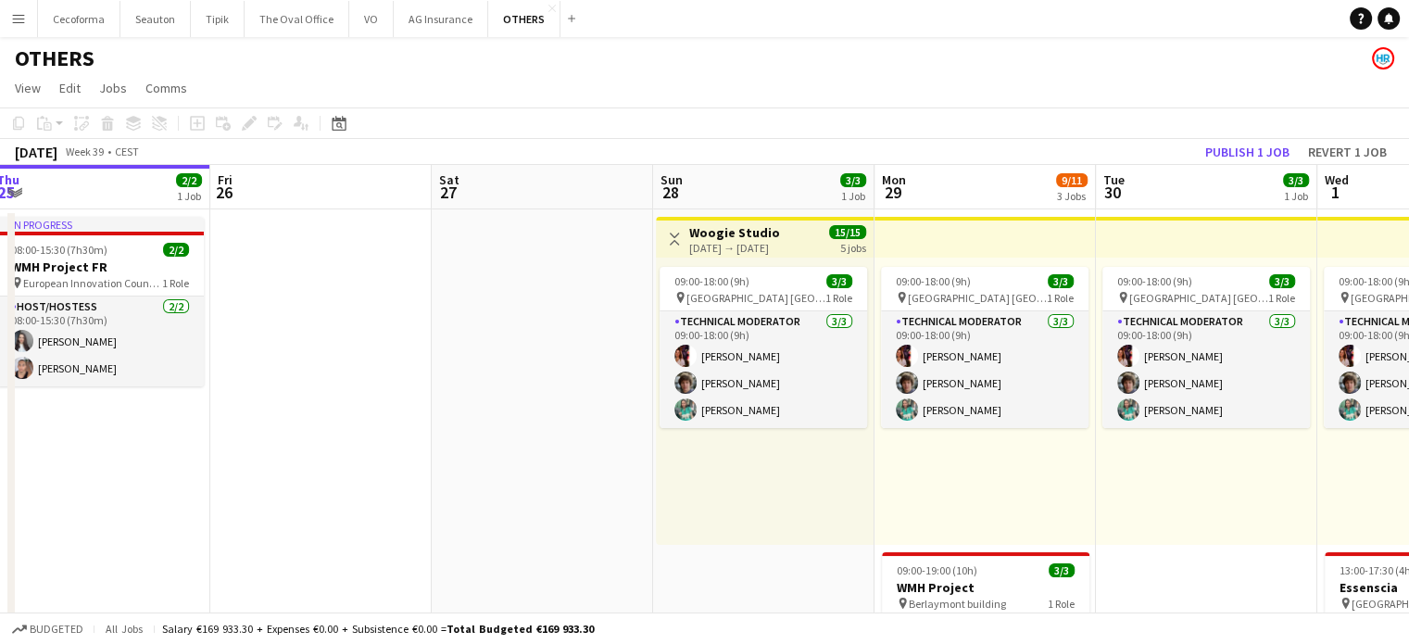
drag, startPoint x: 728, startPoint y: 466, endPoint x: 203, endPoint y: 449, distance: 525.6
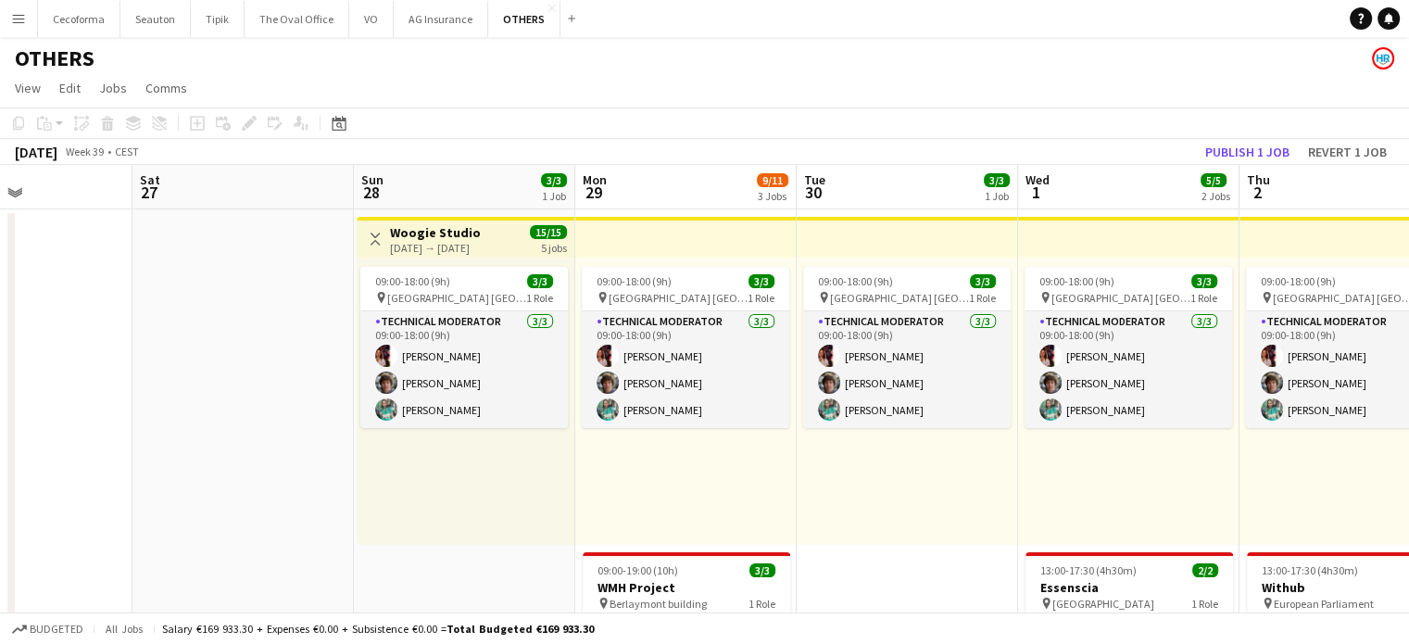
scroll to position [0, 741]
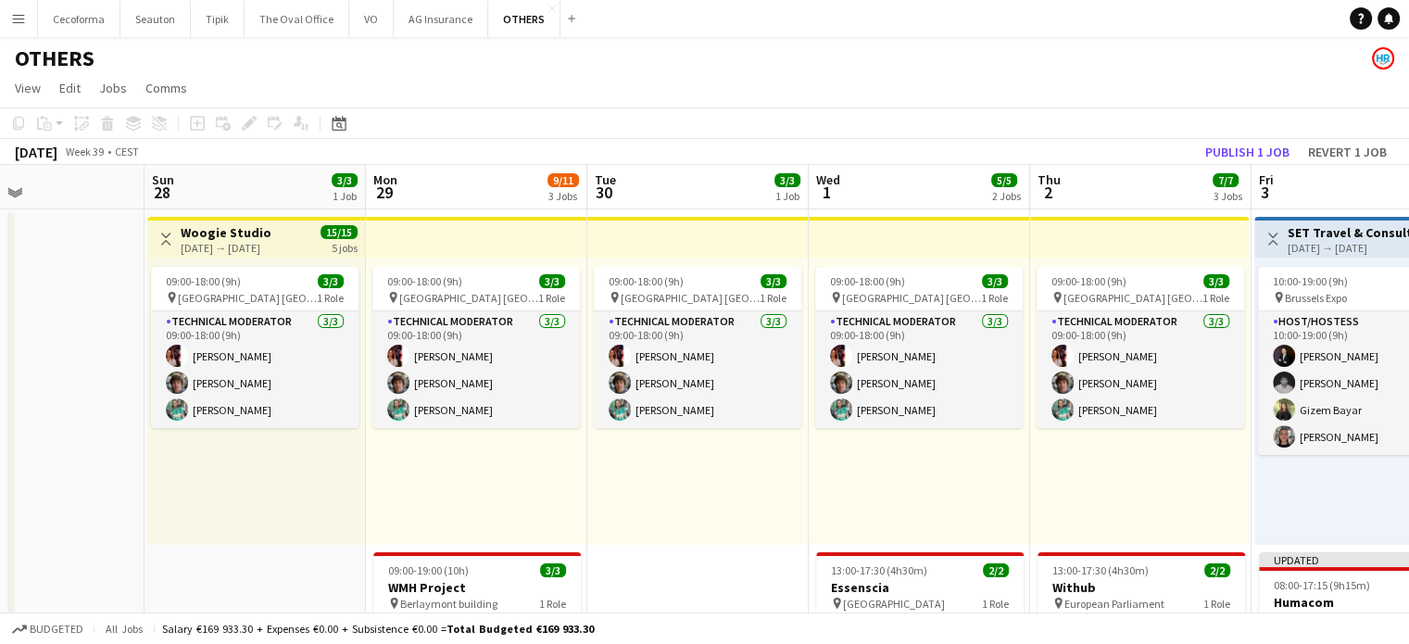
drag, startPoint x: 209, startPoint y: 460, endPoint x: 0, endPoint y: 407, distance: 216.0
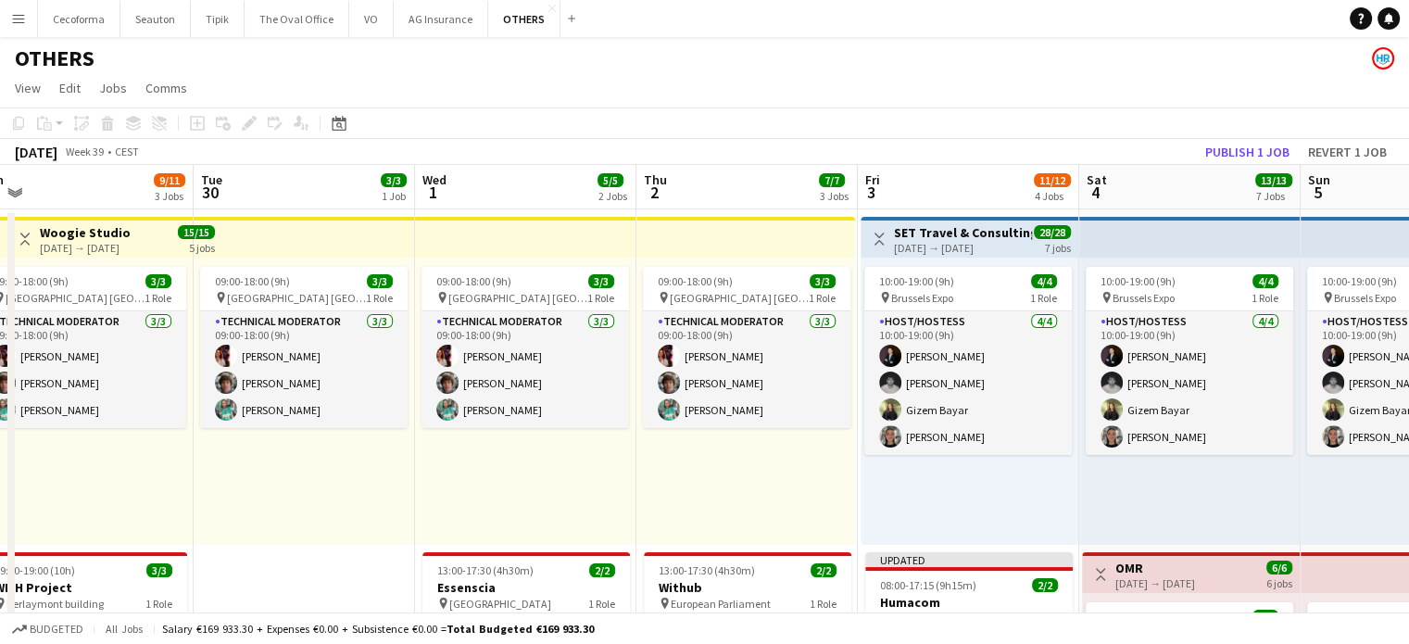
drag, startPoint x: 730, startPoint y: 536, endPoint x: 331, endPoint y: 515, distance: 399.9
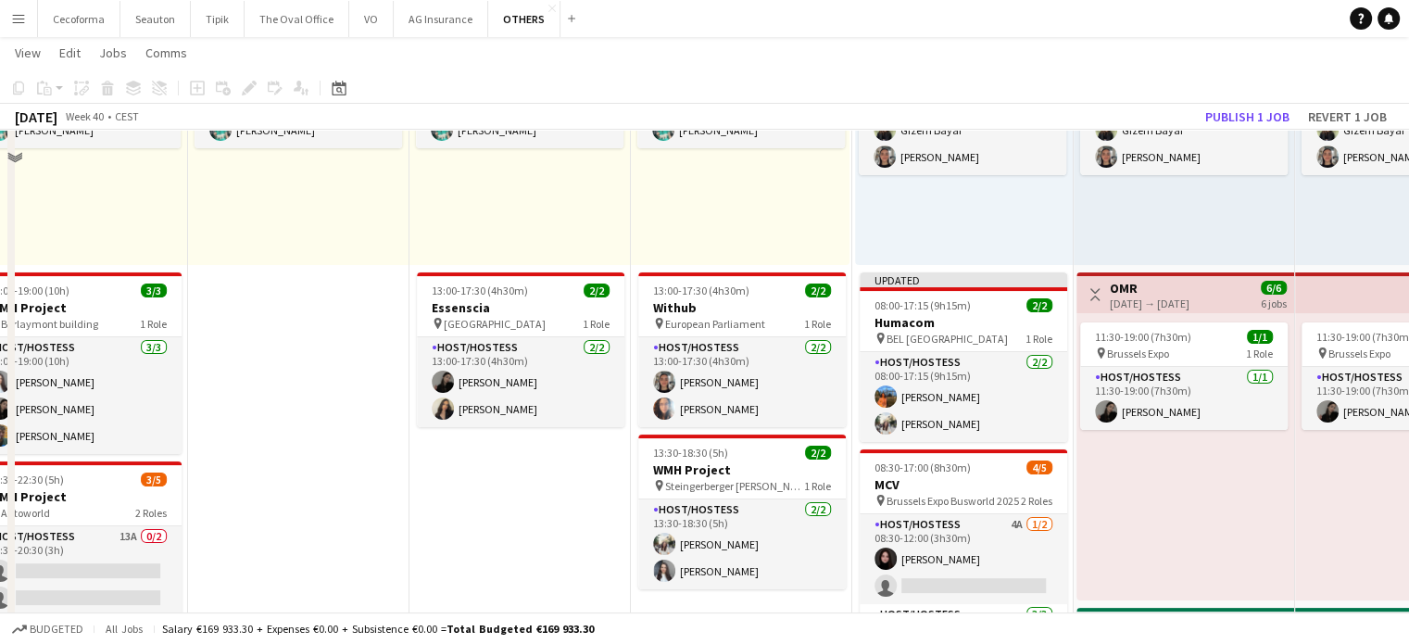
scroll to position [0, 0]
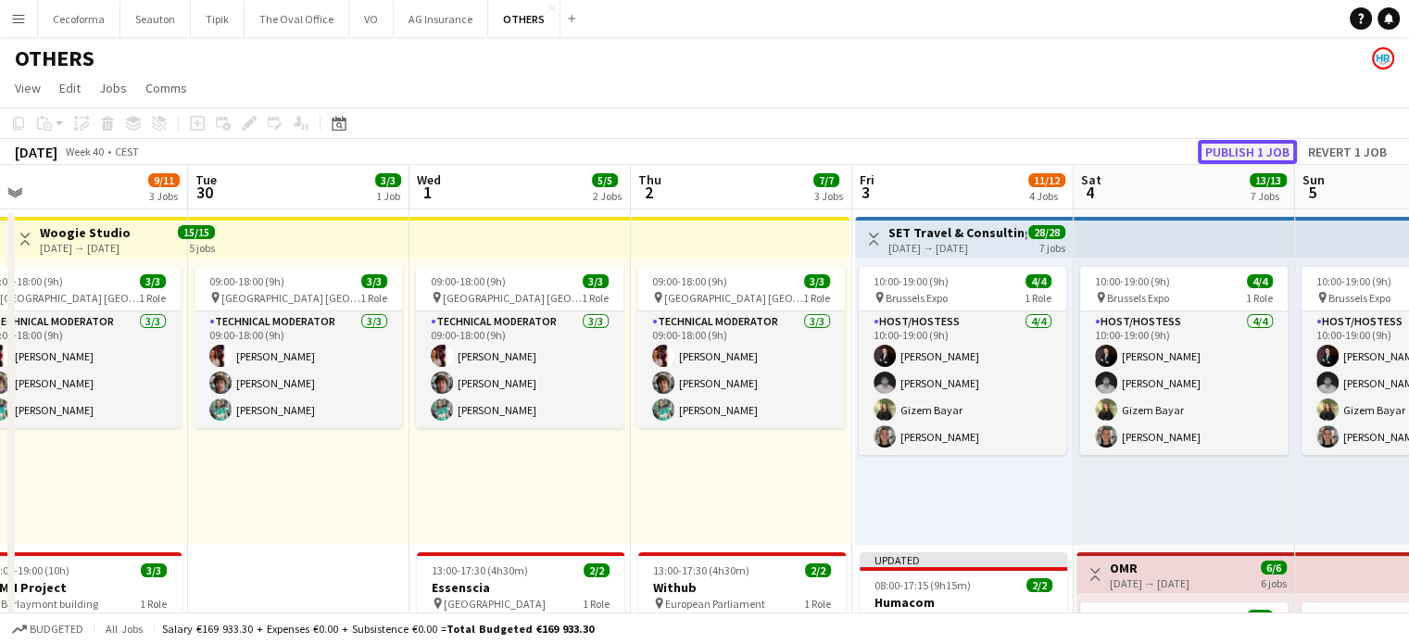
click at [1271, 155] on button "Publish 1 job" at bounding box center [1247, 152] width 99 height 24
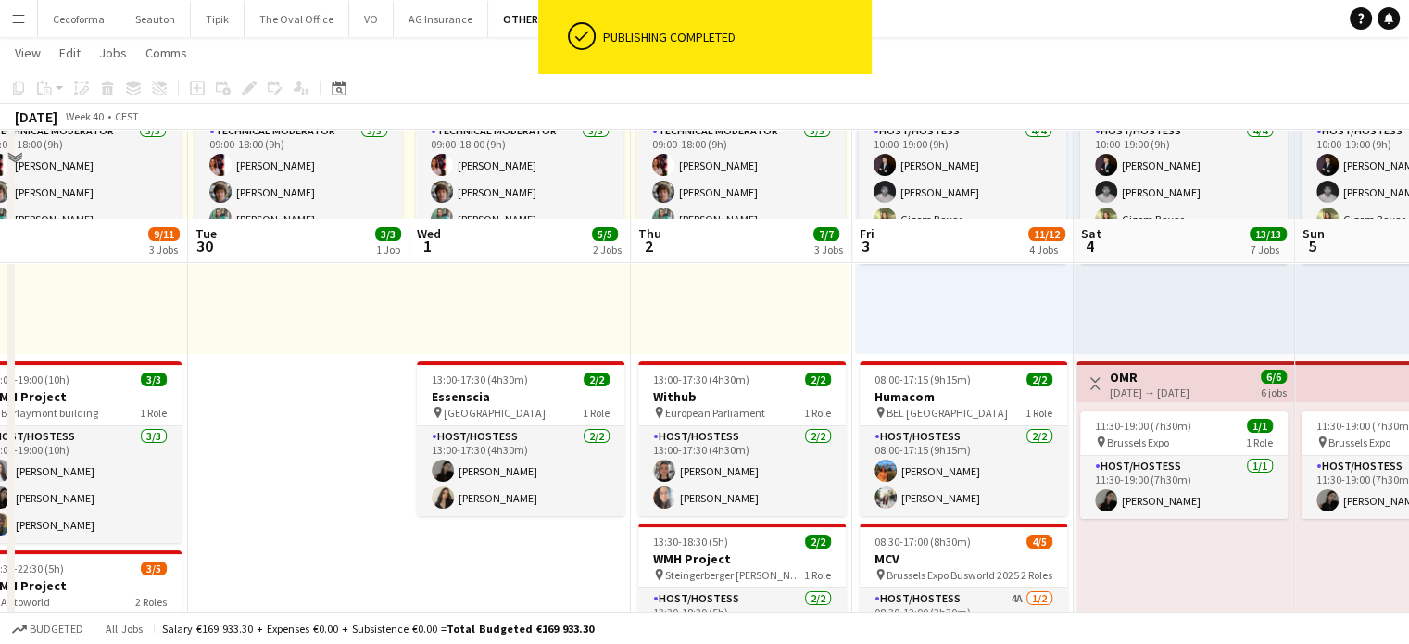
scroll to position [278, 0]
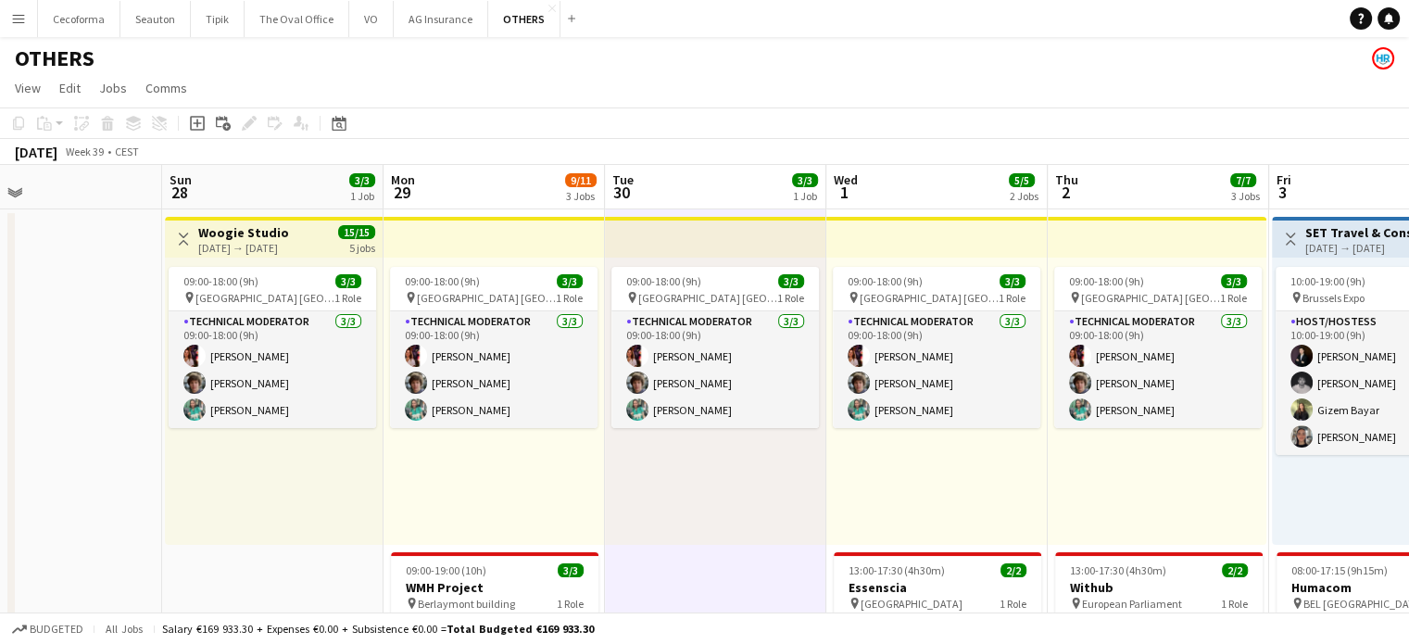
scroll to position [0, 501]
drag, startPoint x: 273, startPoint y: 522, endPoint x: 691, endPoint y: 570, distance: 420.6
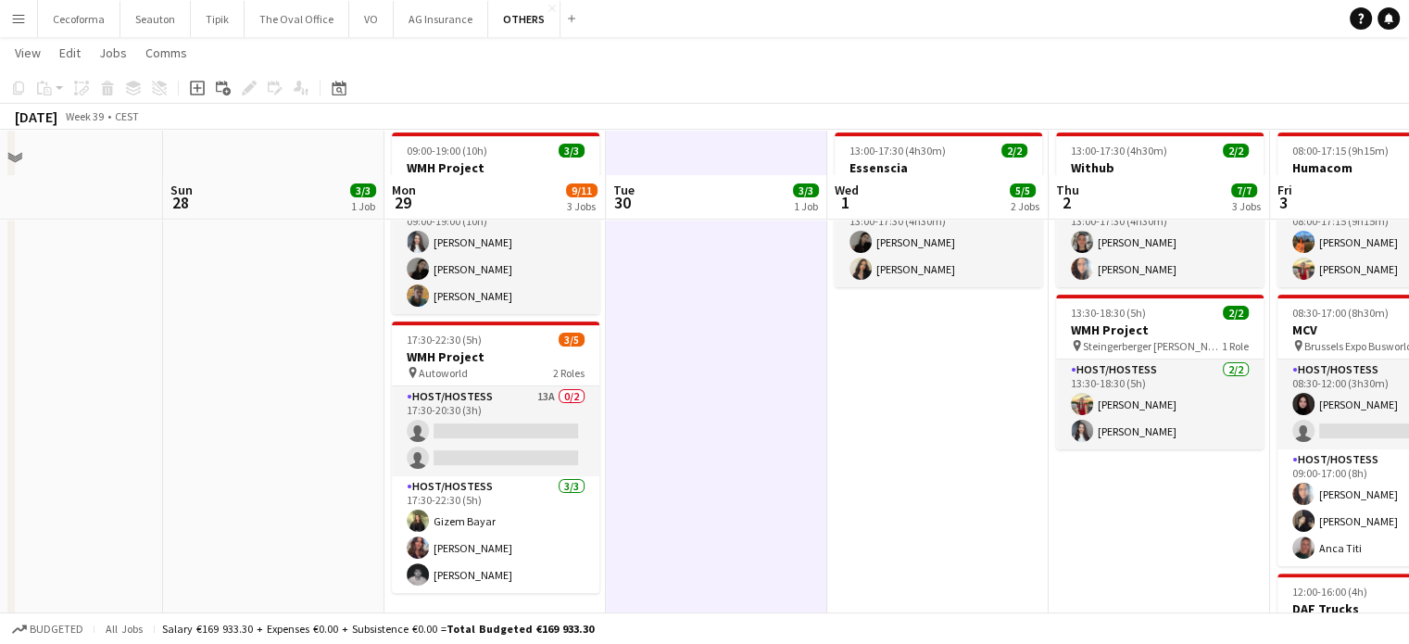
scroll to position [463, 0]
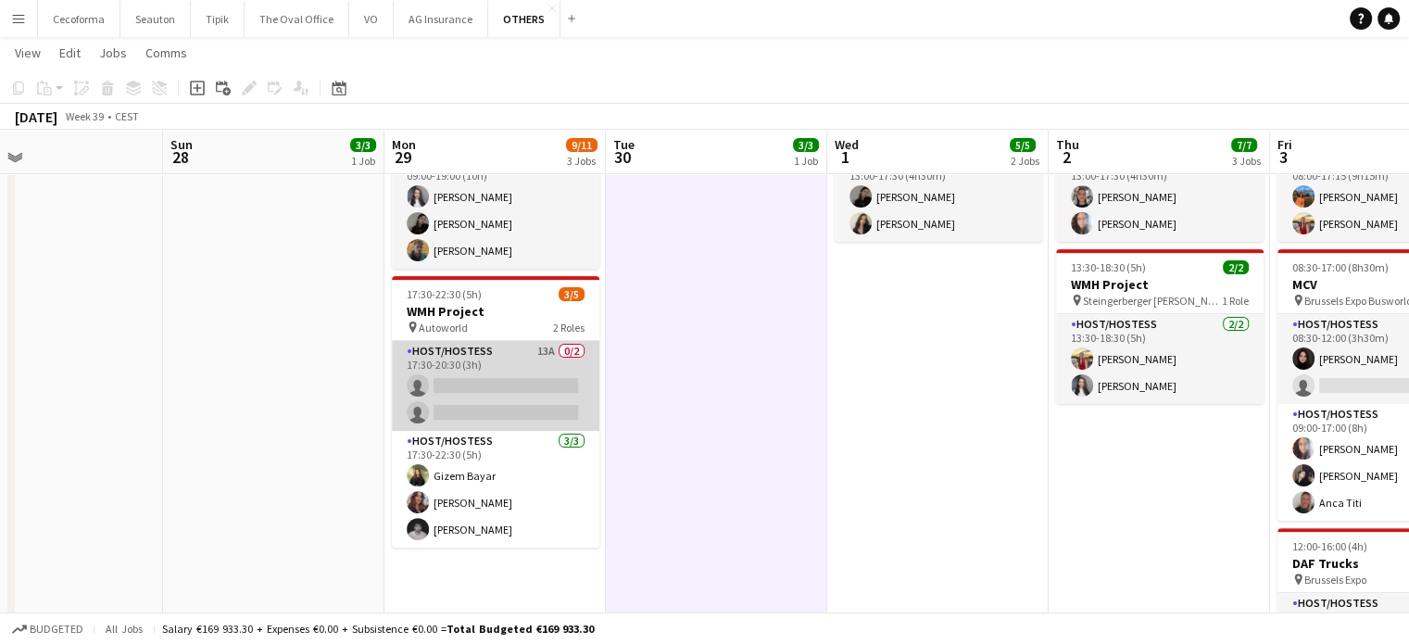
click at [508, 399] on app-card-role "Host/Hostess 13A 0/2 17:30-20:30 (3h) single-neutral-actions single-neutral-act…" at bounding box center [496, 386] width 208 height 90
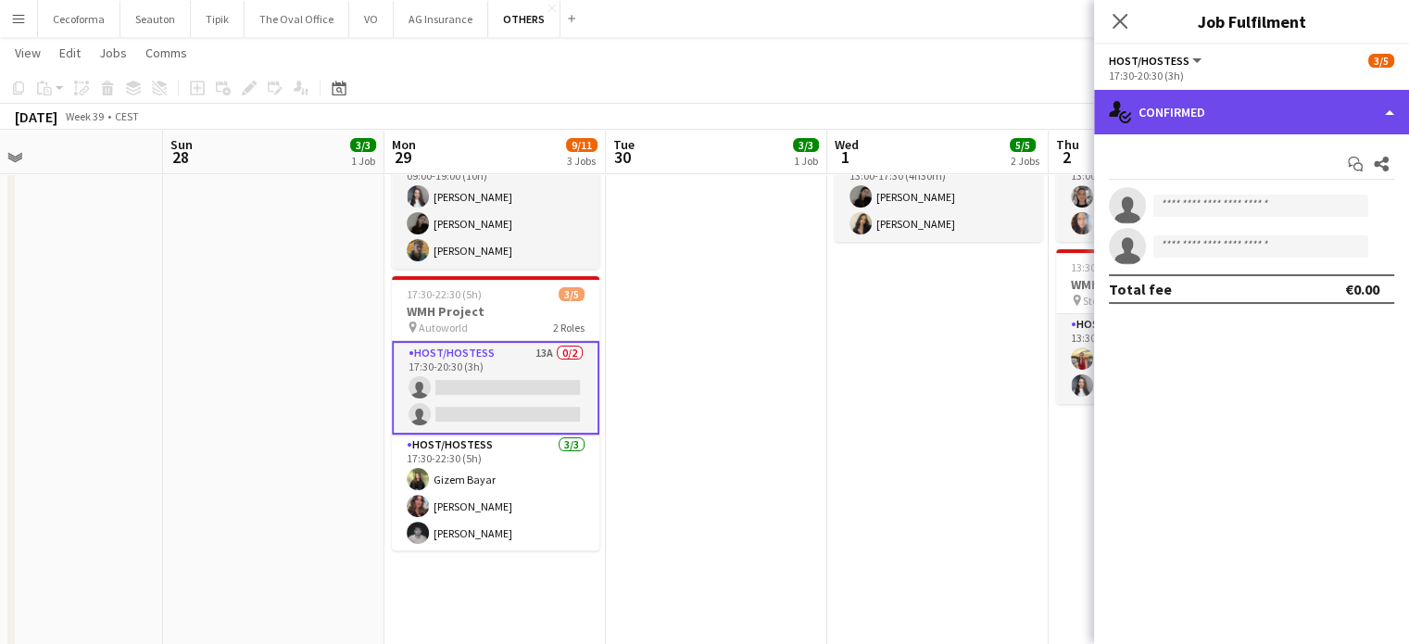
click at [1386, 114] on div "single-neutral-actions-check-2 Confirmed" at bounding box center [1251, 112] width 315 height 44
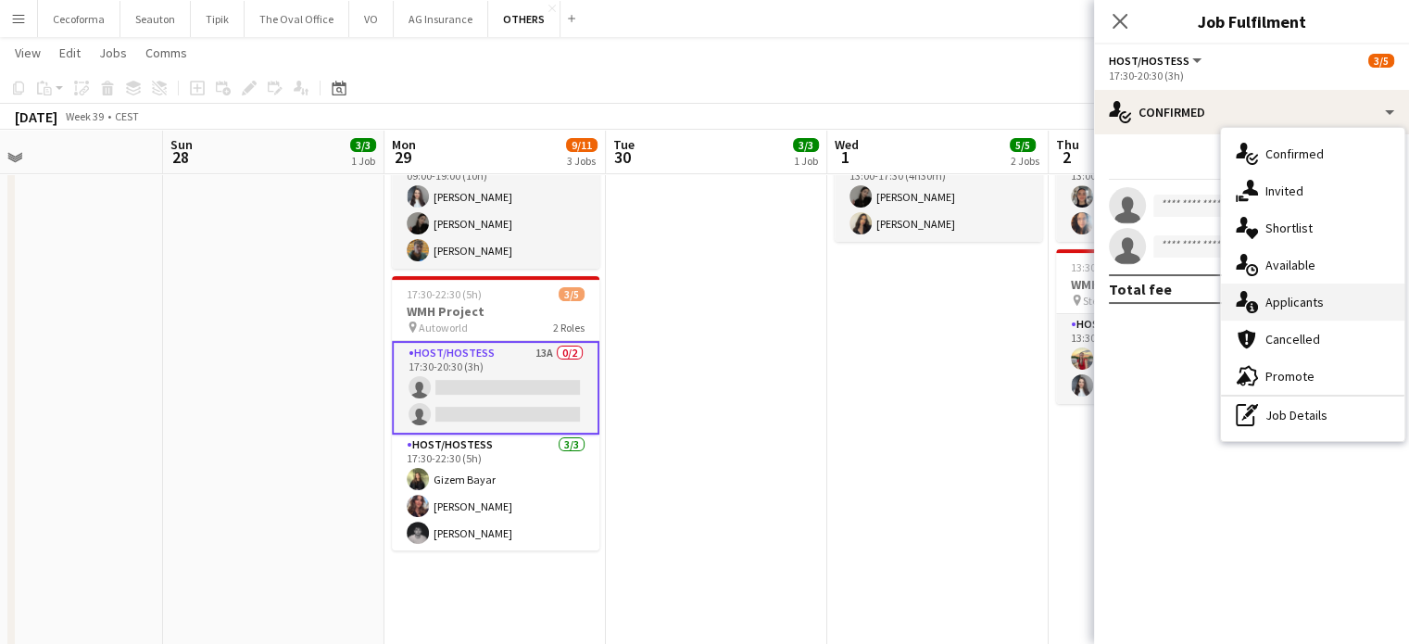
click at [1282, 299] on span "Applicants" at bounding box center [1295, 302] width 58 height 17
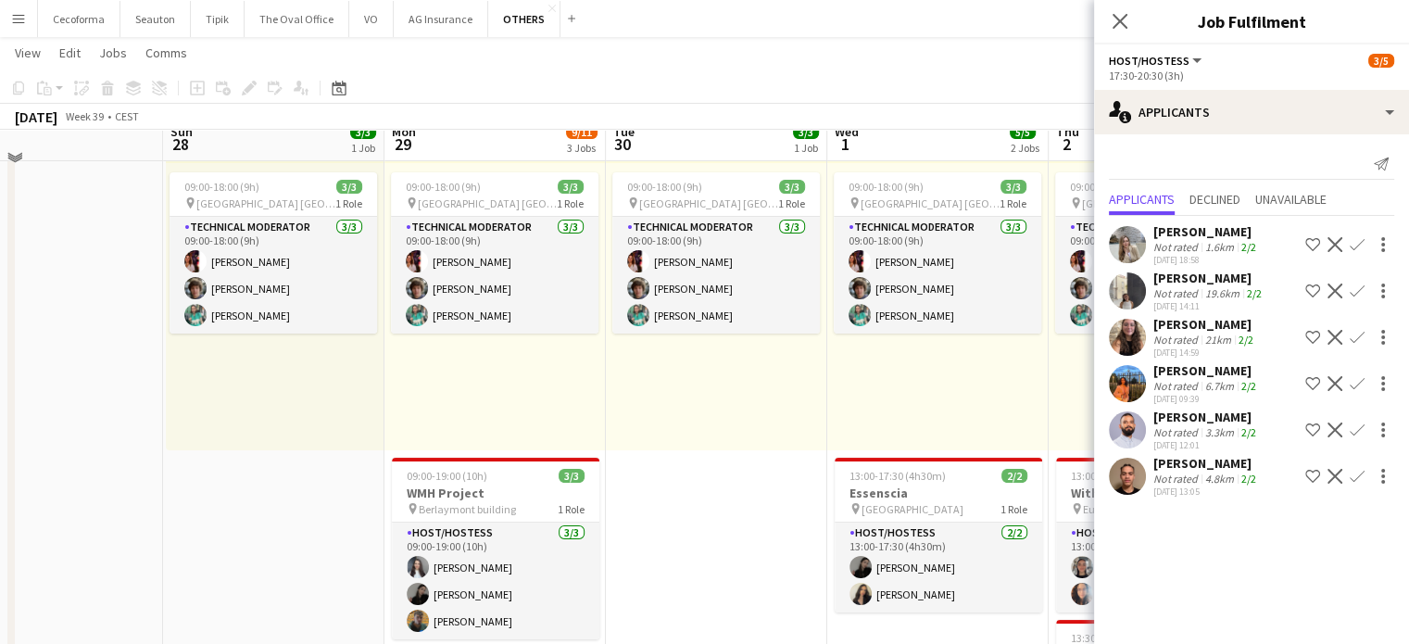
scroll to position [0, 0]
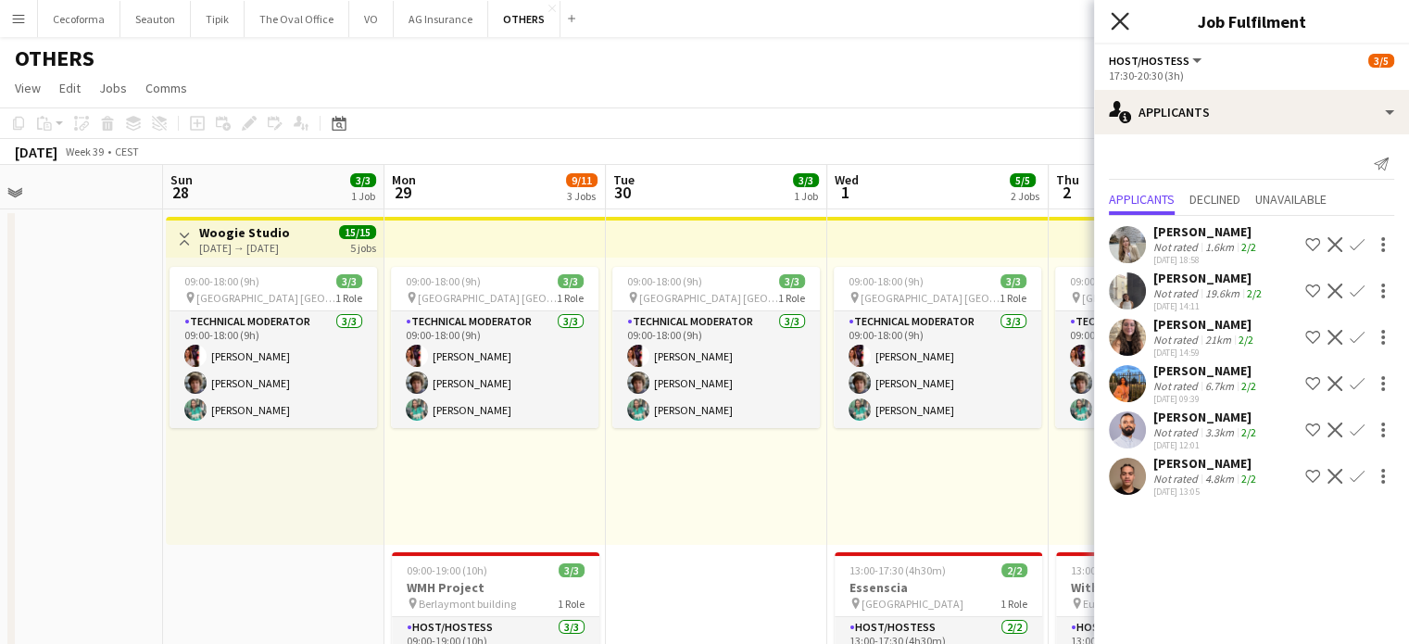
click at [1115, 21] on icon "Close pop-in" at bounding box center [1120, 21] width 18 height 18
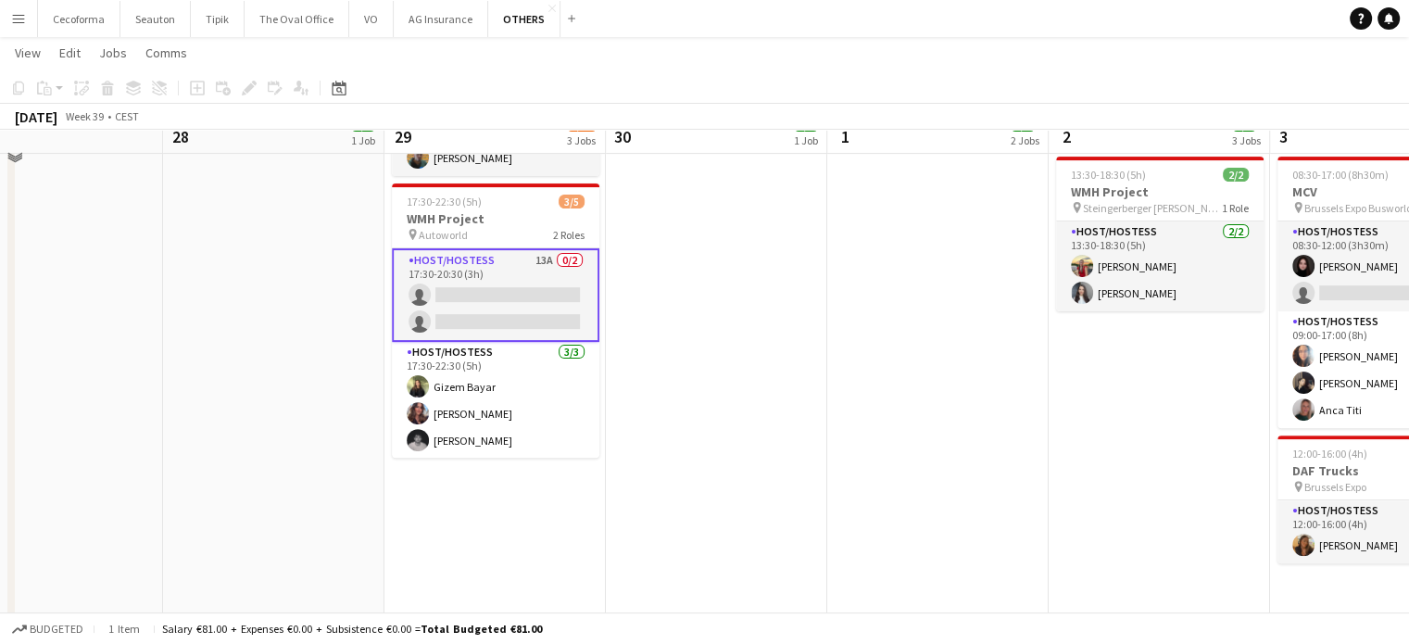
scroll to position [278, 0]
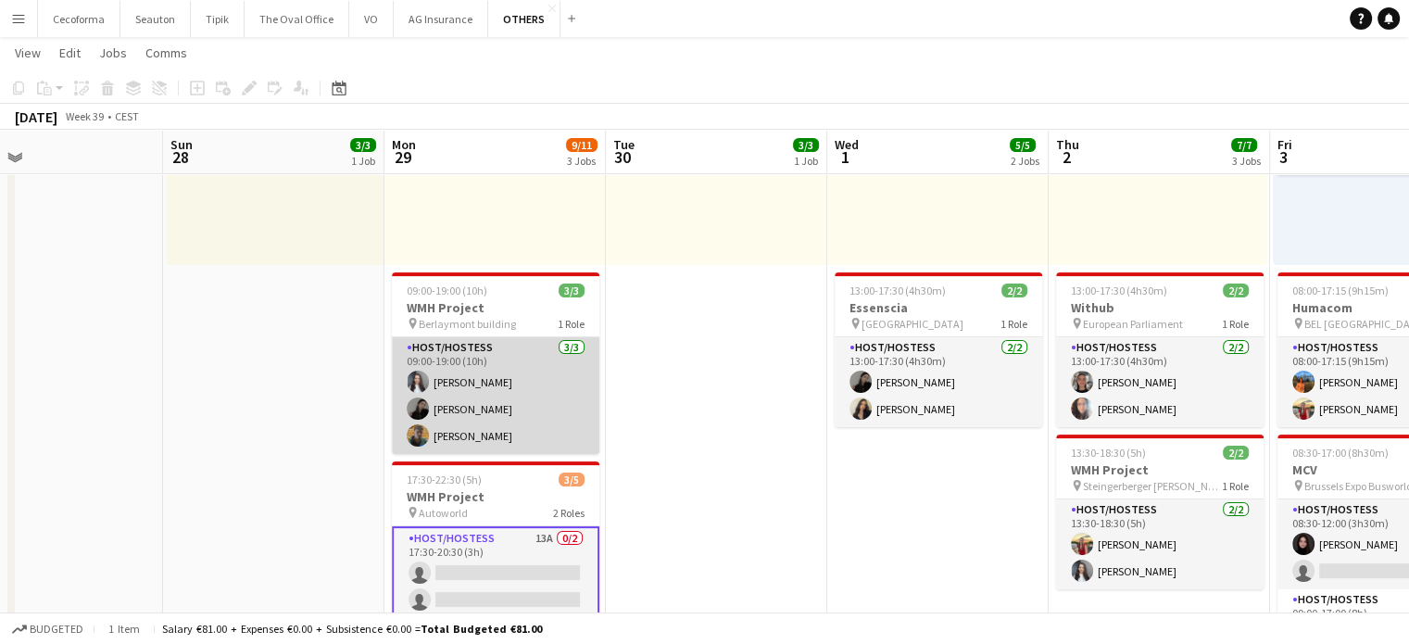
click at [485, 389] on app-card-role "Host/Hostess [DATE] 09:00-19:00 (10h) [PERSON_NAME] [PERSON_NAME] [PERSON_NAME]" at bounding box center [496, 395] width 208 height 117
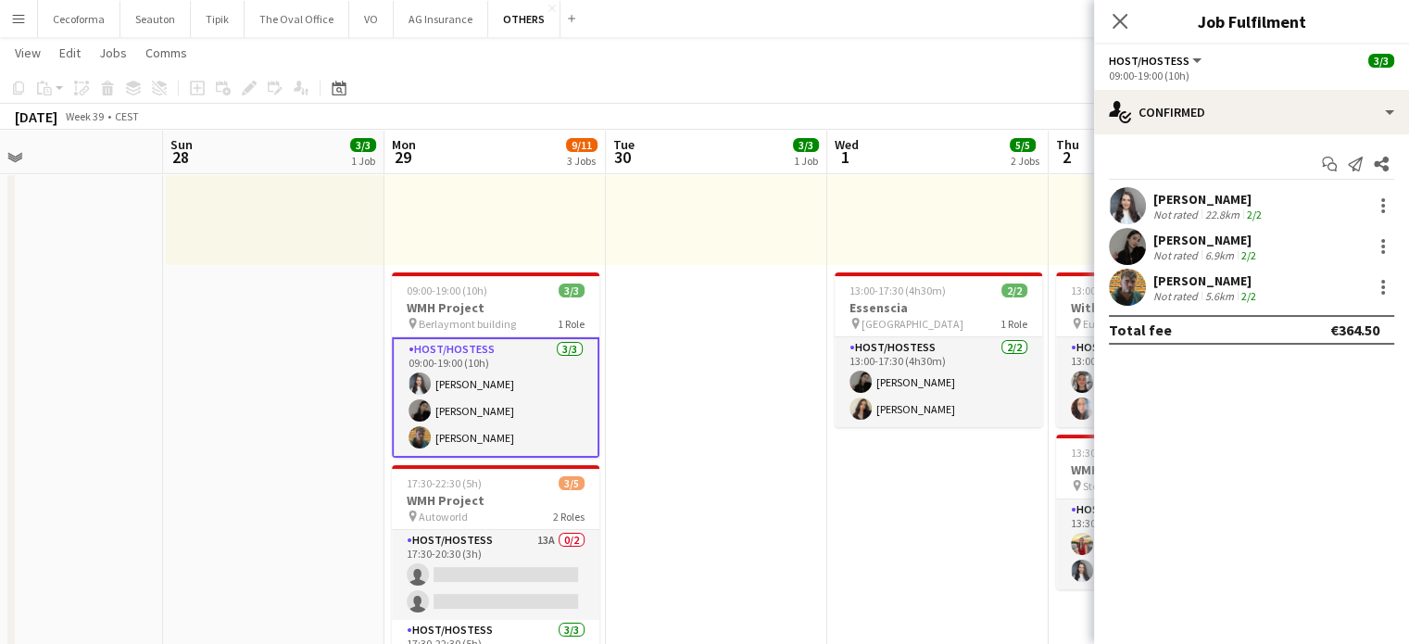
click at [1210, 208] on div "22.8km" at bounding box center [1223, 215] width 42 height 14
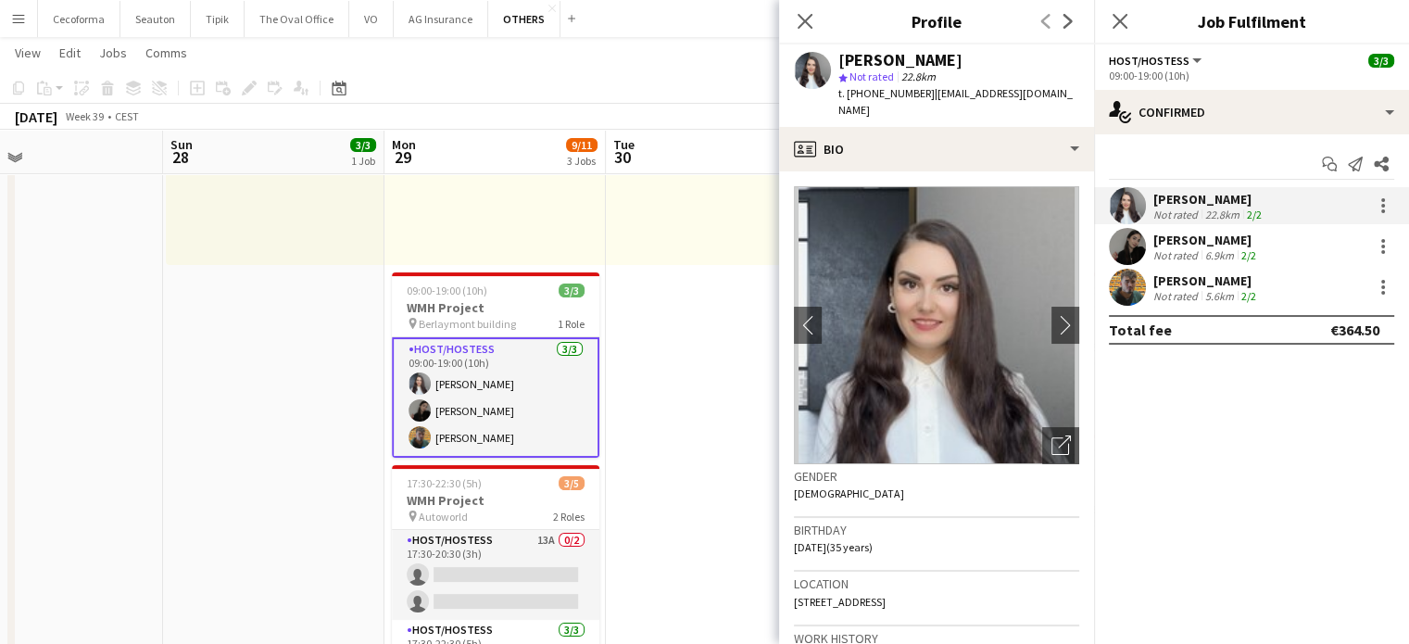
drag, startPoint x: 926, startPoint y: 92, endPoint x: 1074, endPoint y: 95, distance: 148.3
click at [1074, 95] on app-profile-header "[PERSON_NAME] star Not rated 22.8km t. [PHONE_NUMBER] | [EMAIL_ADDRESS][DOMAIN_…" at bounding box center [936, 85] width 315 height 82
copy span "[EMAIL_ADDRESS][DOMAIN_NAME]"
drag, startPoint x: 845, startPoint y: 98, endPoint x: 919, endPoint y: 89, distance: 74.7
click at [919, 89] on span "t. [PHONE_NUMBER]" at bounding box center [887, 93] width 96 height 14
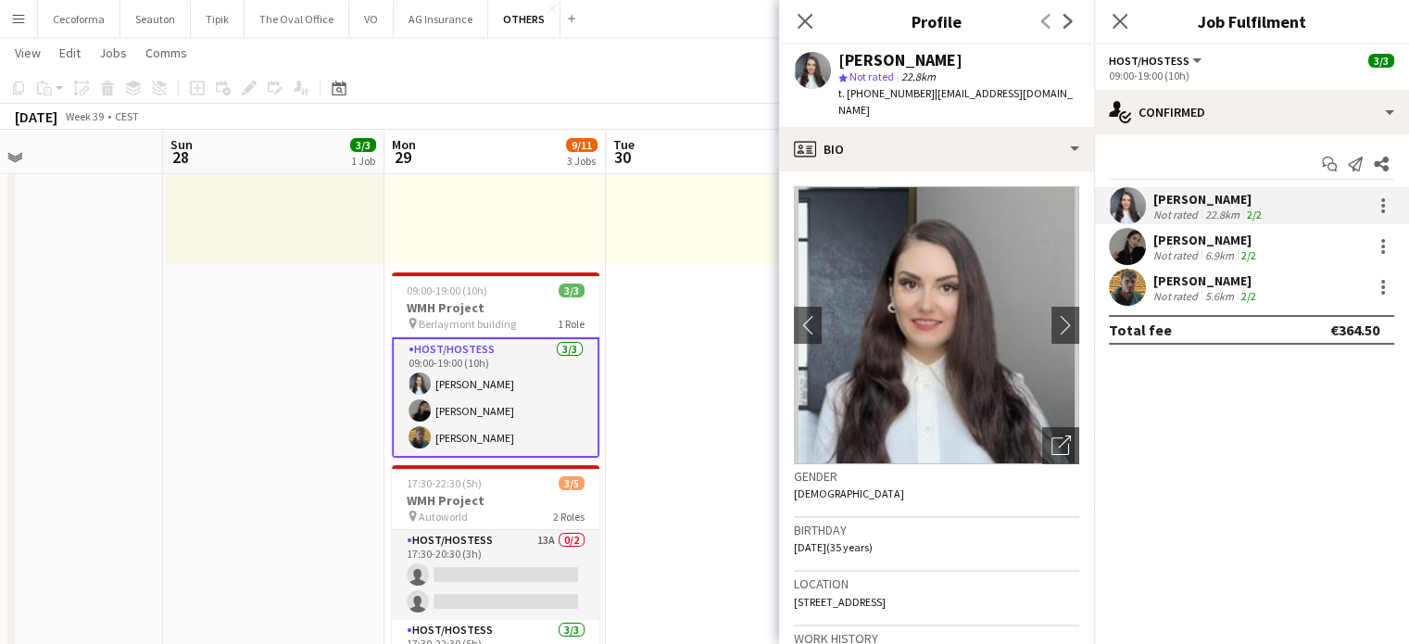
copy span "[PHONE_NUMBER]"
drag, startPoint x: 795, startPoint y: 531, endPoint x: 845, endPoint y: 530, distance: 50.0
click at [845, 540] on span "[DATE] (35 years)" at bounding box center [833, 547] width 79 height 14
copy span "[DATE]"
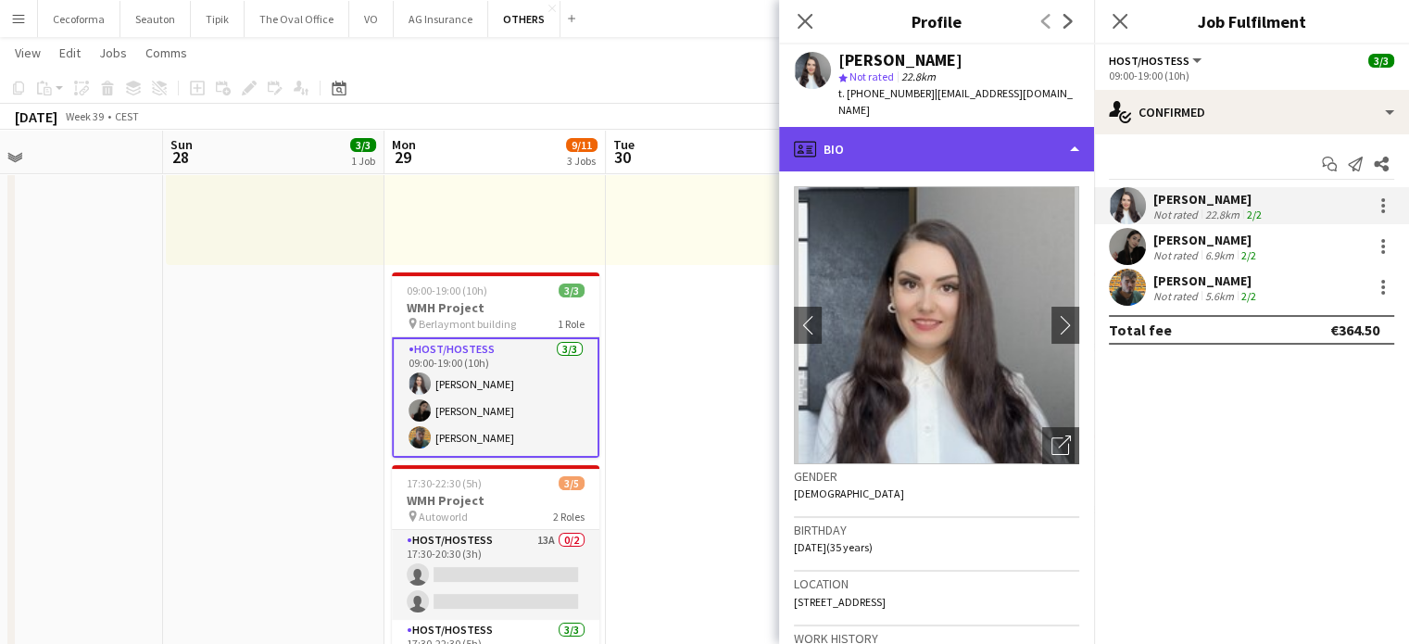
click at [1075, 135] on div "profile Bio" at bounding box center [936, 149] width 315 height 44
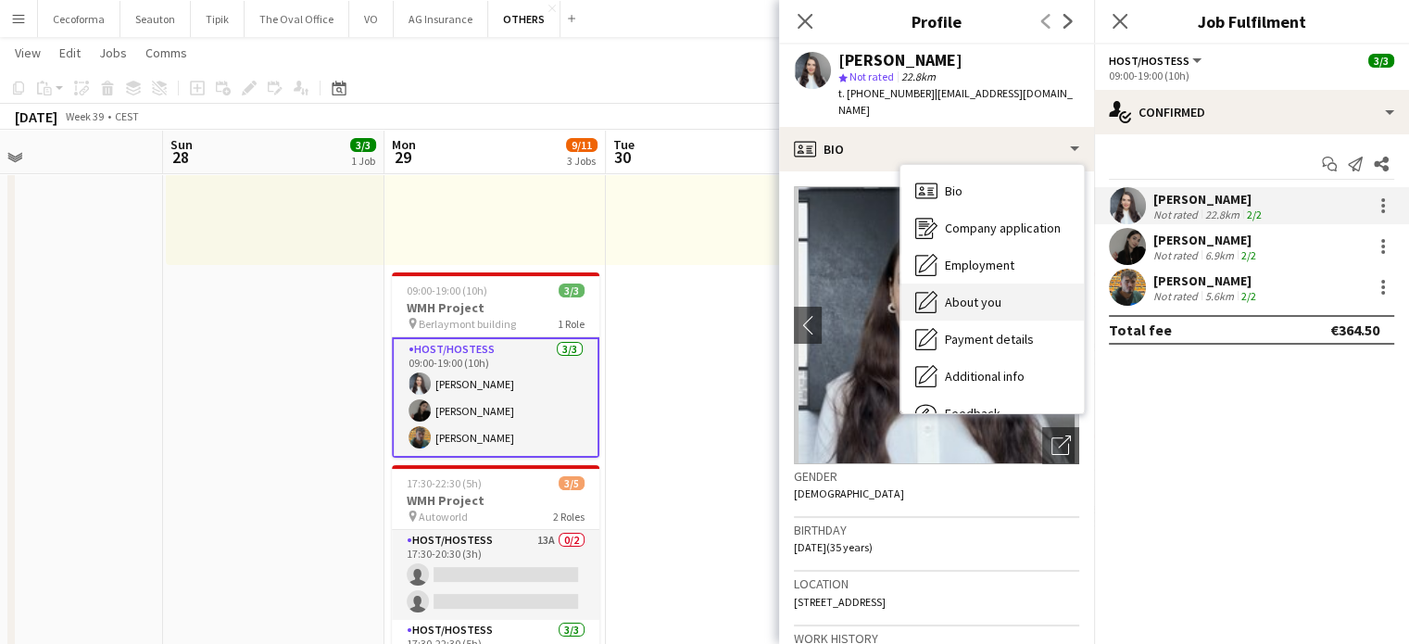
click at [978, 294] on span "About you" at bounding box center [973, 302] width 57 height 17
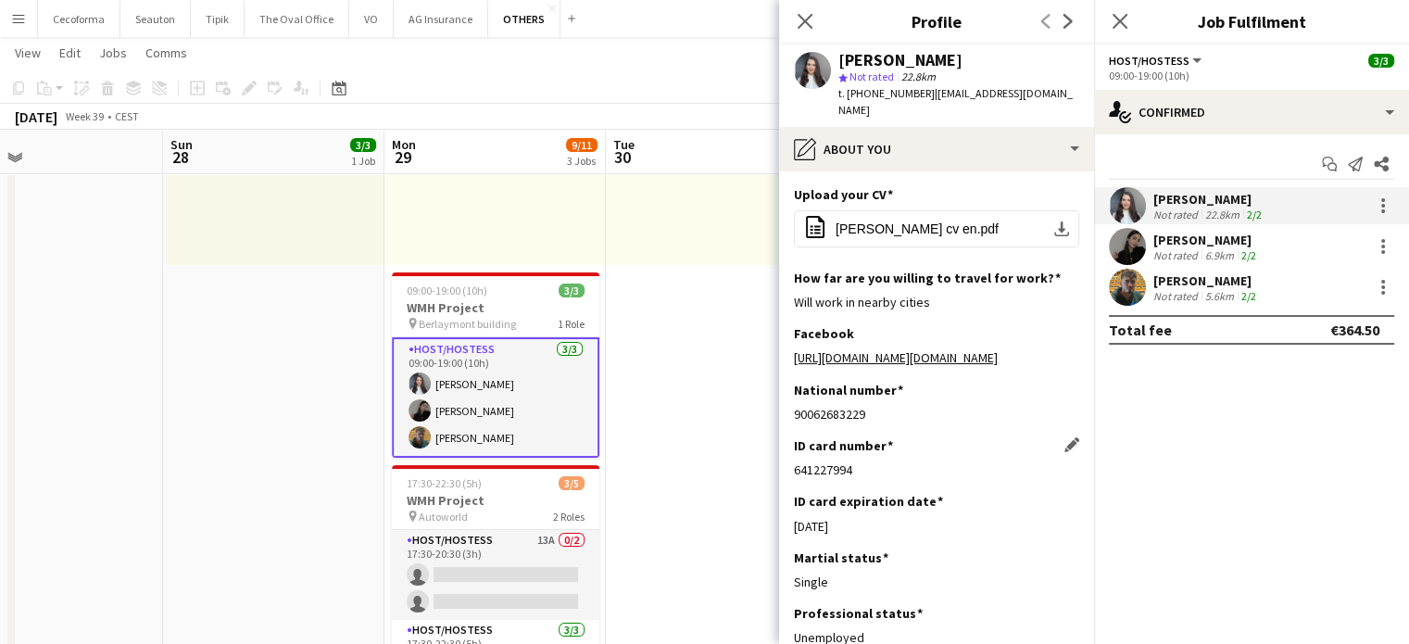
drag, startPoint x: 793, startPoint y: 448, endPoint x: 876, endPoint y: 451, distance: 82.5
click at [876, 461] on div "641227994" at bounding box center [936, 469] width 285 height 17
copy div "641227994"
drag, startPoint x: 797, startPoint y: 511, endPoint x: 852, endPoint y: 511, distance: 55.6
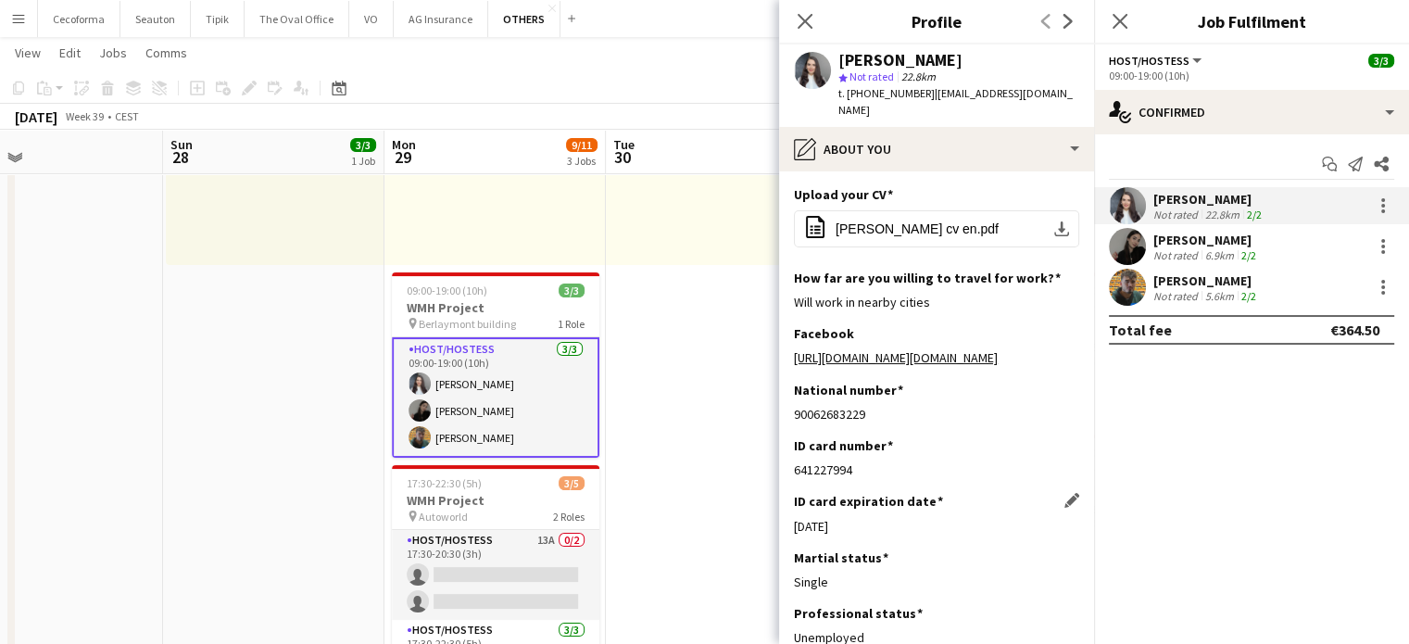
click at [852, 518] on div "[DATE]" at bounding box center [936, 526] width 285 height 17
copy div "[DATE]"
click at [807, 20] on icon at bounding box center [805, 21] width 18 height 18
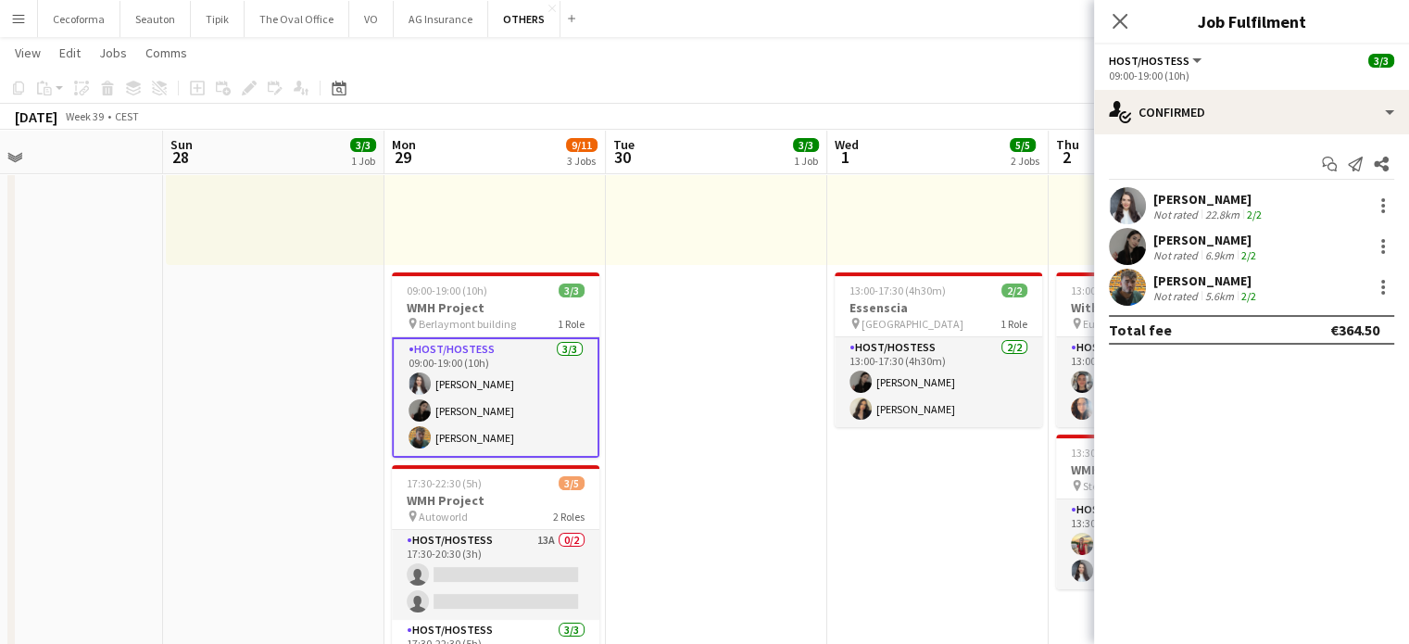
click at [1210, 237] on div "[PERSON_NAME]" at bounding box center [1207, 240] width 107 height 17
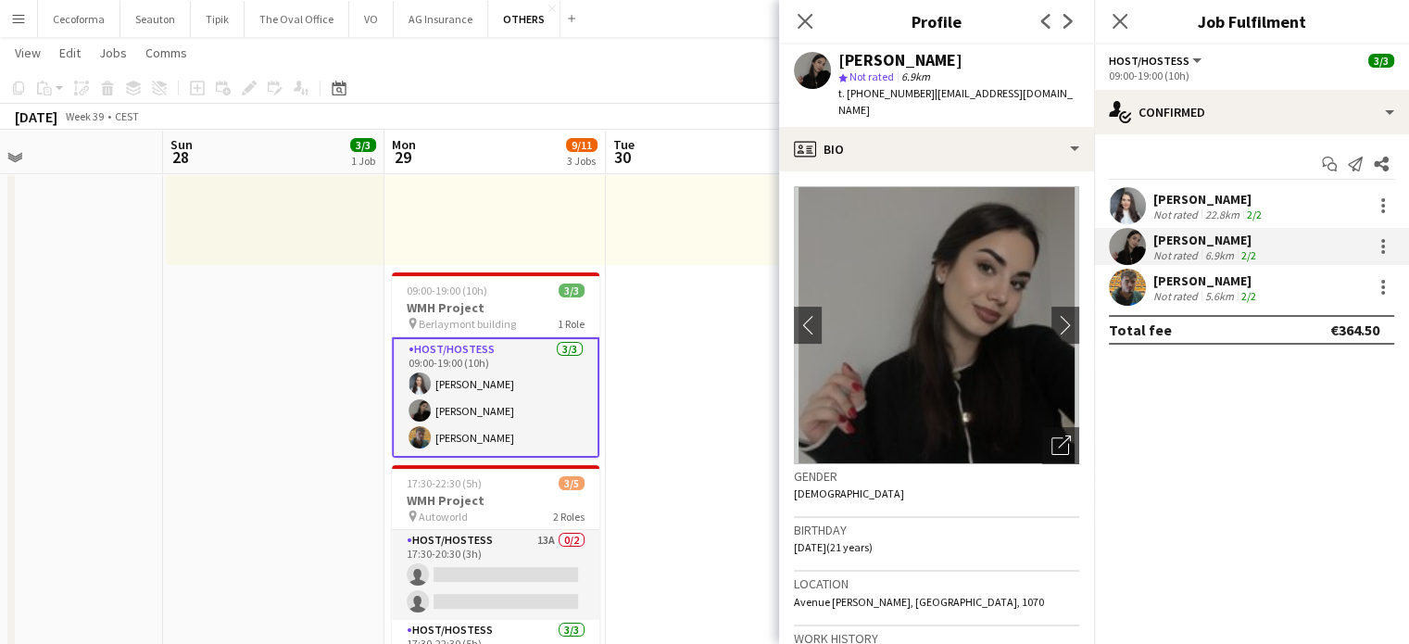
drag, startPoint x: 845, startPoint y: 96, endPoint x: 912, endPoint y: 87, distance: 67.4
click at [912, 87] on span "t. [PHONE_NUMBER]" at bounding box center [887, 93] width 96 height 14
copy span "[PHONE_NUMBER]"
drag, startPoint x: 919, startPoint y: 92, endPoint x: 1046, endPoint y: 85, distance: 127.1
click at [1046, 85] on div "[PERSON_NAME] star Not rated 6.9km t. [PHONE_NUMBER] | [EMAIL_ADDRESS][DOMAIN_N…" at bounding box center [936, 85] width 315 height 82
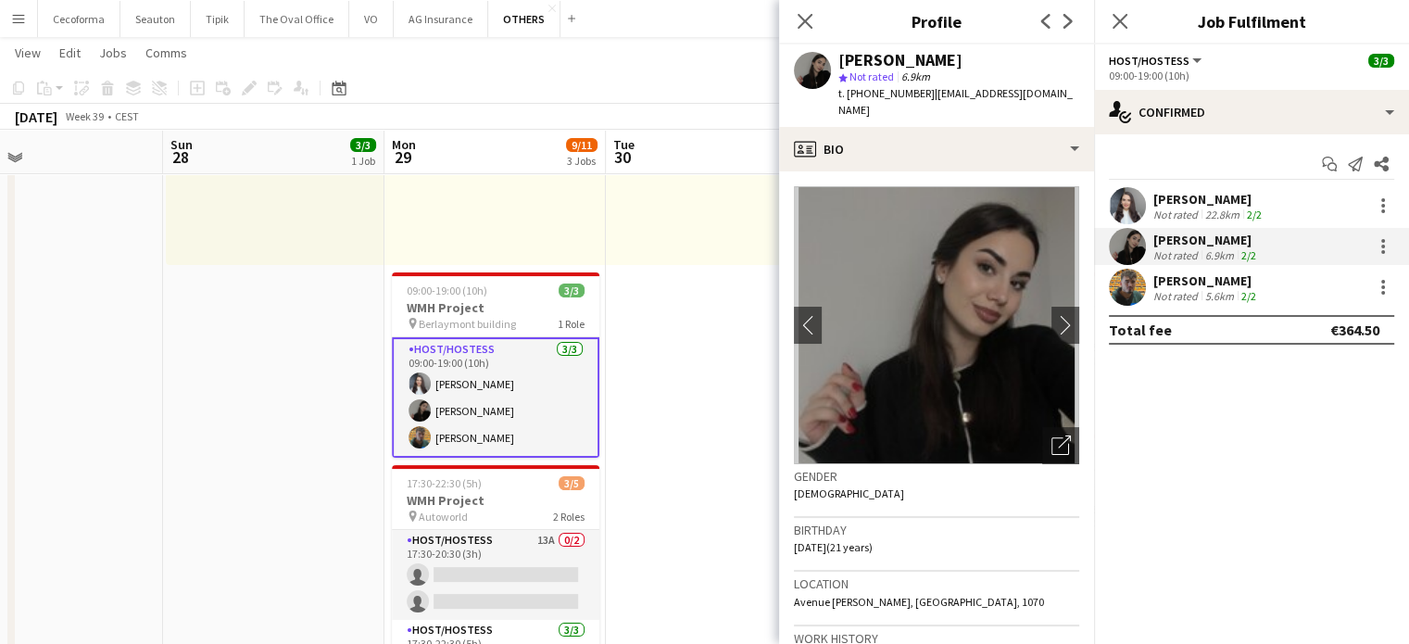
copy span "[EMAIL_ADDRESS][DOMAIN_NAME]"
drag, startPoint x: 793, startPoint y: 533, endPoint x: 852, endPoint y: 533, distance: 58.4
click at [852, 533] on app-crew-profile-bio "chevron-left chevron-right Open photos pop-in Gender [DEMOGRAPHIC_DATA] Birthda…" at bounding box center [936, 407] width 315 height 473
copy span "[DATE] ("
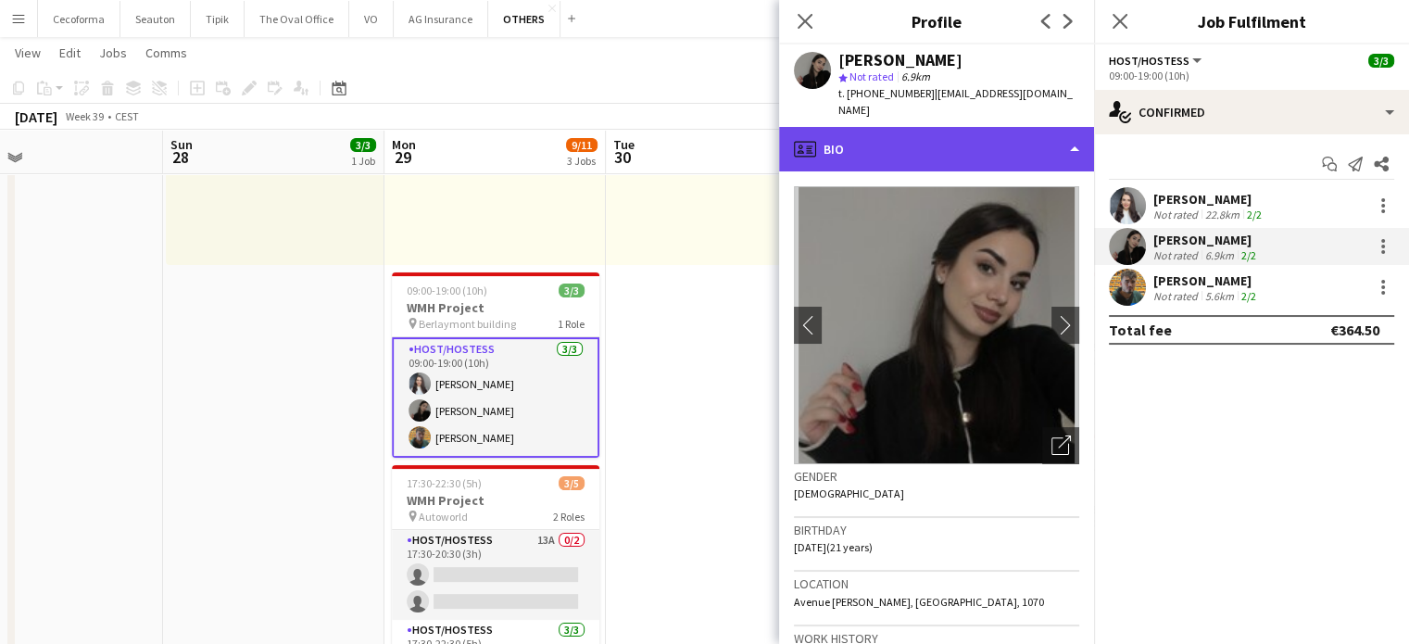
click at [1074, 127] on div "profile Bio" at bounding box center [936, 149] width 315 height 44
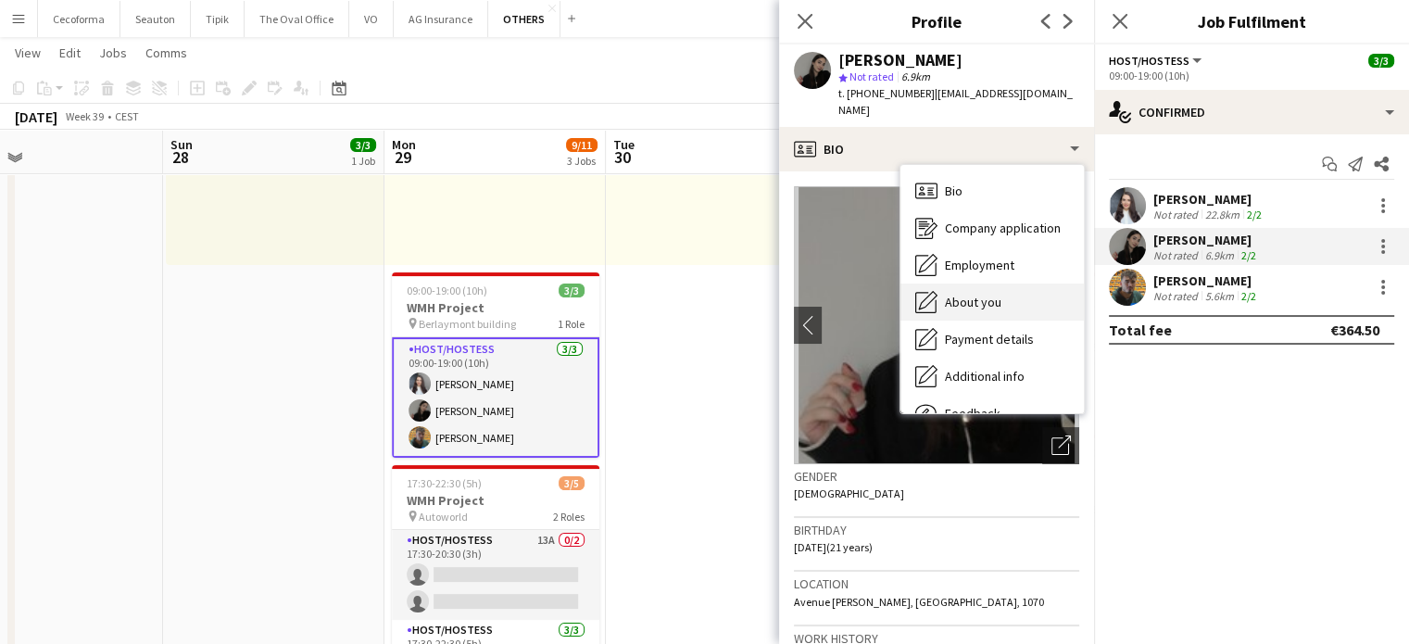
click at [990, 294] on span "About you" at bounding box center [973, 302] width 57 height 17
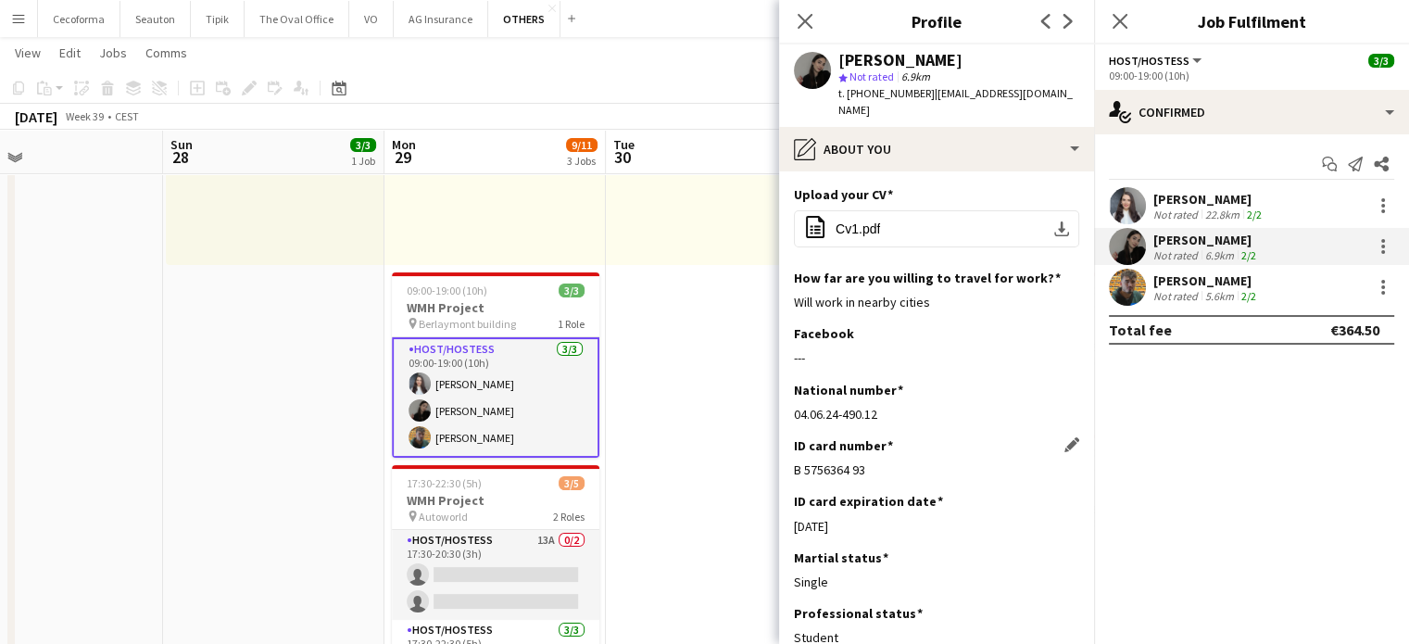
drag, startPoint x: 795, startPoint y: 457, endPoint x: 896, endPoint y: 465, distance: 101.3
click at [896, 465] on div "ID card number Edit this field B 5756364 93" at bounding box center [936, 465] width 285 height 56
copy div "B 5756364 93"
drag, startPoint x: 795, startPoint y: 506, endPoint x: 857, endPoint y: 511, distance: 62.3
click at [857, 518] on div "[DATE]" at bounding box center [936, 526] width 285 height 17
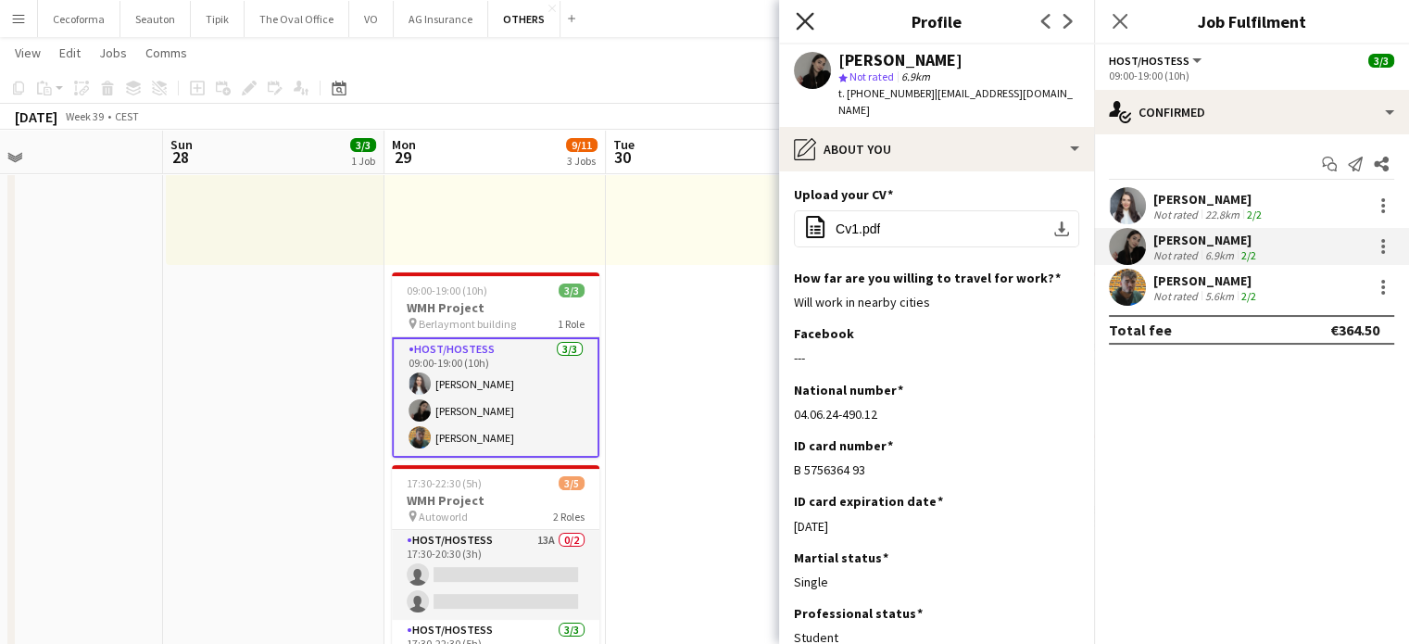
click at [800, 16] on icon at bounding box center [805, 21] width 18 height 18
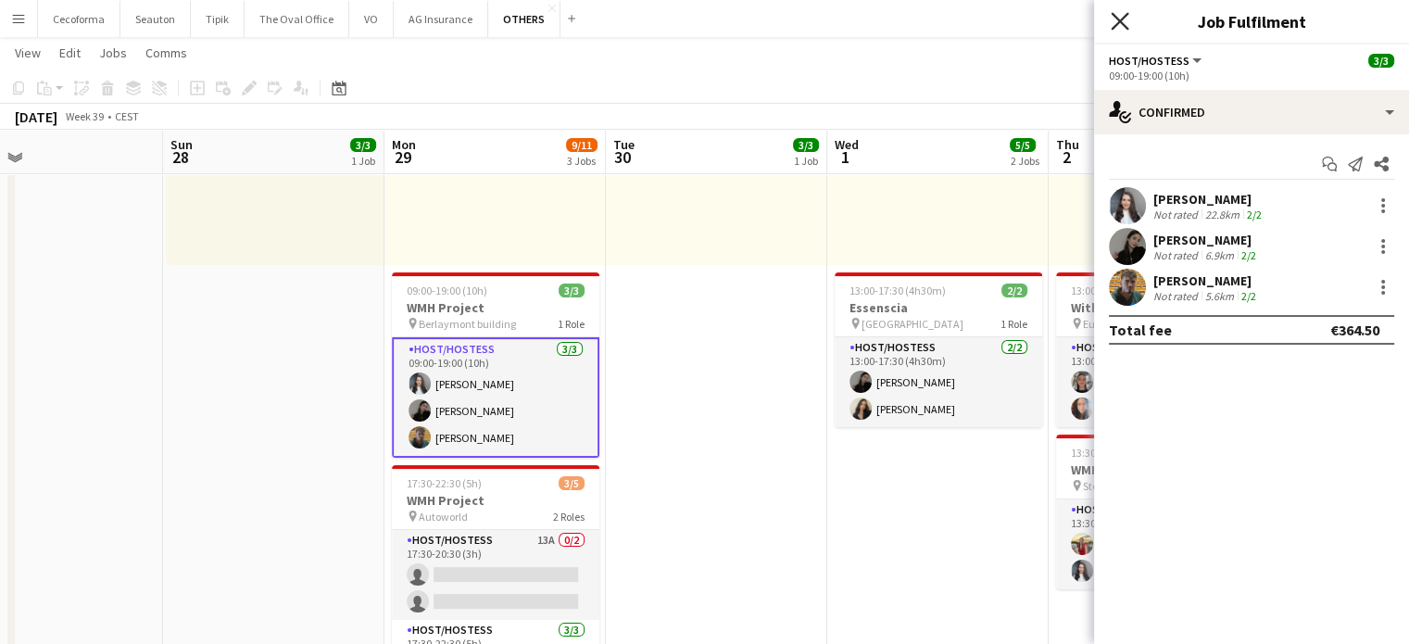
click at [1116, 17] on icon at bounding box center [1120, 21] width 18 height 18
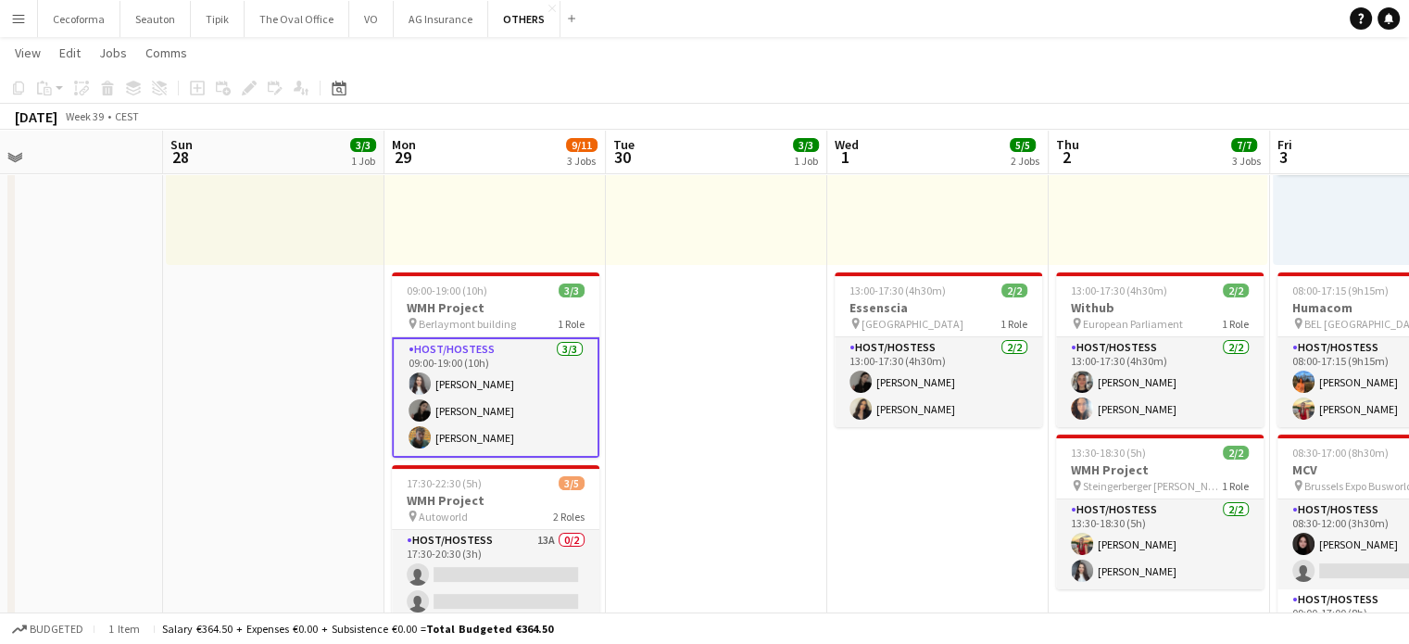
click at [473, 435] on app-card-role "Host/Hostess [DATE] 09:00-19:00 (10h) [PERSON_NAME] [PERSON_NAME] [PERSON_NAME]" at bounding box center [496, 397] width 208 height 120
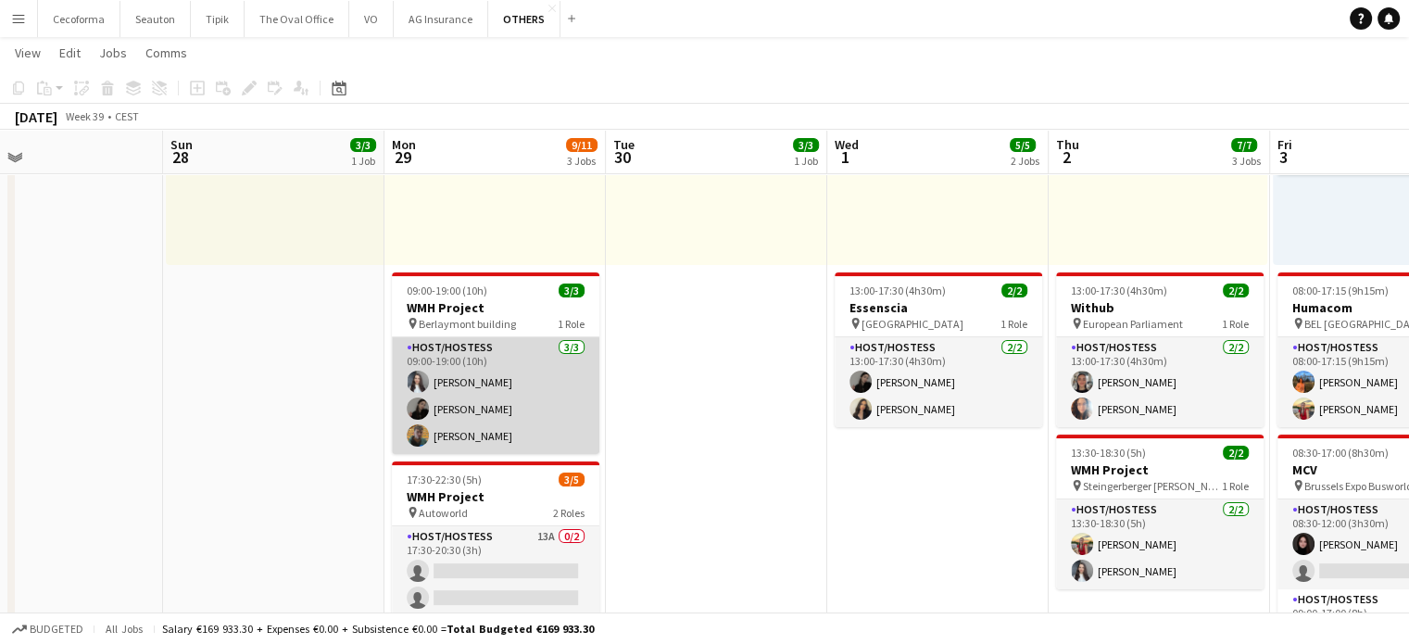
click at [474, 395] on app-card-role "Host/Hostess [DATE] 09:00-19:00 (10h) [PERSON_NAME] [PERSON_NAME] [PERSON_NAME]" at bounding box center [496, 395] width 208 height 117
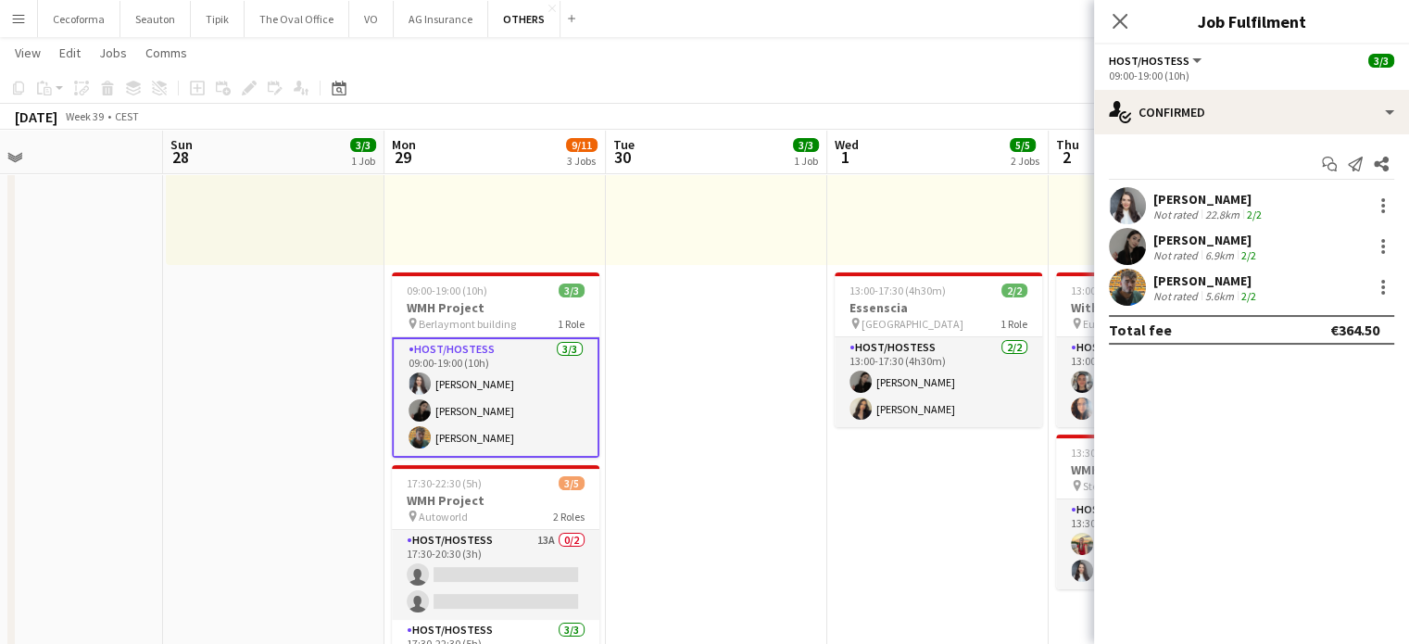
click at [1196, 290] on div "Not rated" at bounding box center [1178, 296] width 48 height 14
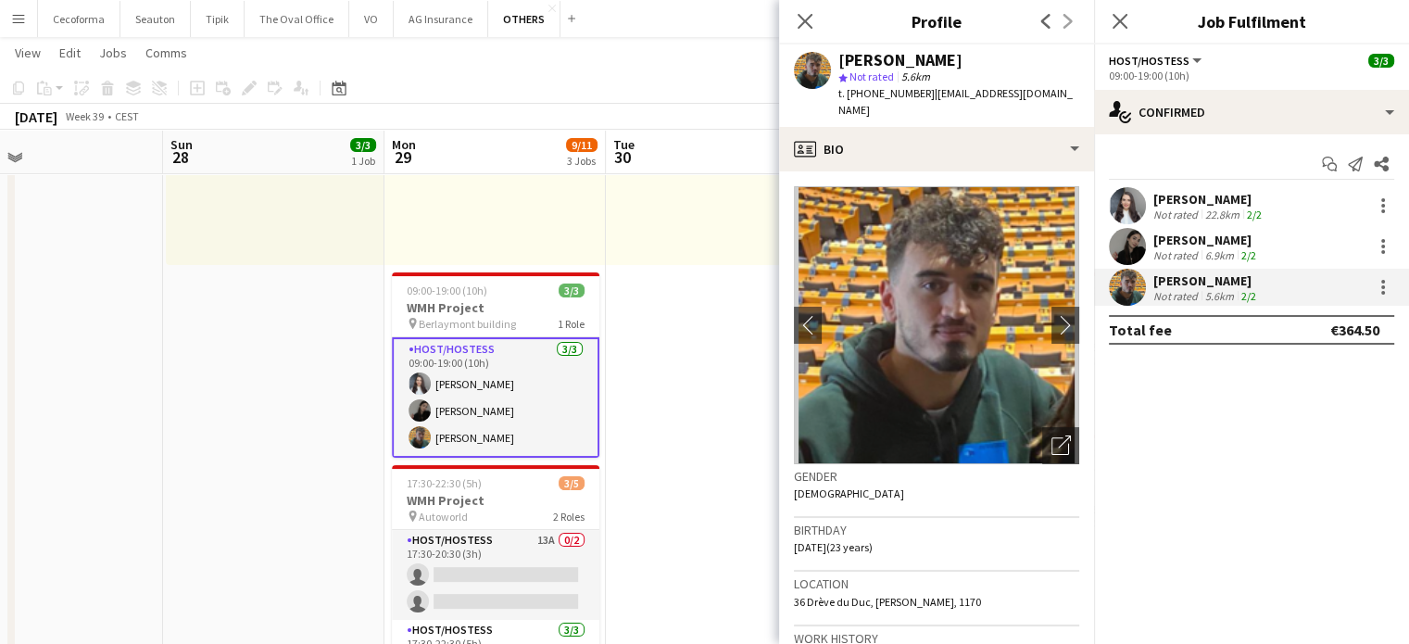
drag, startPoint x: 846, startPoint y: 96, endPoint x: 912, endPoint y: 89, distance: 66.2
click at [912, 89] on span "t. [PHONE_NUMBER]" at bounding box center [887, 93] width 96 height 14
drag, startPoint x: 878, startPoint y: 84, endPoint x: 856, endPoint y: 88, distance: 22.5
click at [856, 88] on span "t. [PHONE_NUMBER]" at bounding box center [887, 93] width 96 height 14
drag, startPoint x: 848, startPoint y: 95, endPoint x: 912, endPoint y: 88, distance: 64.3
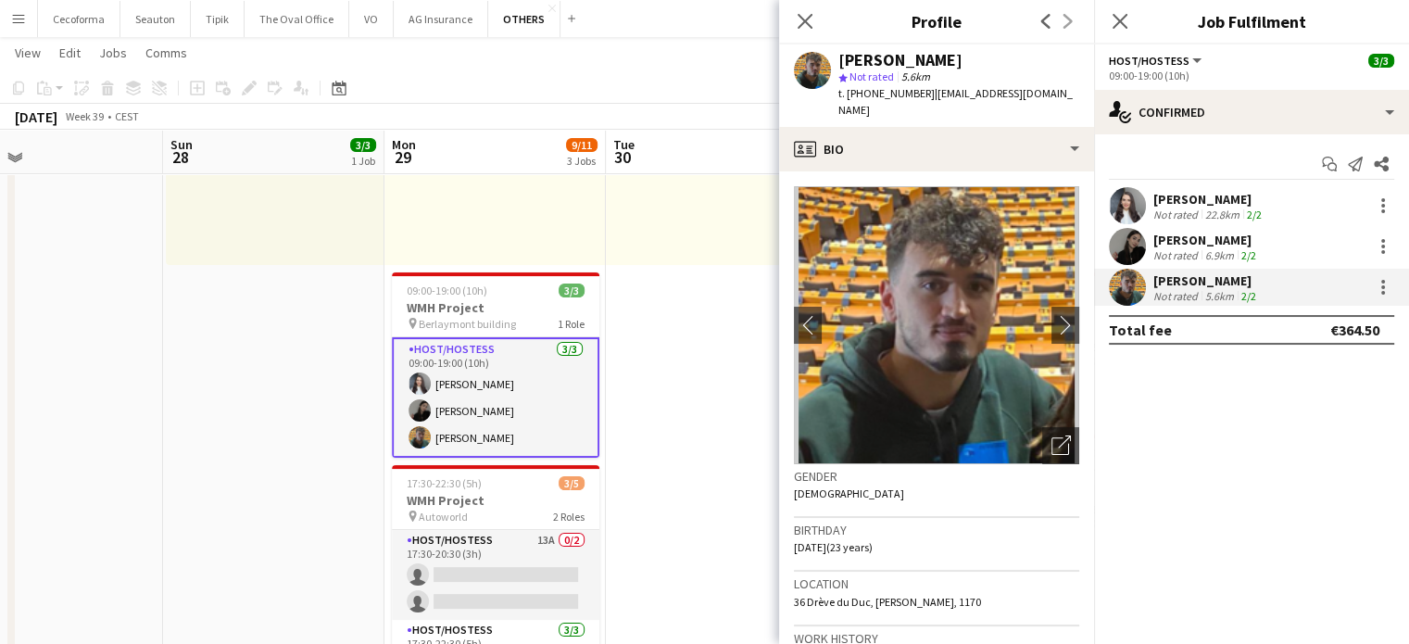
click at [912, 88] on span "t. [PHONE_NUMBER]" at bounding box center [887, 93] width 96 height 14
drag, startPoint x: 920, startPoint y: 93, endPoint x: 1056, endPoint y: 95, distance: 136.2
click at [1056, 95] on div "[PERSON_NAME] star Not rated 5.6km t. [PHONE_NUMBER] | [EMAIL_ADDRESS][DOMAIN_N…" at bounding box center [936, 85] width 315 height 82
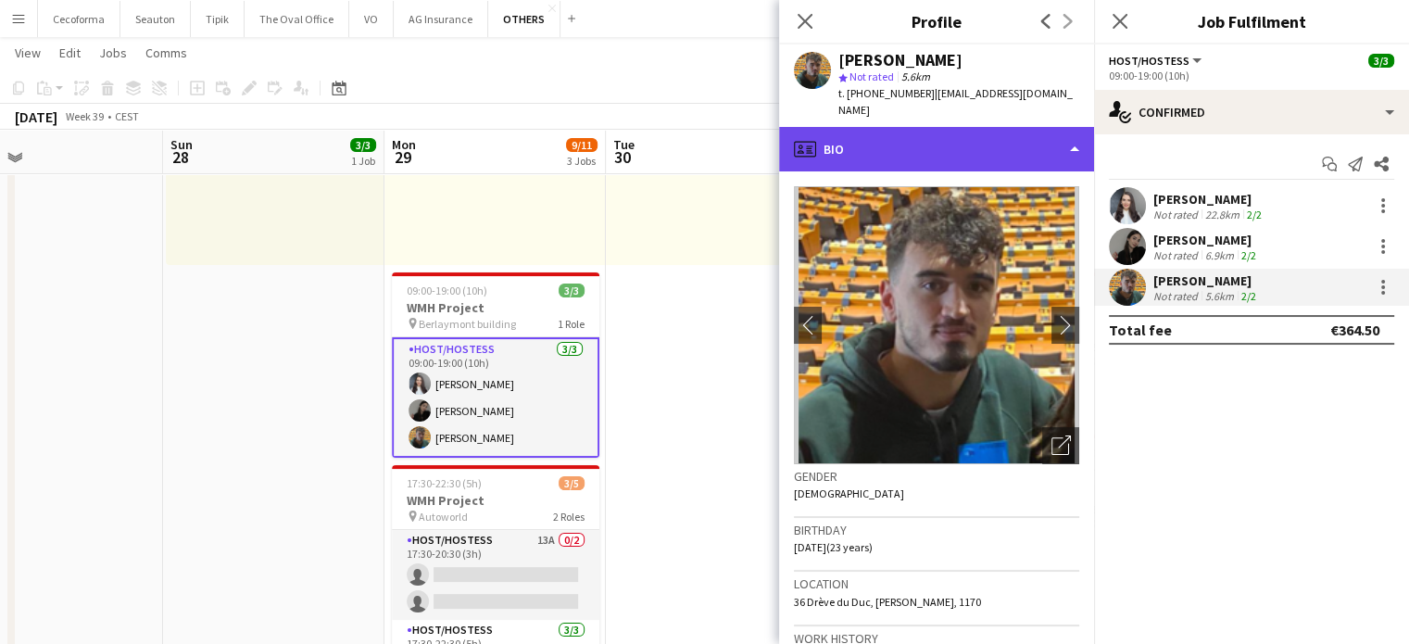
click at [1071, 132] on div "profile Bio" at bounding box center [936, 149] width 315 height 44
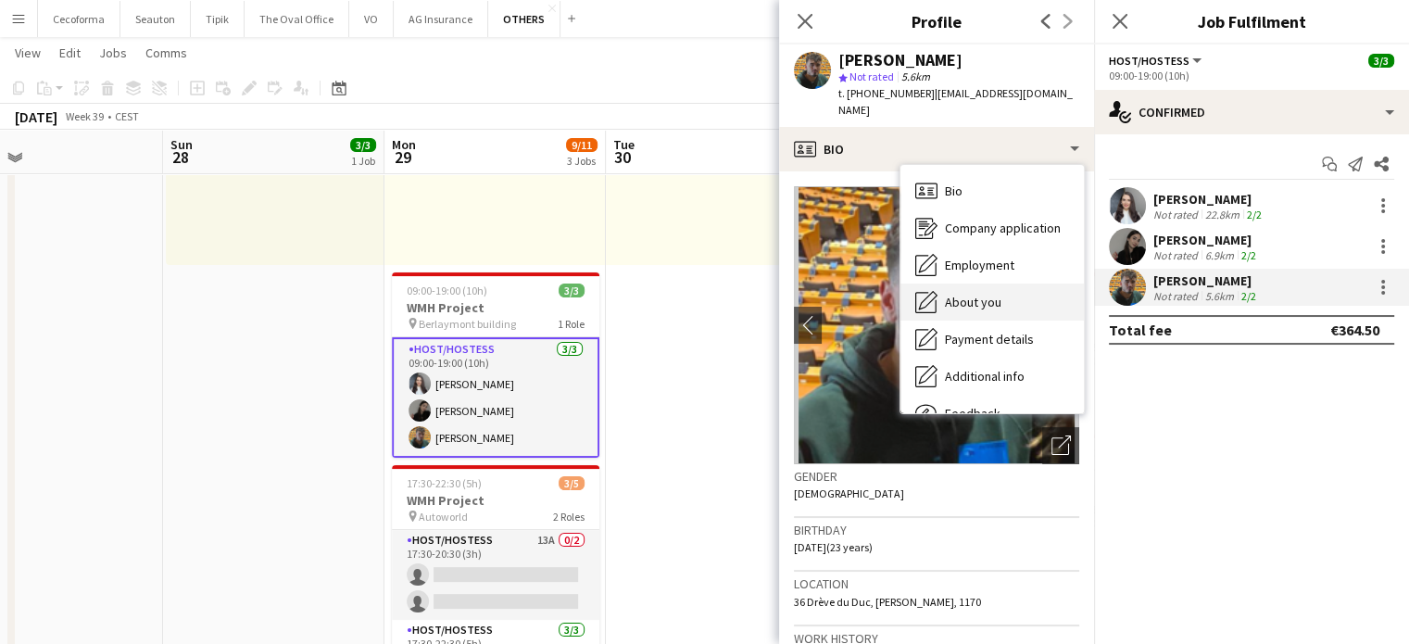
click at [985, 294] on span "About you" at bounding box center [973, 302] width 57 height 17
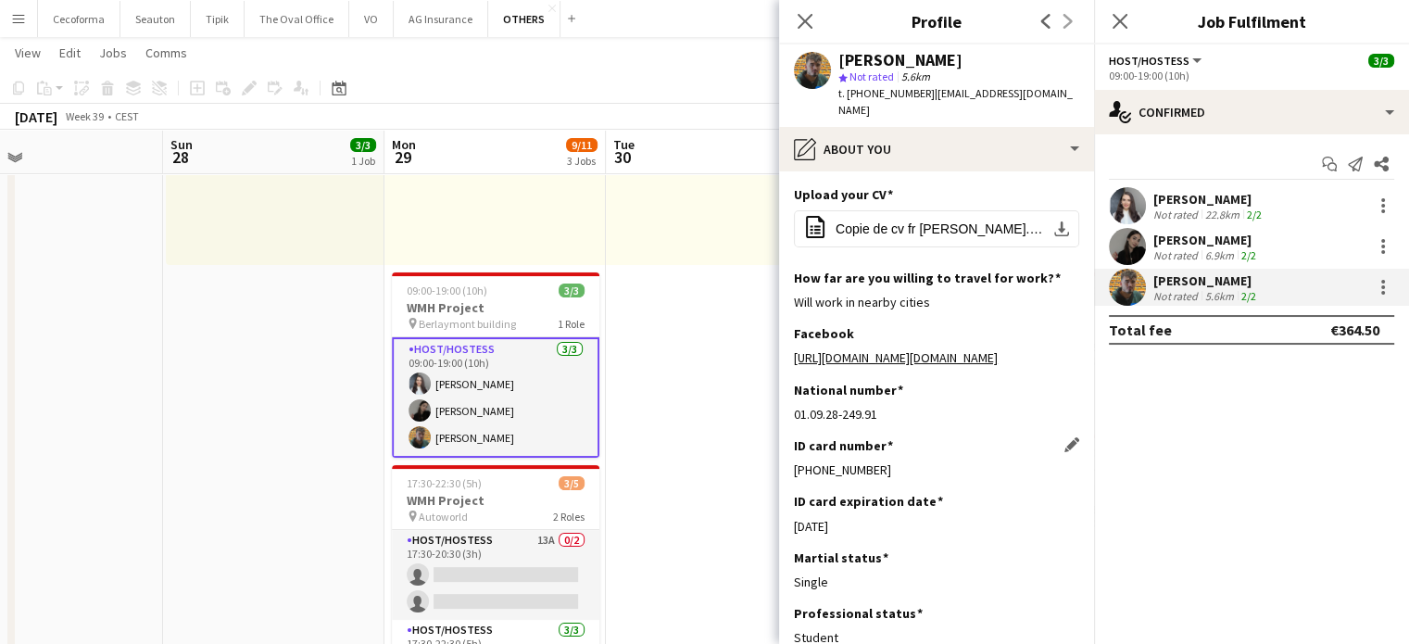
drag, startPoint x: 795, startPoint y: 457, endPoint x: 890, endPoint y: 459, distance: 94.5
click at [890, 461] on div "[PHONE_NUMBER]" at bounding box center [936, 469] width 285 height 17
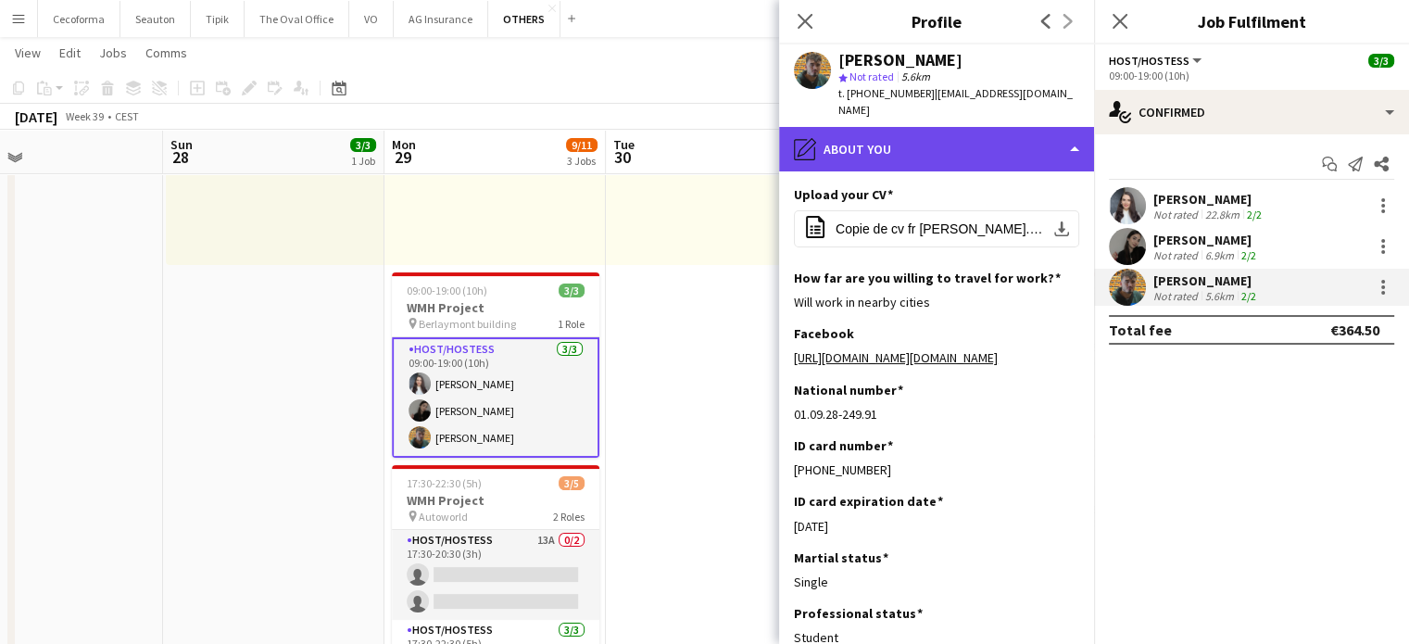
click at [1074, 127] on div "pencil4 About you" at bounding box center [936, 149] width 315 height 44
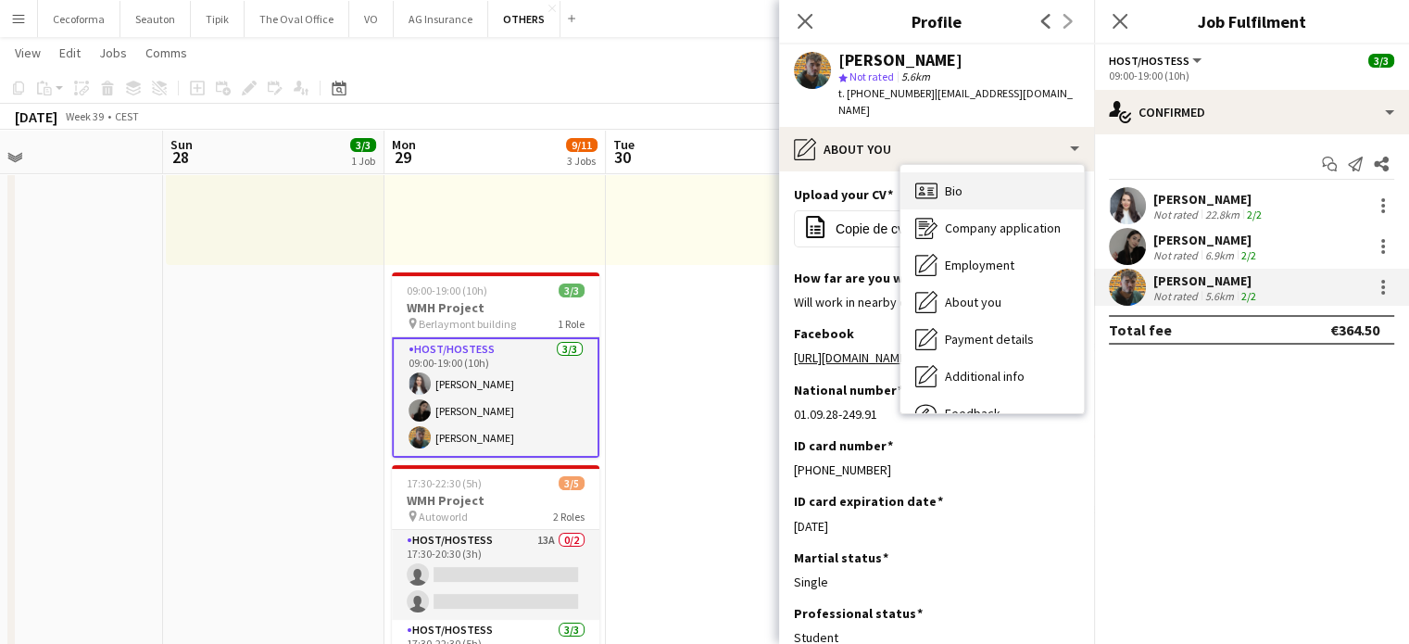
click at [971, 172] on div "Bio Bio" at bounding box center [992, 190] width 183 height 37
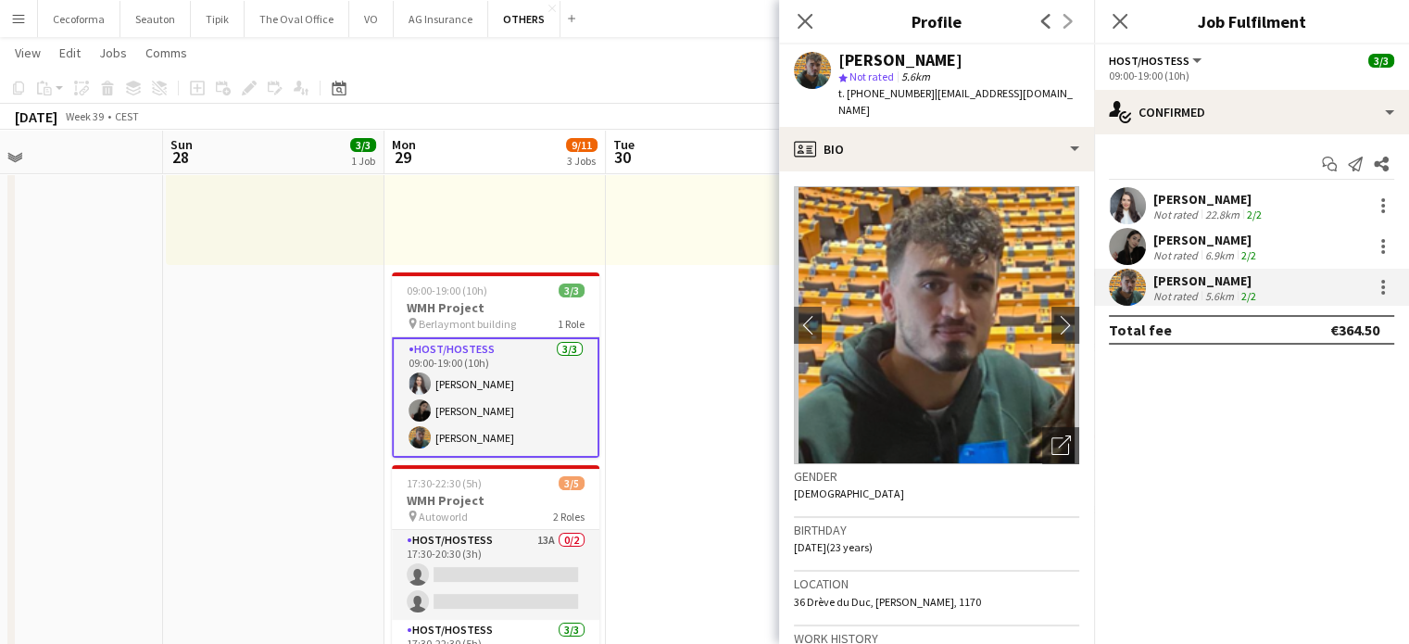
drag, startPoint x: 794, startPoint y: 534, endPoint x: 844, endPoint y: 529, distance: 50.2
click at [844, 540] on span "[DATE] (23 years)" at bounding box center [833, 547] width 79 height 14
click at [807, 15] on icon "Close pop-in" at bounding box center [805, 21] width 18 height 18
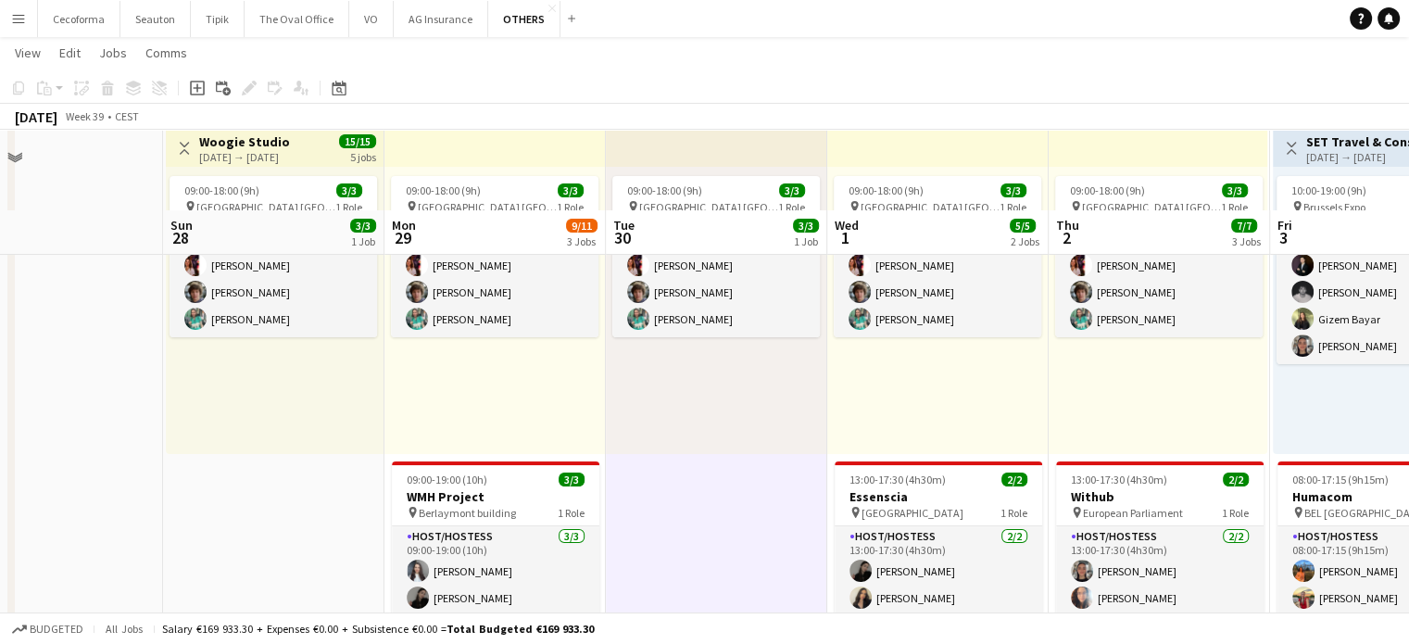
scroll to position [0, 0]
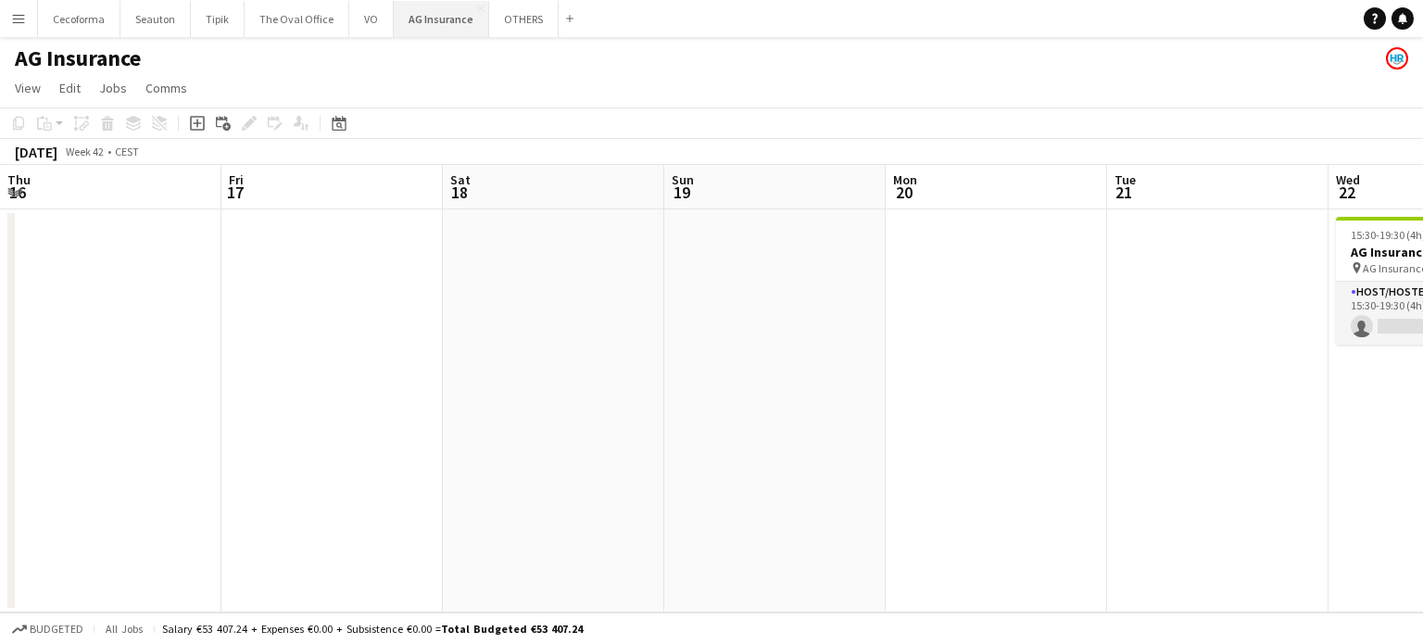
scroll to position [0, 681]
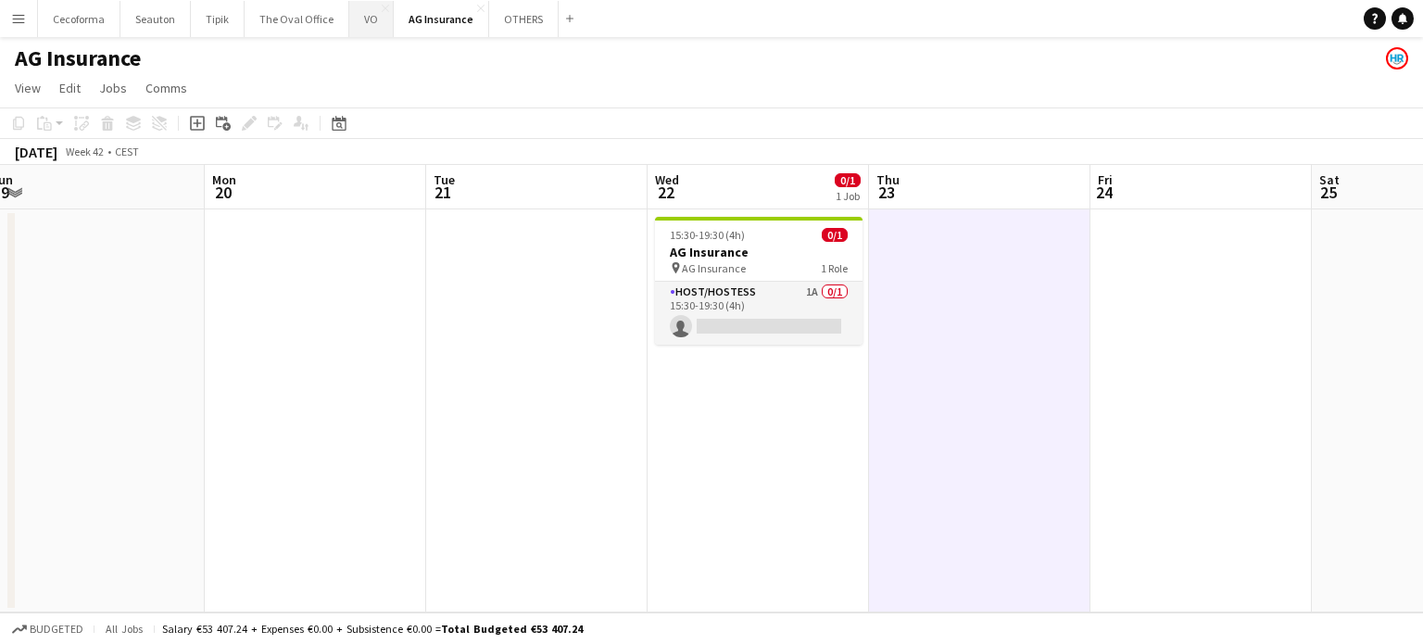
click at [365, 21] on button "VO Close" at bounding box center [371, 19] width 44 height 36
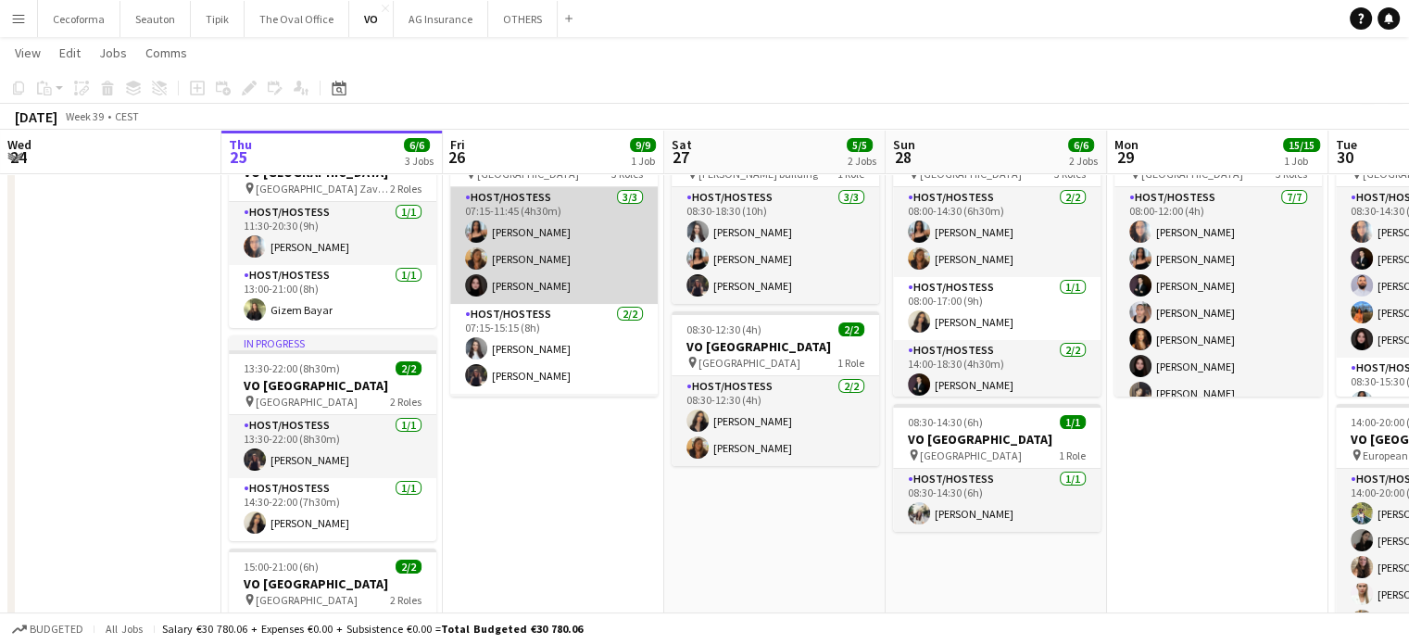
click at [533, 279] on app-card-role "Host/Hostess 3/3 07:15-11:45 (4h30m) Jessica Petrovski Vultaggio Inès Mariia Za…" at bounding box center [554, 245] width 208 height 117
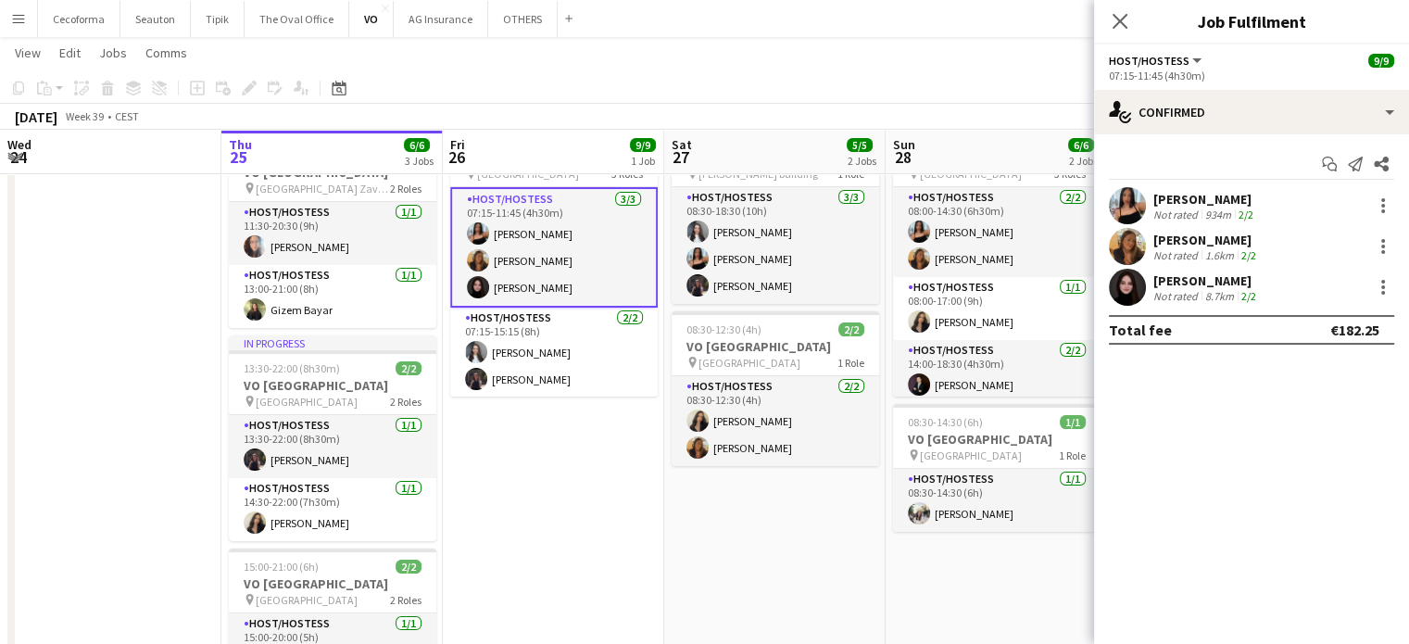
click at [1191, 286] on div "[PERSON_NAME]" at bounding box center [1207, 280] width 107 height 17
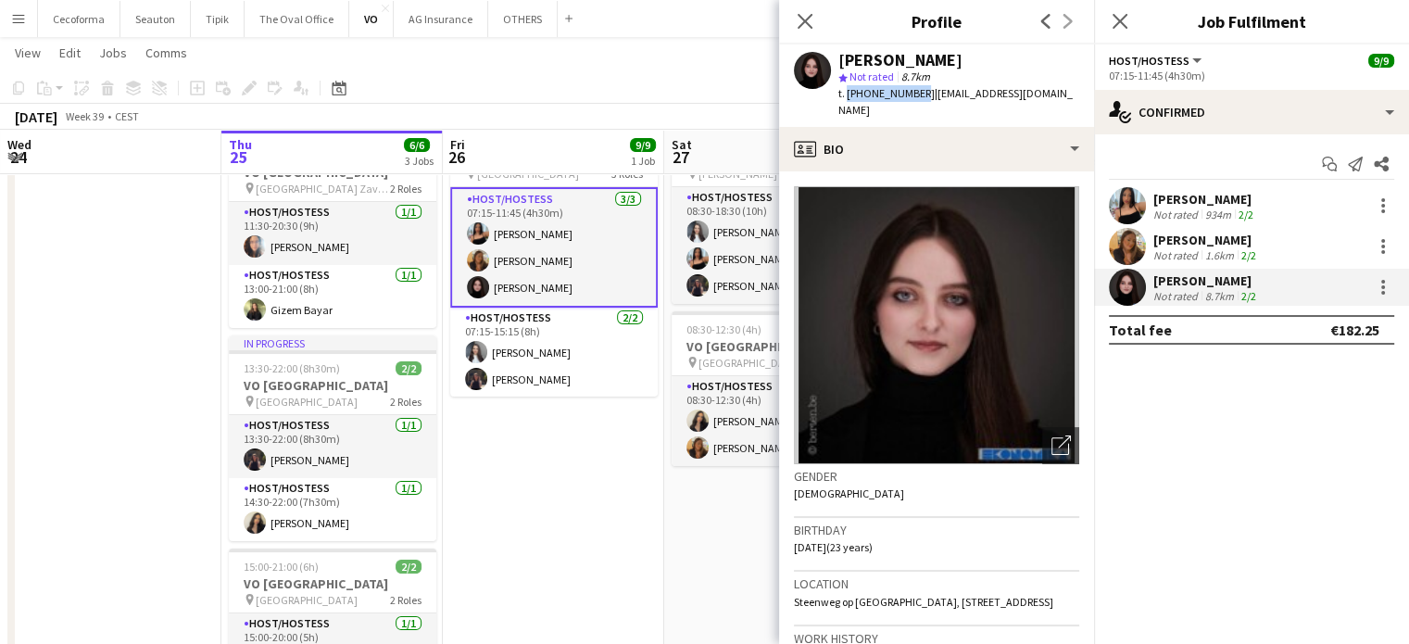
drag, startPoint x: 845, startPoint y: 92, endPoint x: 911, endPoint y: 95, distance: 65.8
click at [911, 95] on span "t. +32478017090" at bounding box center [887, 93] width 96 height 14
copy span "+32478017090"
click at [807, 19] on icon at bounding box center [805, 21] width 18 height 18
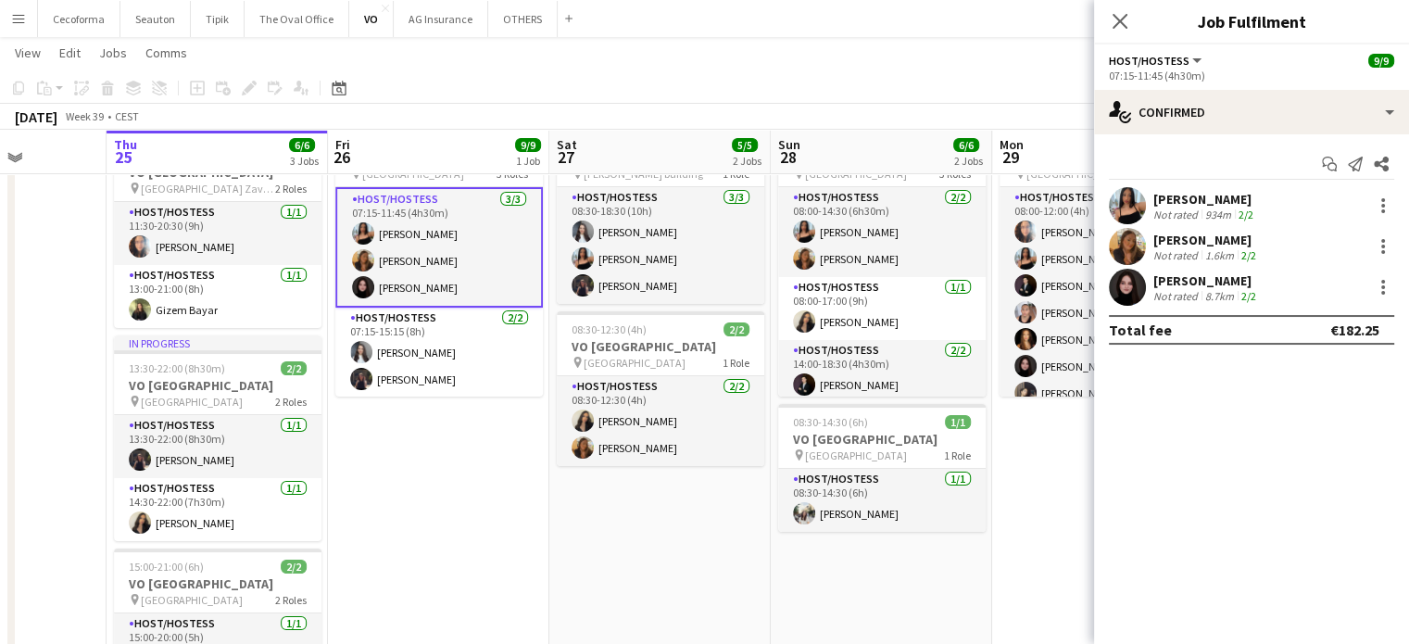
drag, startPoint x: 769, startPoint y: 541, endPoint x: 581, endPoint y: 527, distance: 188.6
click at [581, 527] on app-calendar-viewport "Mon 22 Tue 23 Wed 24 Thu 25 6/6 3 Jobs Fri 26 9/9 1 Job Sat 27 5/5 2 Jobs Sun 2…" at bounding box center [704, 380] width 1409 height 801
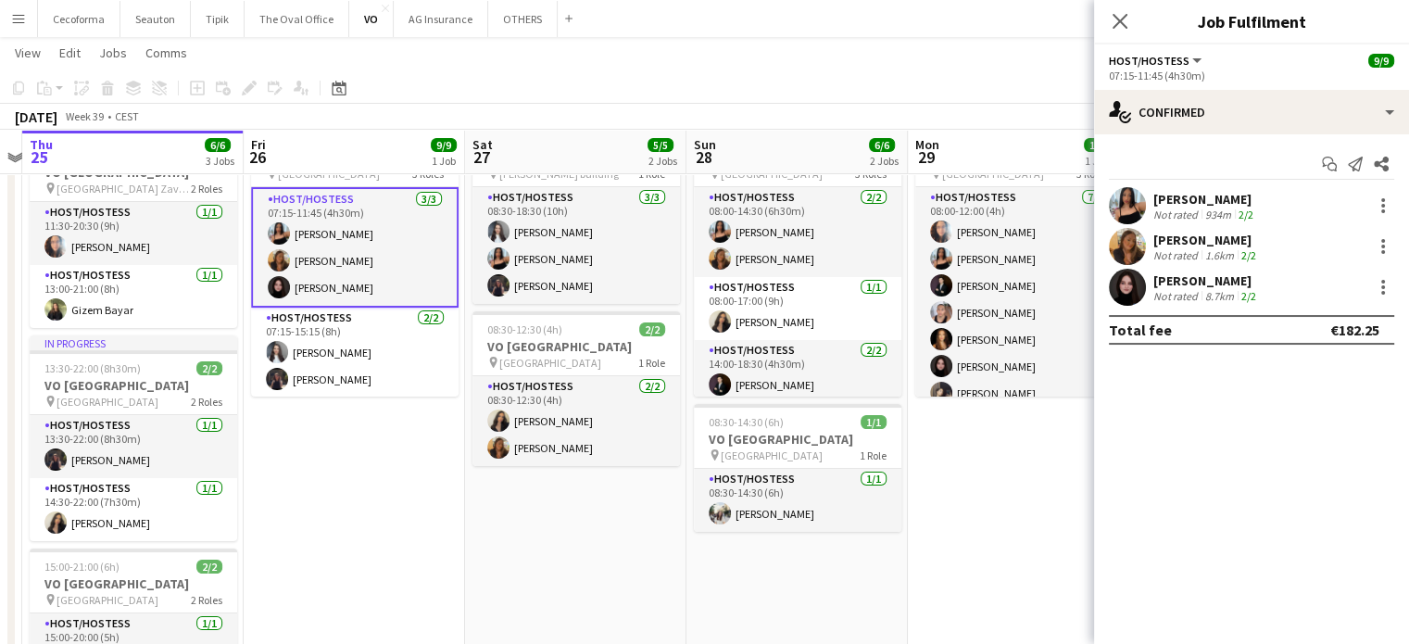
drag, startPoint x: 1120, startPoint y: 19, endPoint x: 1084, endPoint y: 69, distance: 61.7
click at [1119, 19] on icon at bounding box center [1120, 21] width 15 height 15
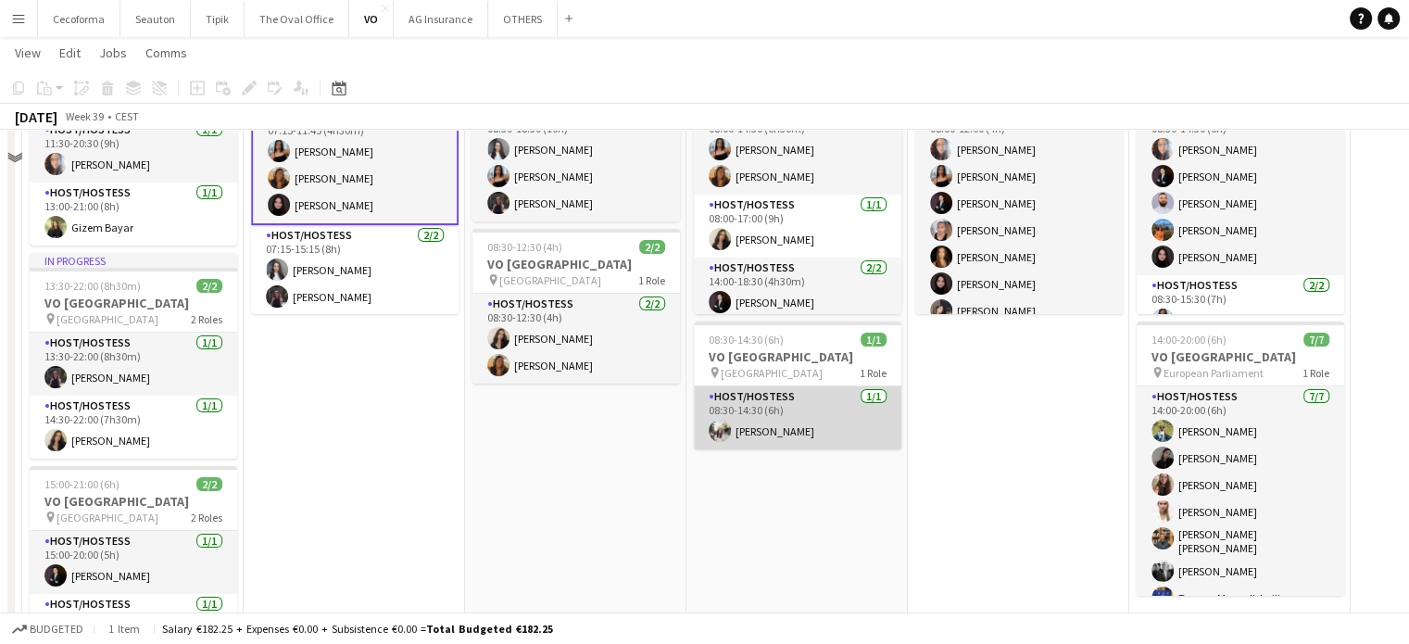
scroll to position [260, 0]
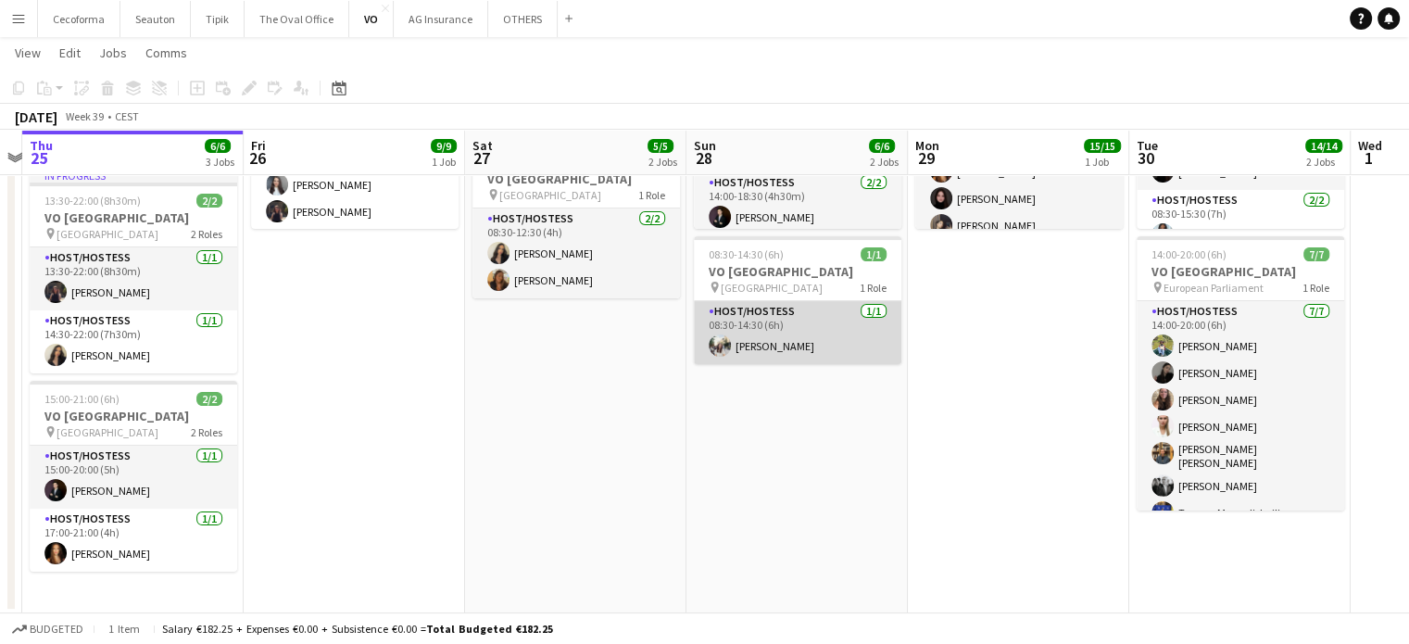
click at [768, 347] on app-card-role "Host/Hostess 1/1 08:30-14:30 (6h) Valeria Sîli" at bounding box center [798, 332] width 208 height 63
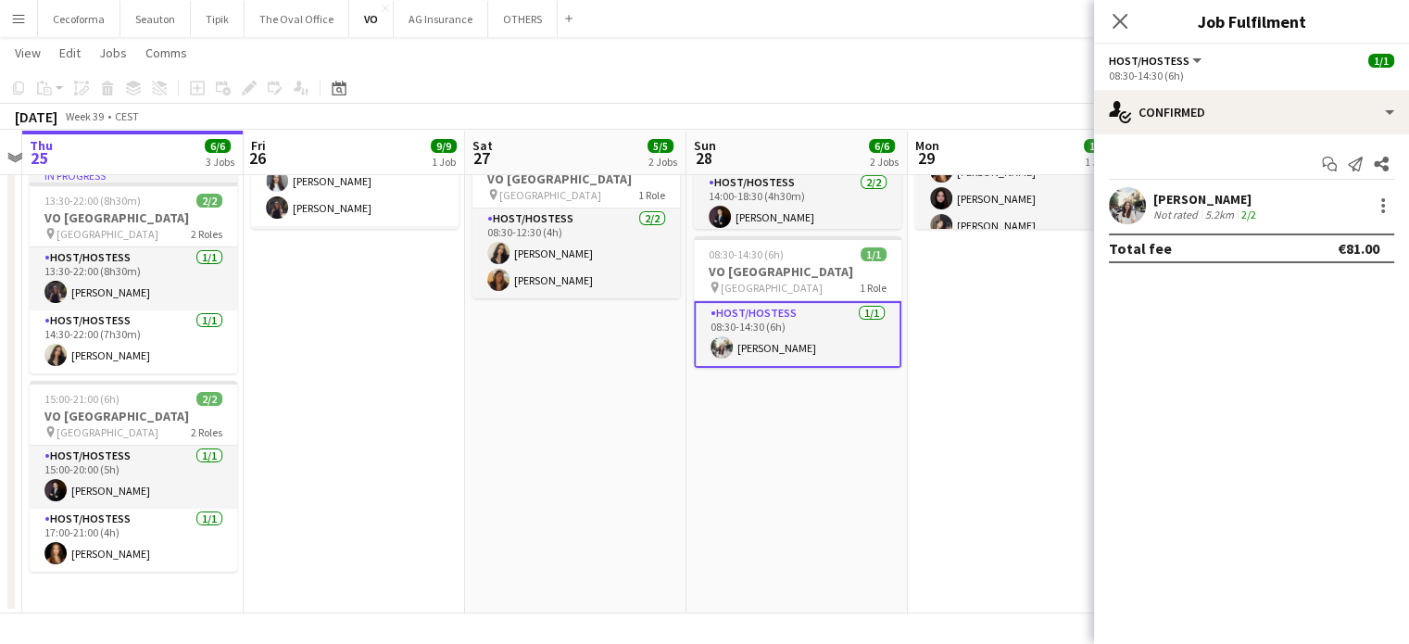
click at [1174, 199] on div "[PERSON_NAME]" at bounding box center [1207, 199] width 107 height 17
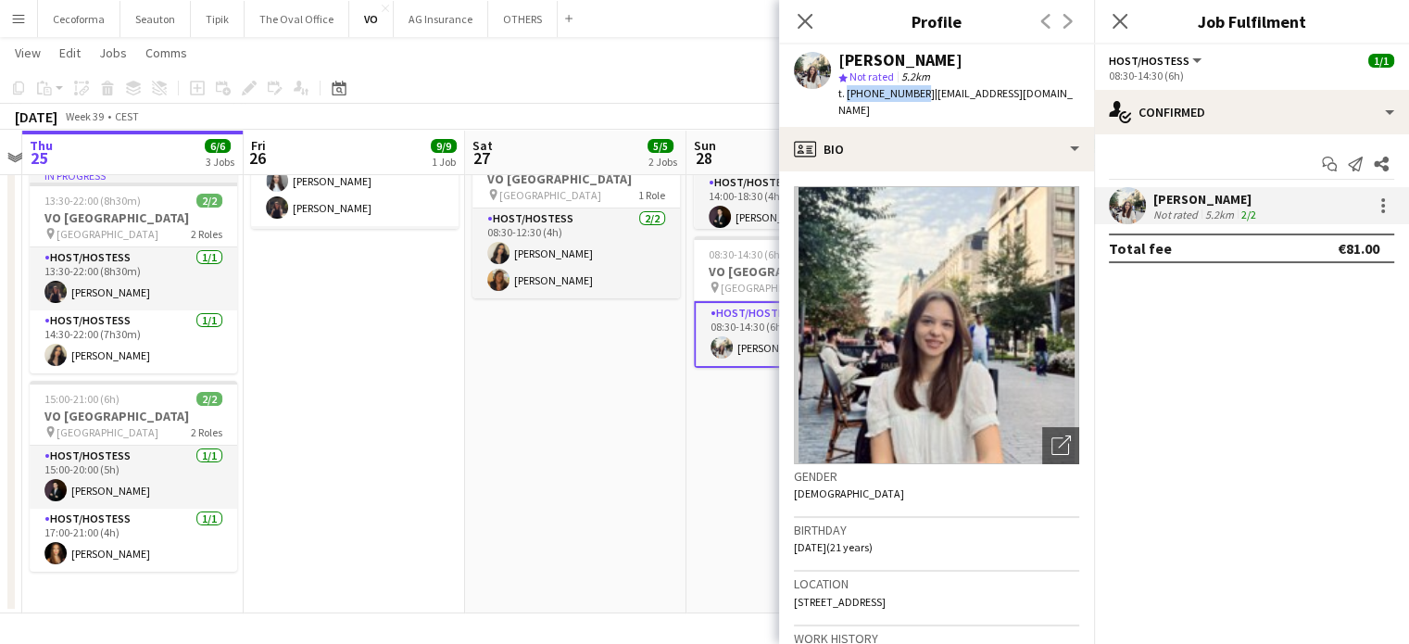
drag, startPoint x: 845, startPoint y: 93, endPoint x: 914, endPoint y: 93, distance: 68.6
click at [914, 93] on span "t. +32493884741" at bounding box center [887, 93] width 96 height 14
copy span "+32493884741"
click at [801, 19] on icon "Close pop-in" at bounding box center [805, 21] width 18 height 18
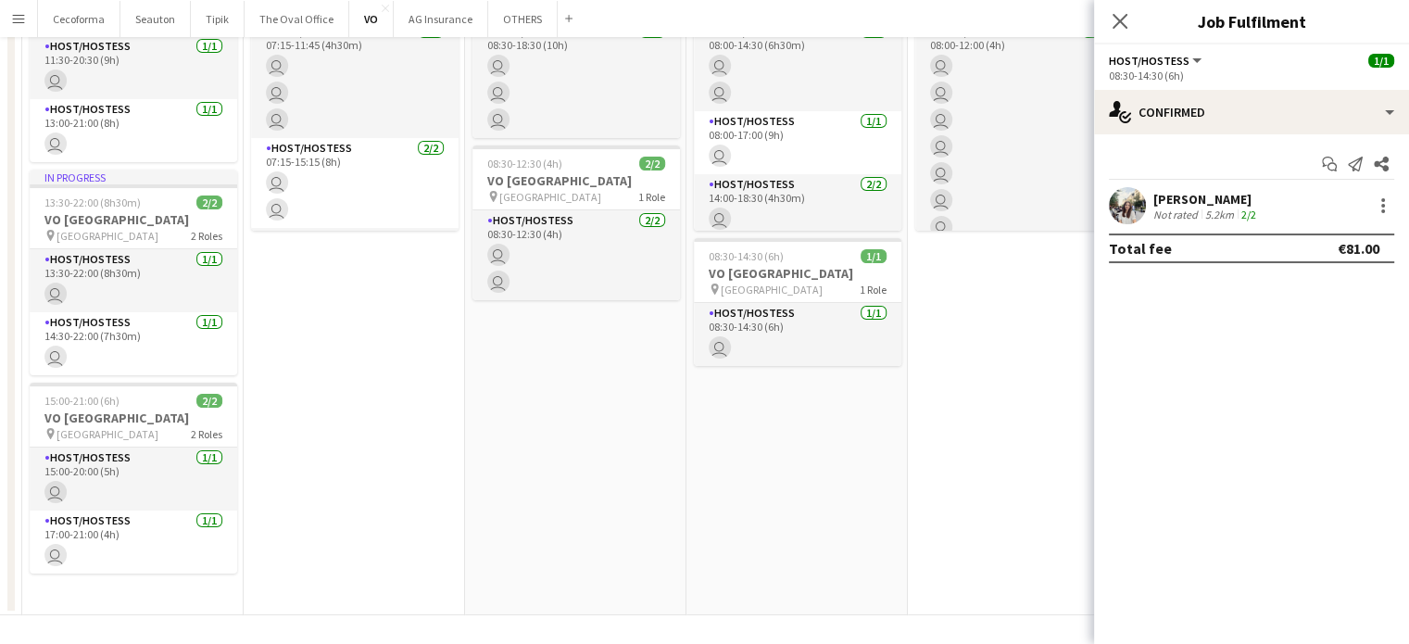
scroll to position [0, 0]
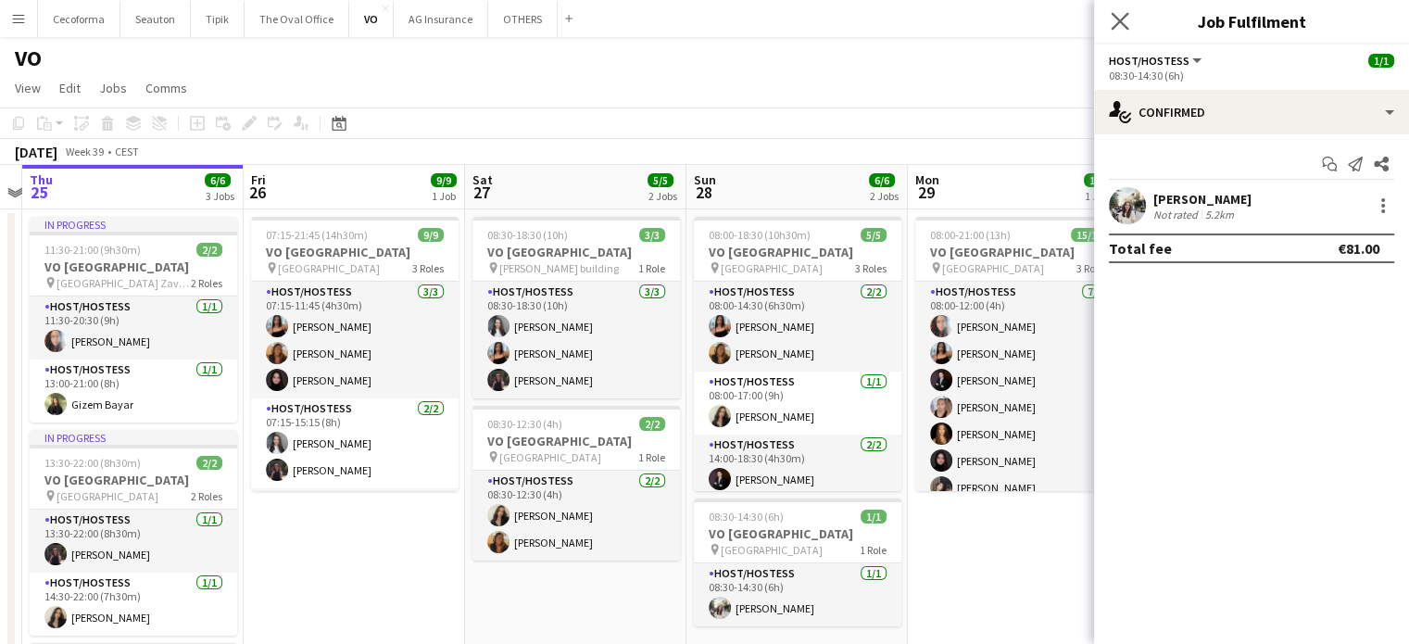
click at [1121, 29] on icon "Close pop-in" at bounding box center [1120, 21] width 18 height 18
